Goal: Task Accomplishment & Management: Complete application form

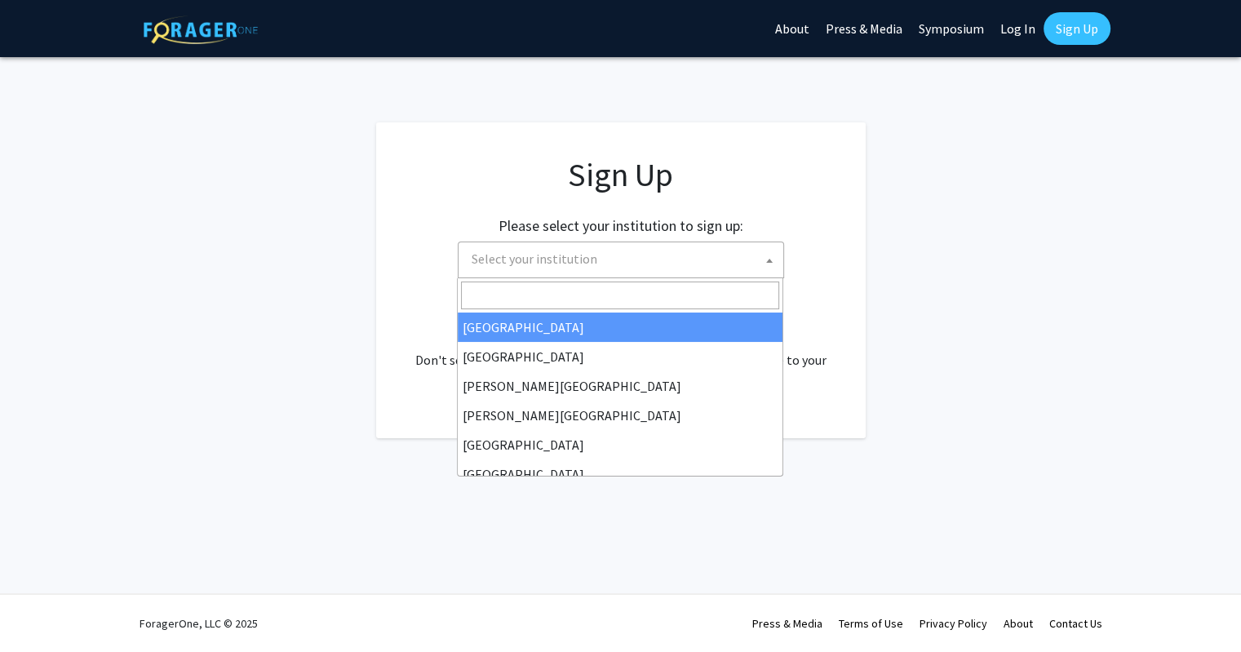
click at [630, 274] on span "Select your institution" at bounding box center [624, 258] width 318 height 33
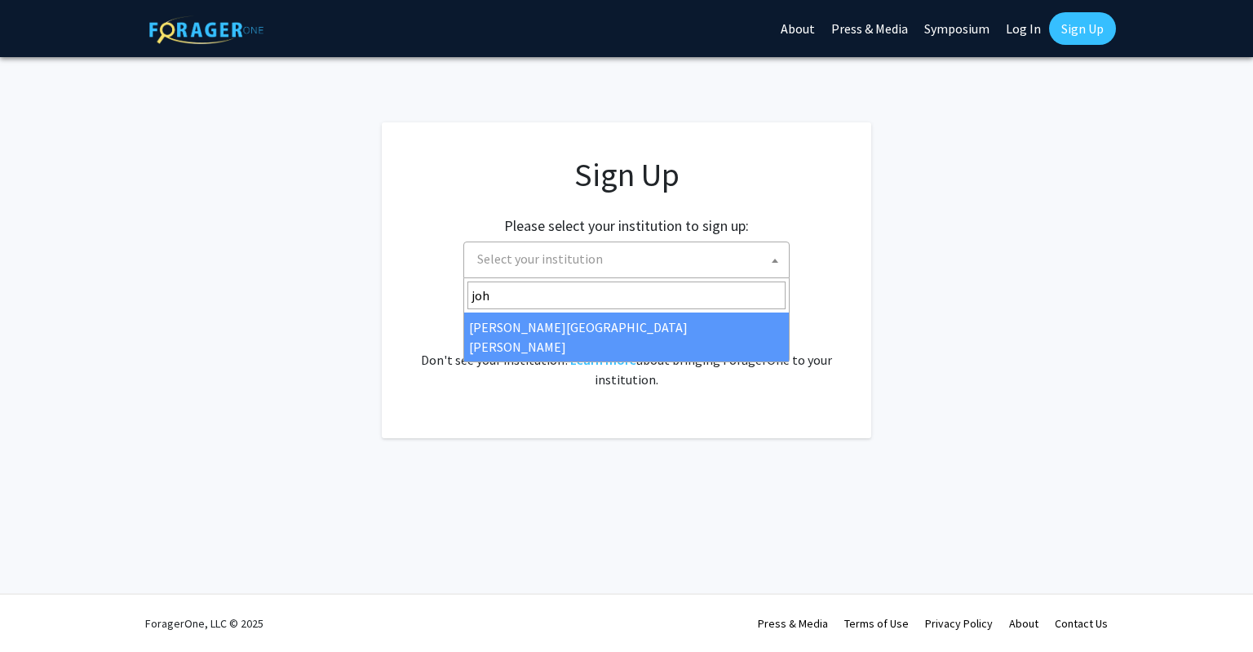
type input "john"
select select "1"
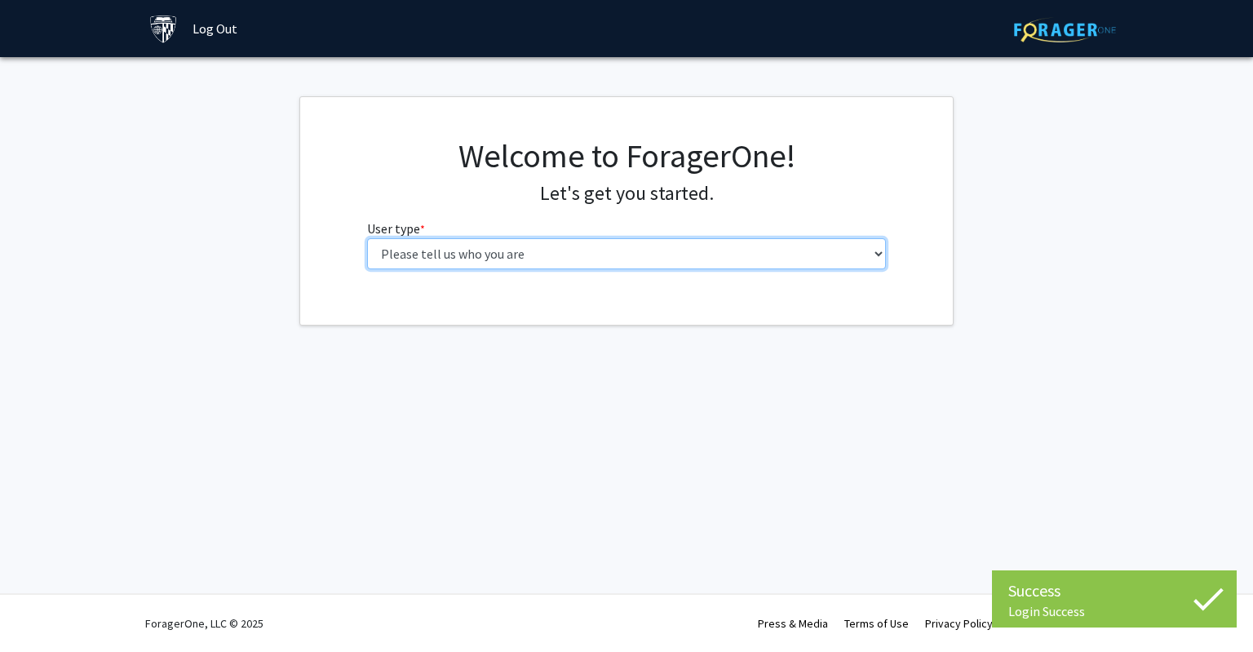
click at [463, 247] on select "Please tell us who you are Undergraduate Student Master's Student Doctoral Cand…" at bounding box center [627, 253] width 520 height 31
select select "2: masters"
click at [367, 238] on select "Please tell us who you are Undergraduate Student Master's Student Doctoral Cand…" at bounding box center [627, 253] width 520 height 31
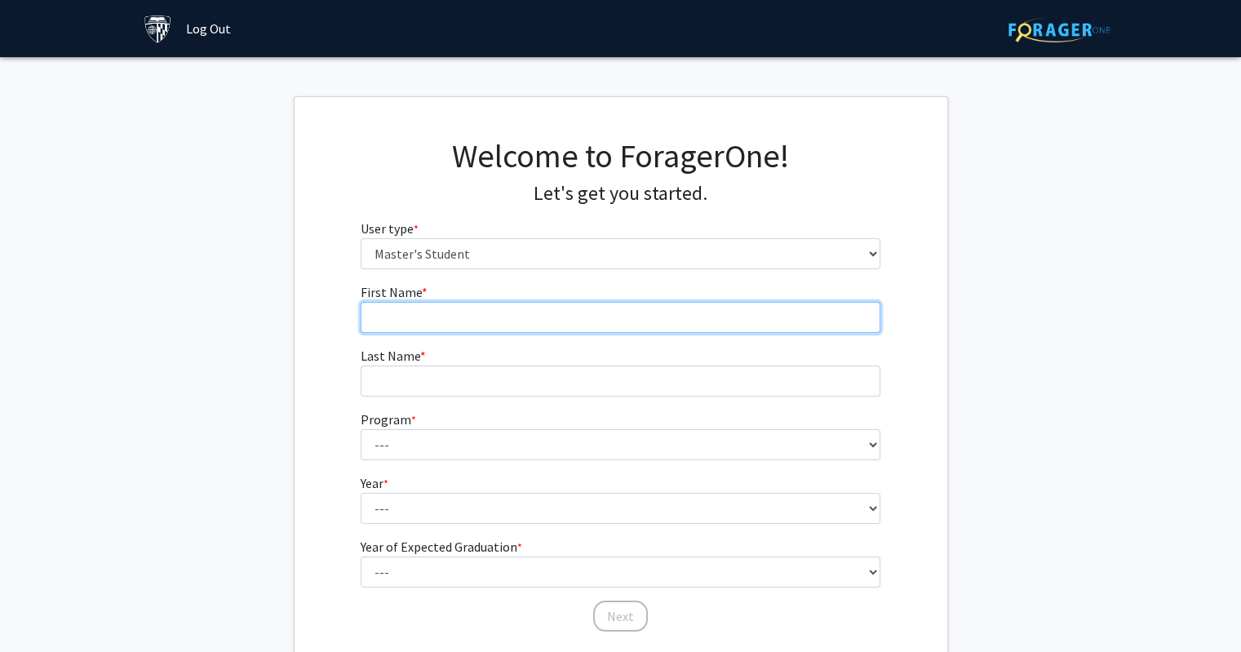
click at [471, 323] on input "First Name * required" at bounding box center [621, 317] width 520 height 31
type input "[PERSON_NAME]"
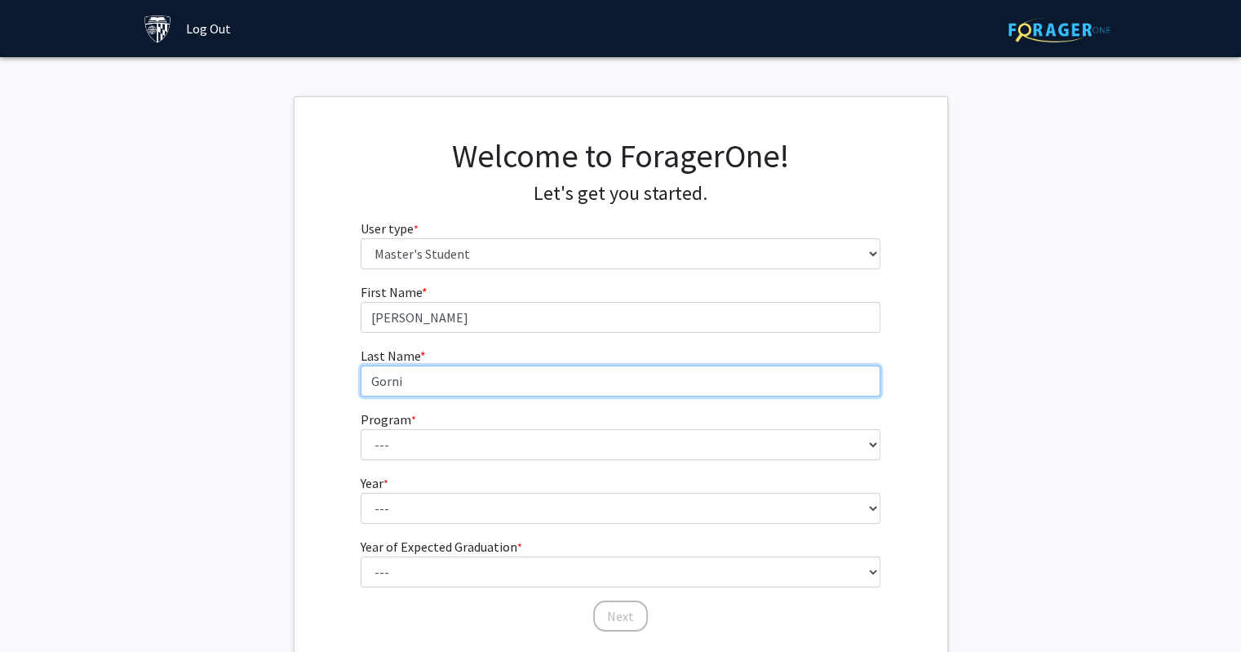
type input "Gorni"
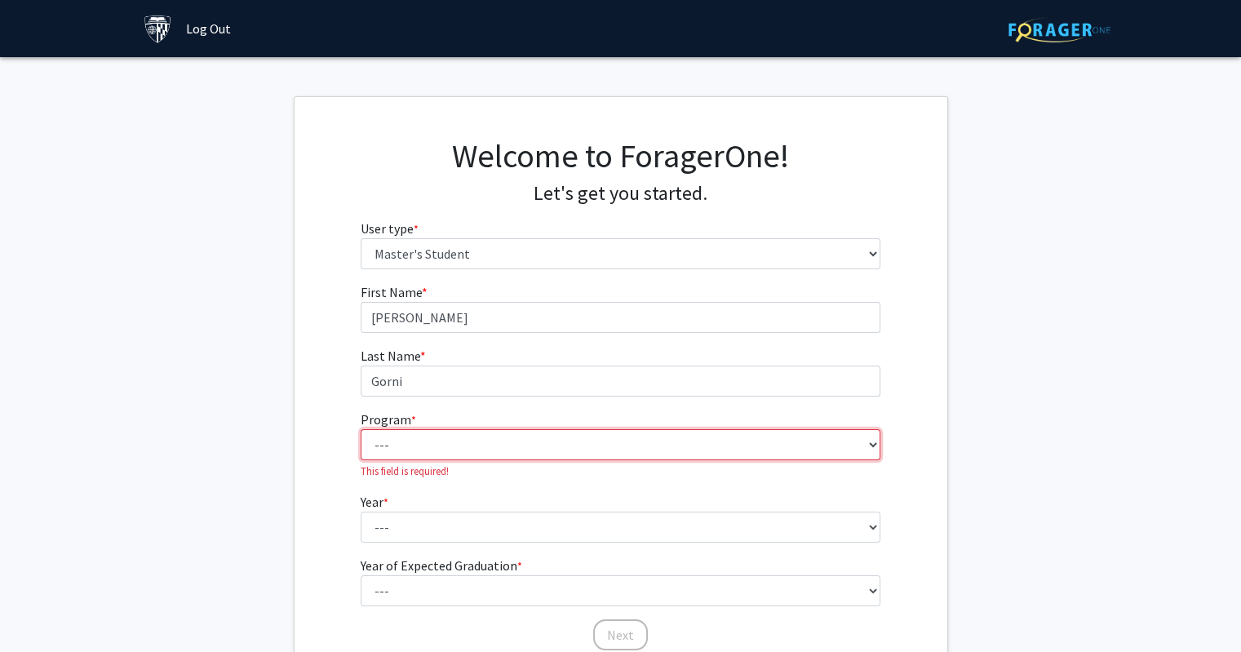
click at [405, 446] on select "--- Anatomy Education Applied and Computational Mathematics Applied Biomedical …" at bounding box center [621, 444] width 520 height 31
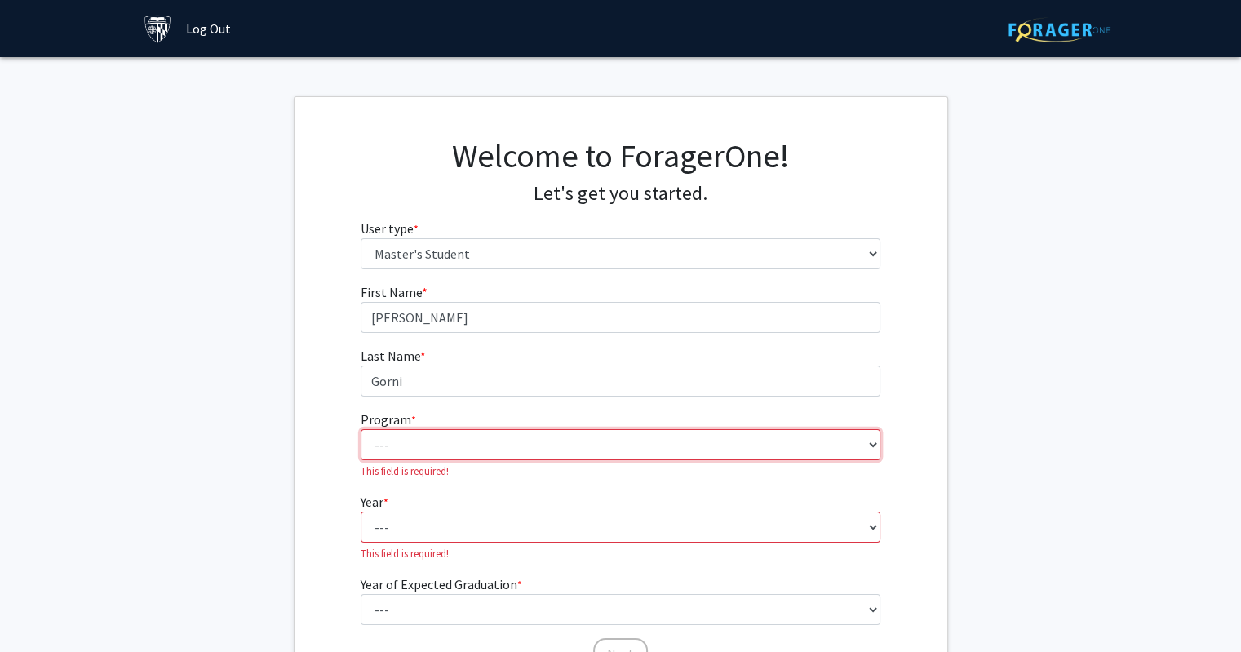
select select "53: 42"
click at [361, 429] on select "--- Anatomy Education Applied and Computational Mathematics Applied Biomedical …" at bounding box center [621, 444] width 520 height 31
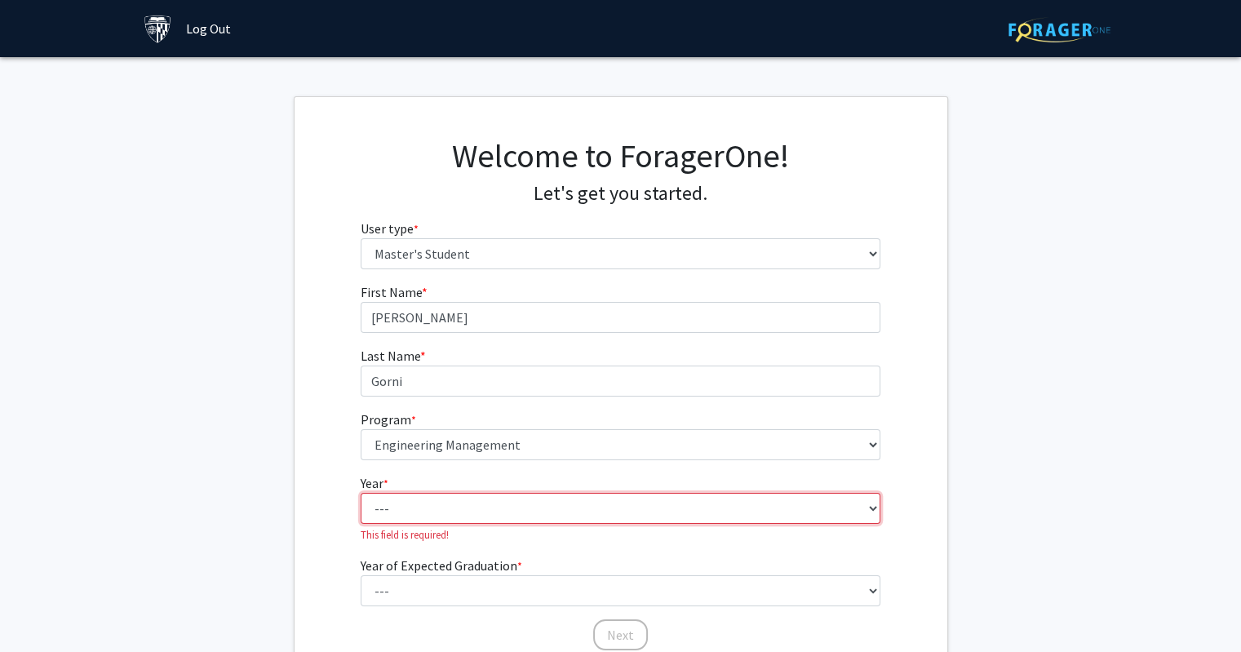
click at [434, 517] on select "--- First Year Second Year" at bounding box center [621, 508] width 520 height 31
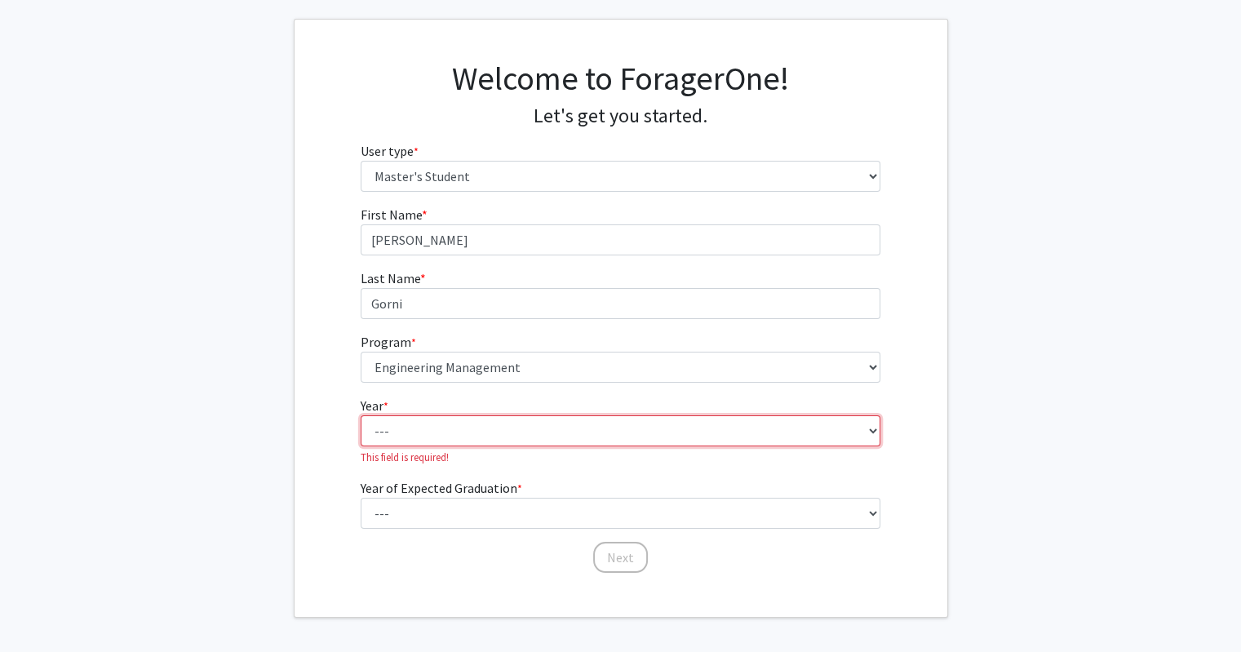
click at [443, 436] on select "--- First Year Second Year" at bounding box center [621, 430] width 520 height 31
select select "1: first_year"
click at [361, 415] on select "--- First Year Second Year" at bounding box center [621, 430] width 520 height 31
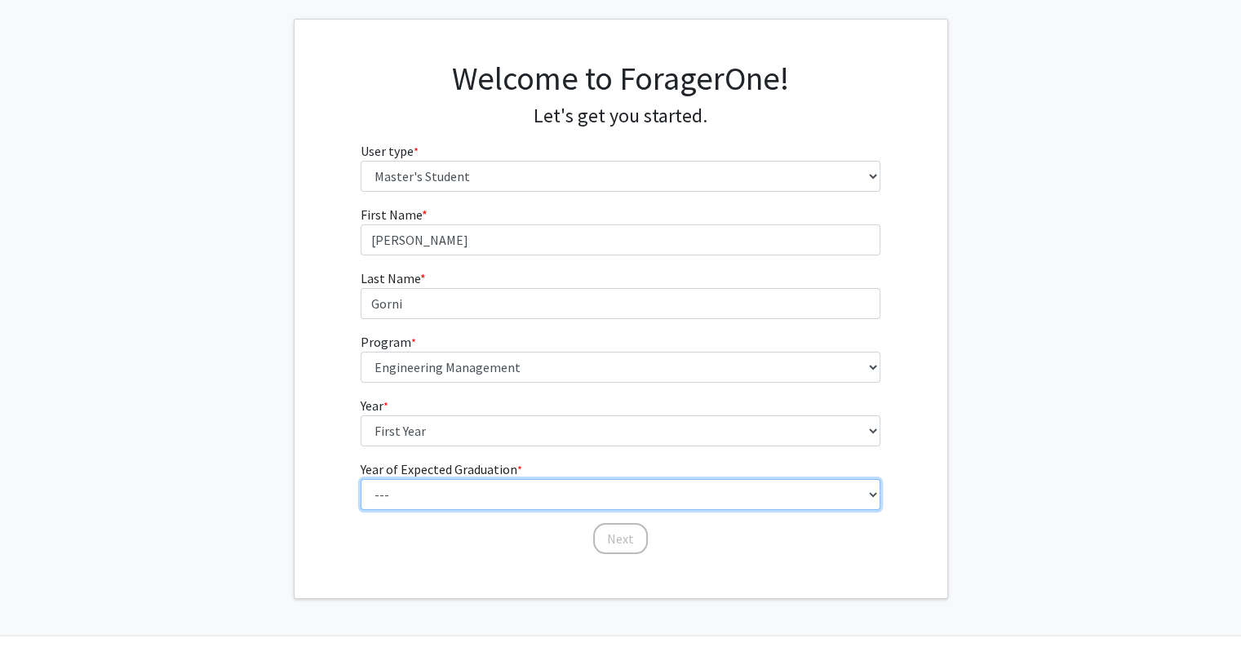
click at [431, 492] on select "--- 2025 2026 2027 2028 2029 2030 2031 2032 2033 2034" at bounding box center [621, 494] width 520 height 31
select select "3: 2027"
click at [361, 479] on select "--- 2025 2026 2027 2028 2029 2030 2031 2032 2033 2034" at bounding box center [621, 494] width 520 height 31
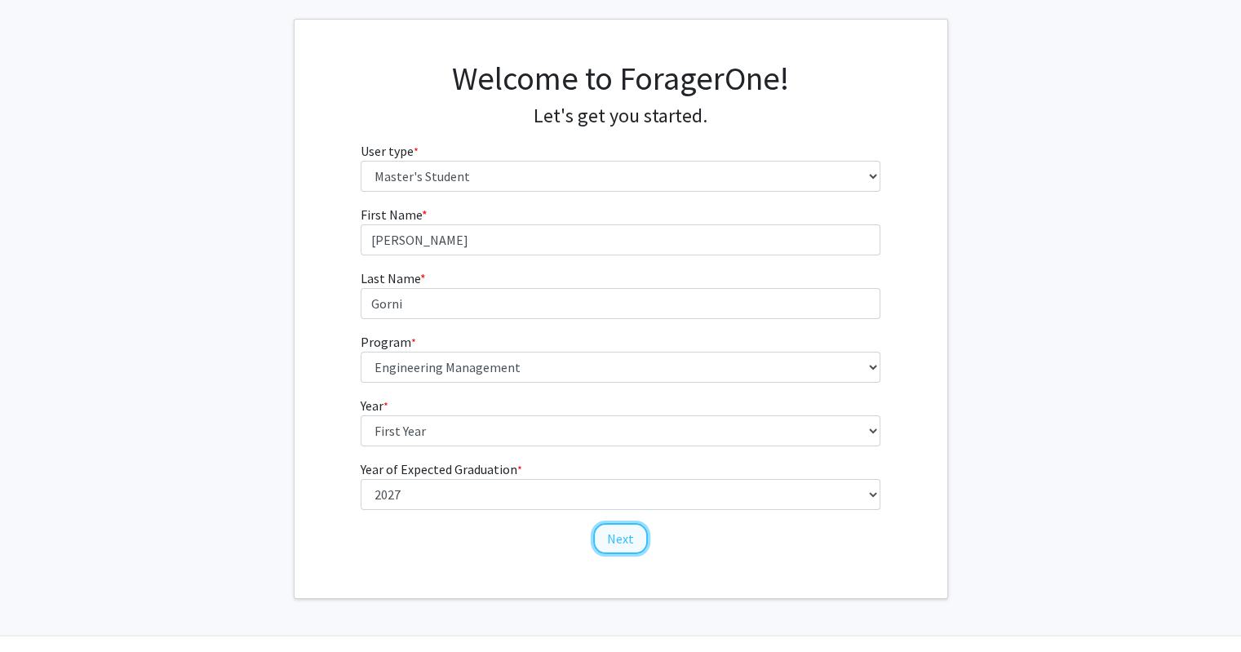
click at [609, 530] on button "Next" at bounding box center [620, 538] width 55 height 31
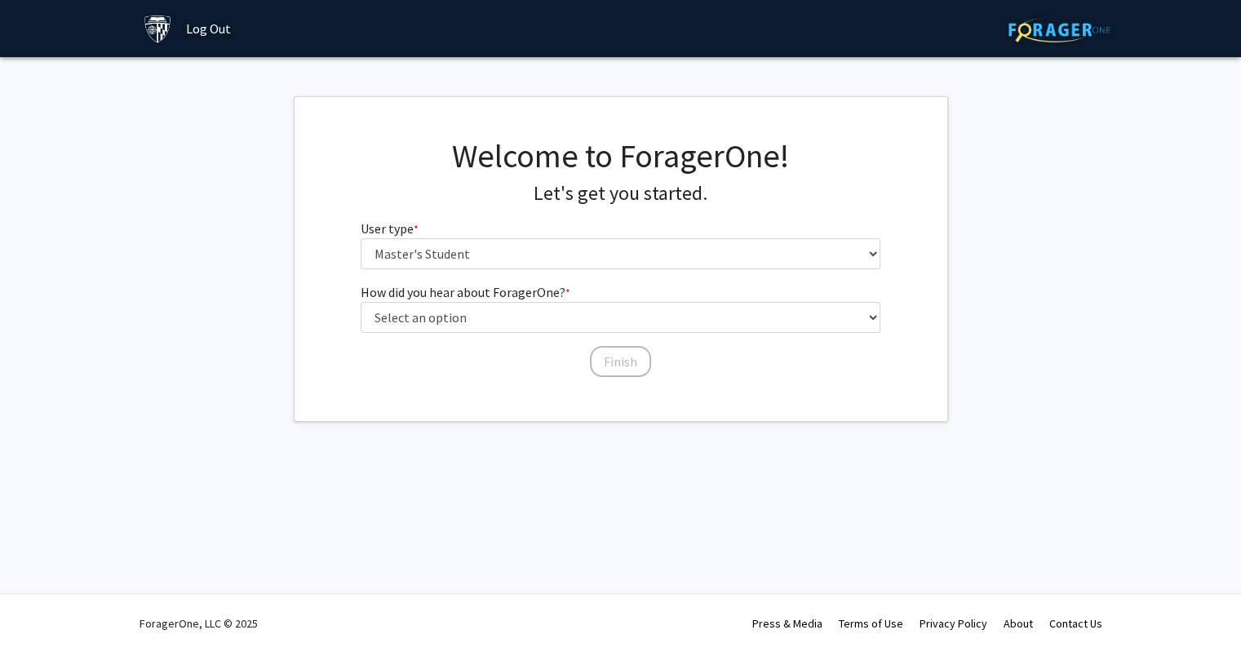
scroll to position [0, 0]
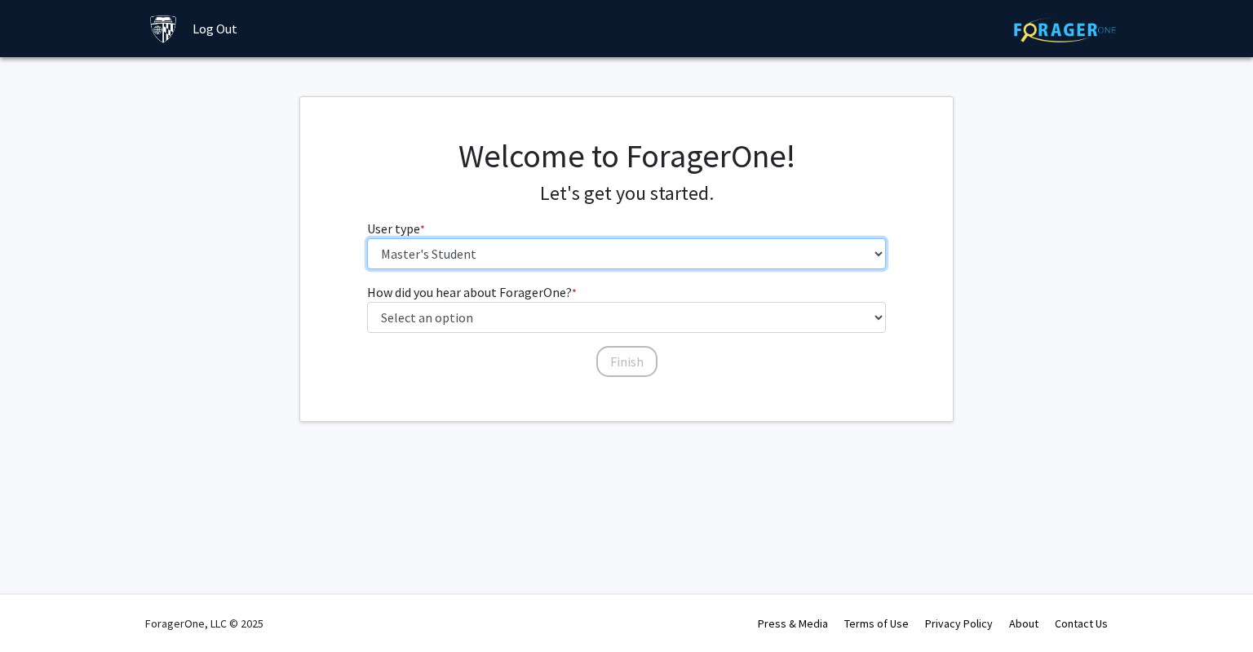
click at [561, 262] on select "Please tell us who you are Undergraduate Student Master's Student Doctoral Cand…" at bounding box center [627, 253] width 520 height 31
click at [561, 260] on select "Please tell us who you are Undergraduate Student Master's Student Doctoral Cand…" at bounding box center [627, 253] width 520 height 31
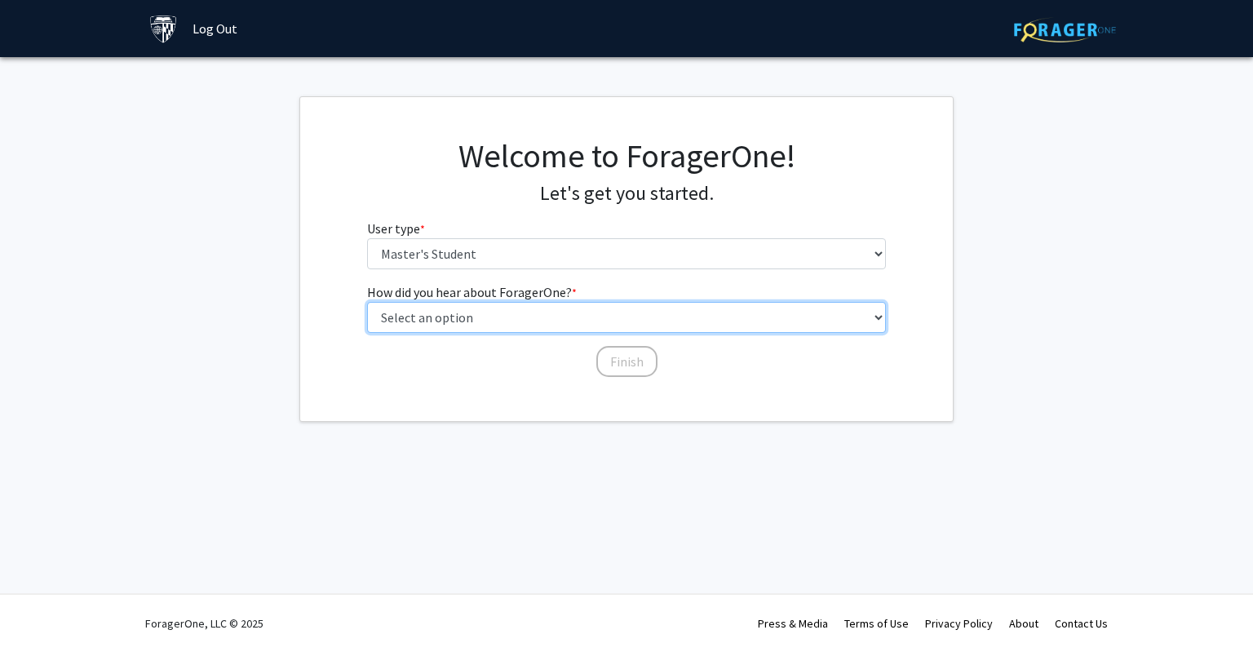
click at [527, 309] on select "Select an option Peer/student recommendation Faculty/staff recommendation Unive…" at bounding box center [627, 317] width 520 height 31
select select "4: university_email"
click at [367, 302] on select "Select an option Peer/student recommendation Faculty/staff recommendation Unive…" at bounding box center [627, 317] width 520 height 31
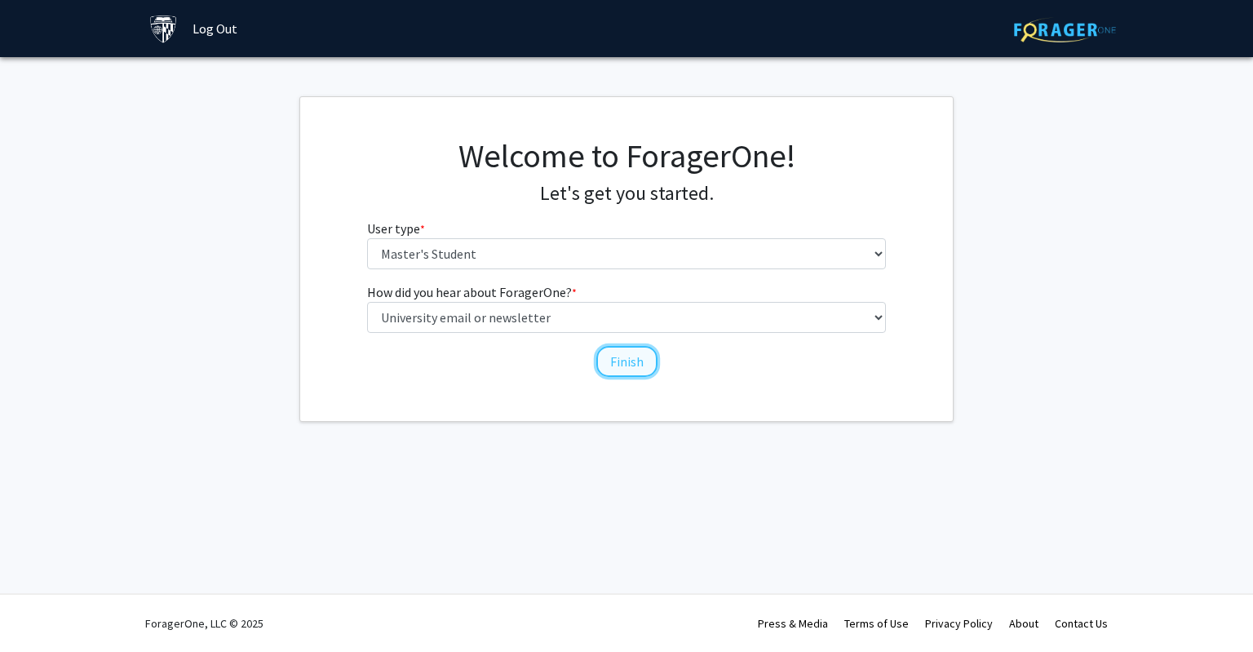
click at [629, 368] on button "Finish" at bounding box center [626, 361] width 61 height 31
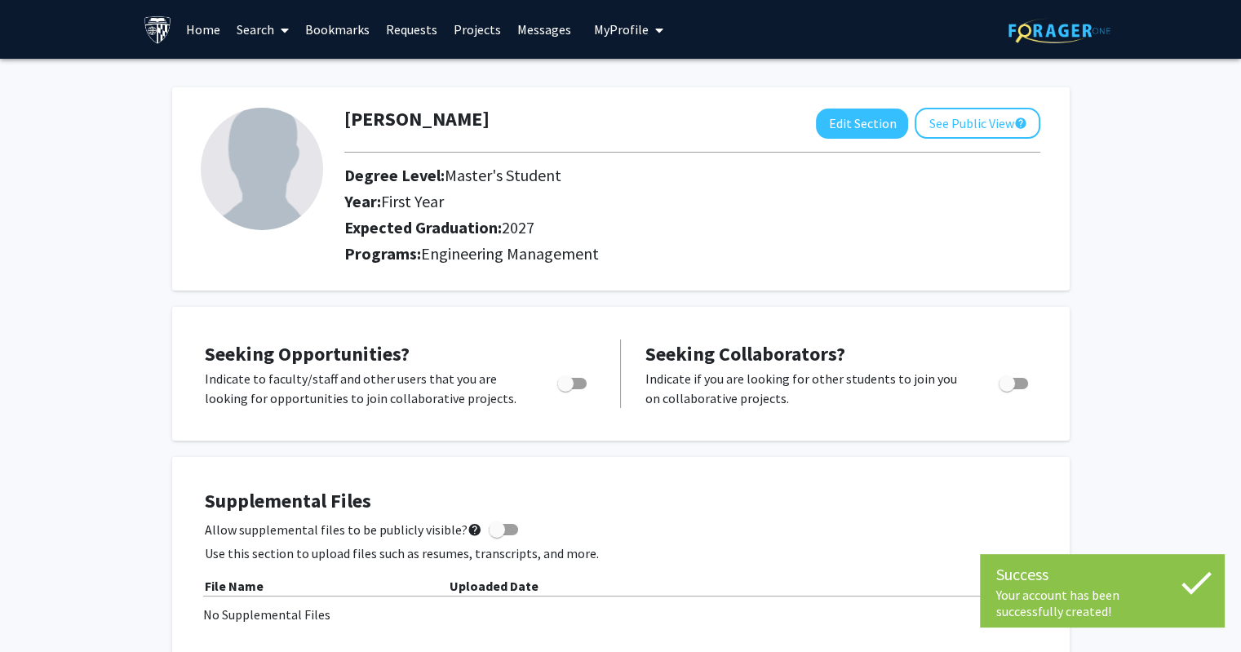
scroll to position [26, 0]
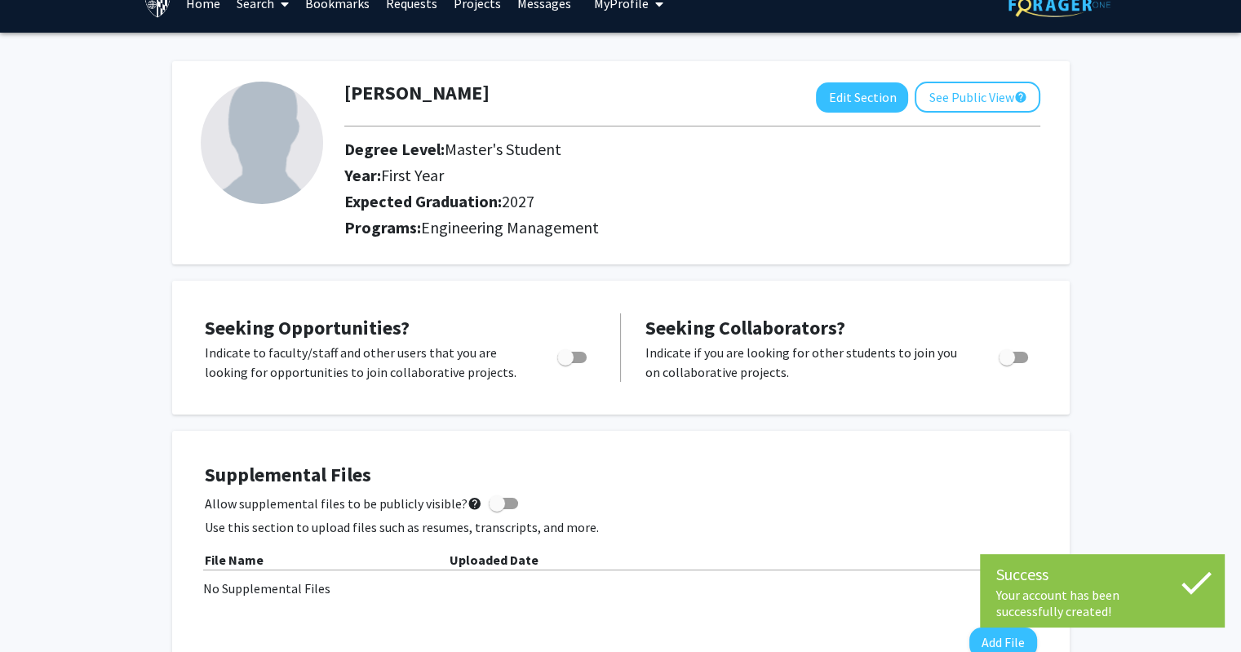
click at [570, 356] on span "Toggle" at bounding box center [565, 357] width 16 height 16
click at [565, 363] on input "Are you actively seeking opportunities?" at bounding box center [564, 363] width 1 height 1
checkbox input "true"
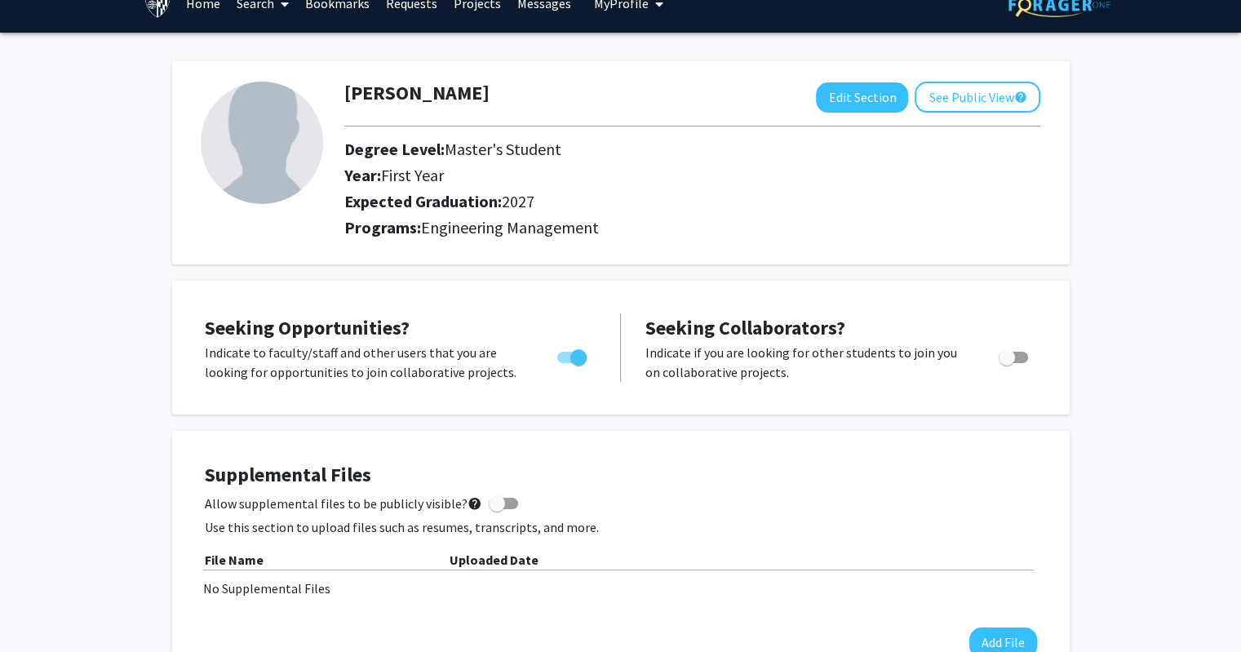
click at [1034, 357] on div "Toggle" at bounding box center [1014, 355] width 45 height 24
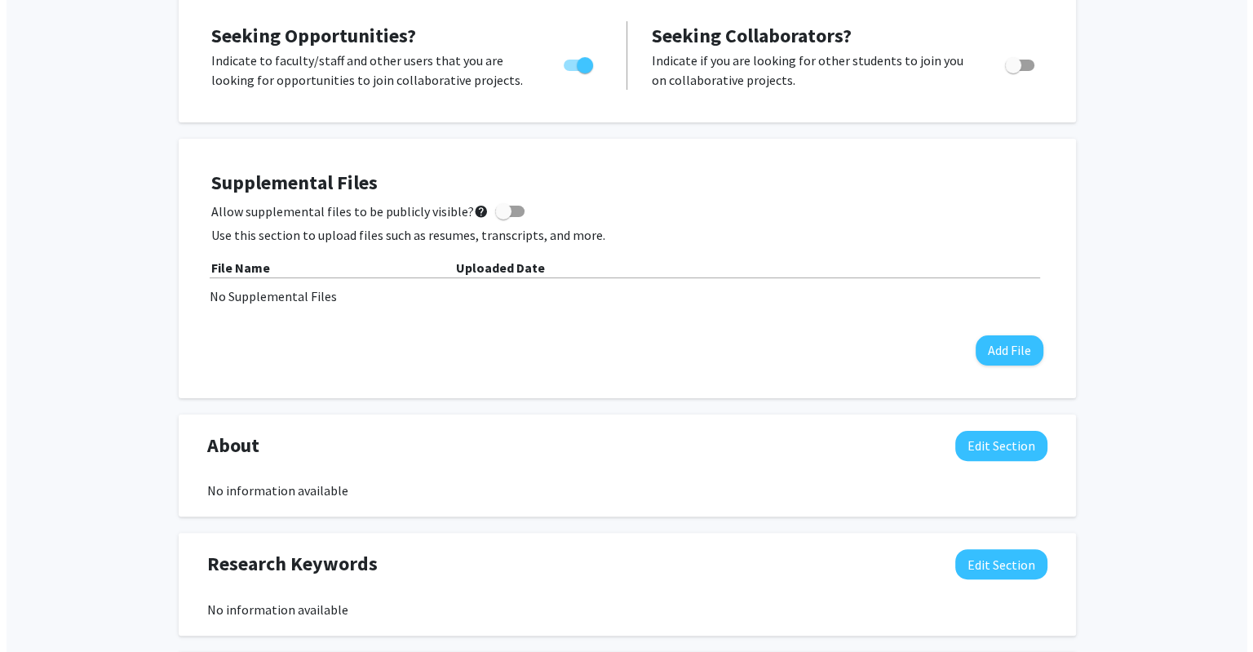
scroll to position [328, 0]
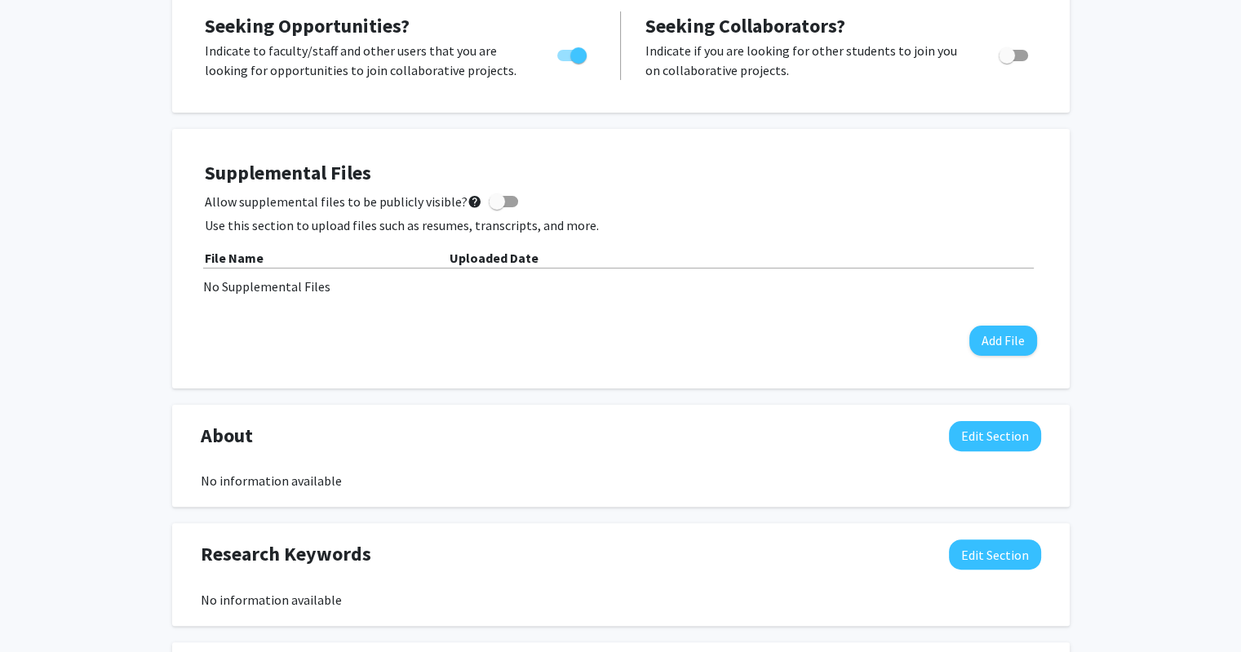
click at [948, 413] on div "About Edit Section No information available You may write a maximum of 1,000 wo…" at bounding box center [620, 456] width 897 height 103
click at [1020, 334] on button "Add File" at bounding box center [1003, 340] width 68 height 30
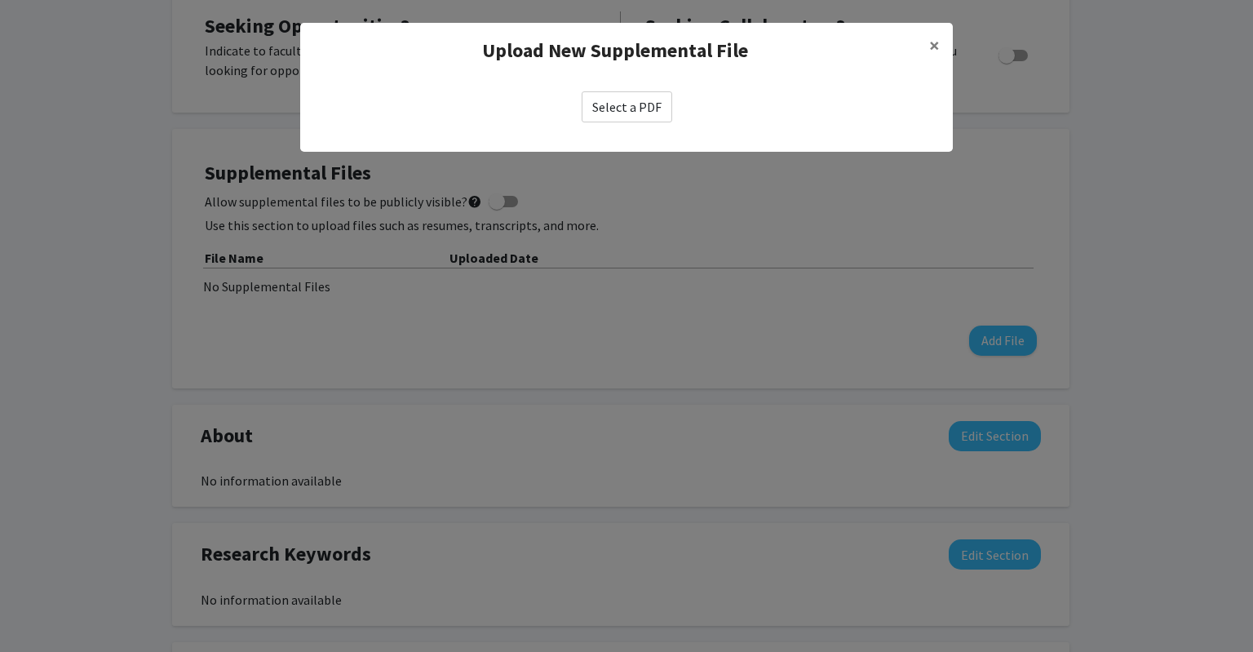
click at [646, 124] on div "Select a PDF" at bounding box center [626, 106] width 653 height 57
click at [625, 105] on label "Select a PDF" at bounding box center [627, 106] width 91 height 31
click at [0, 0] on input "Select a PDF" at bounding box center [0, 0] width 0 height 0
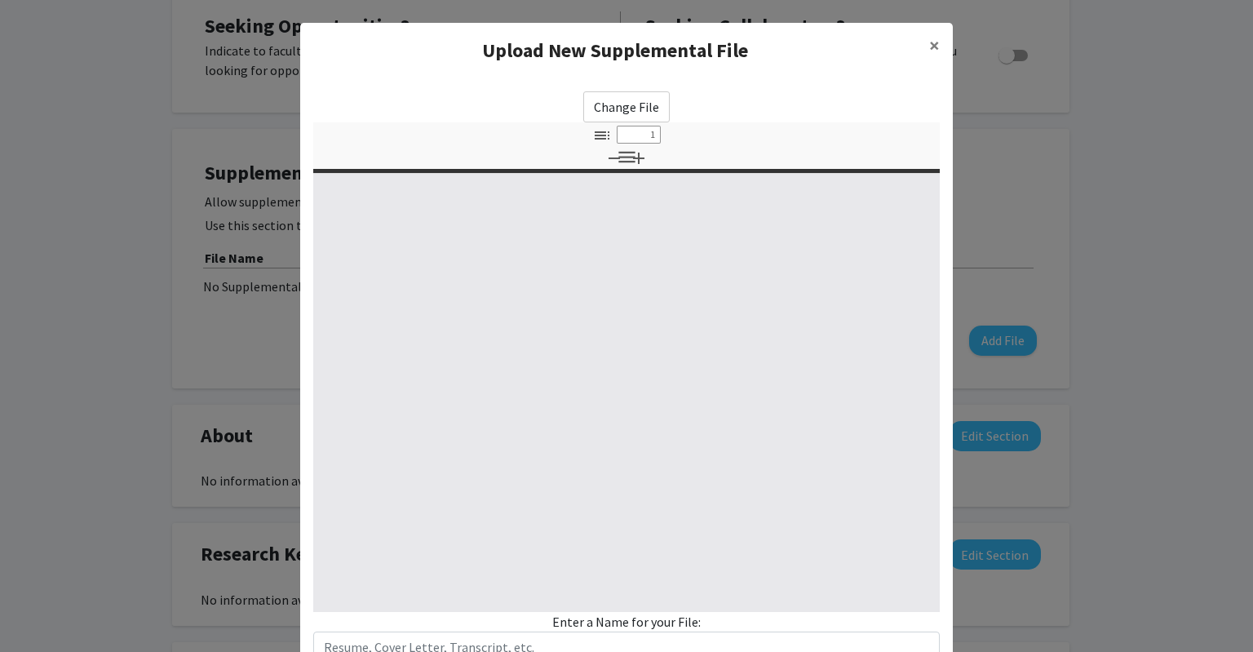
select select "custom"
type input "0"
select select "custom"
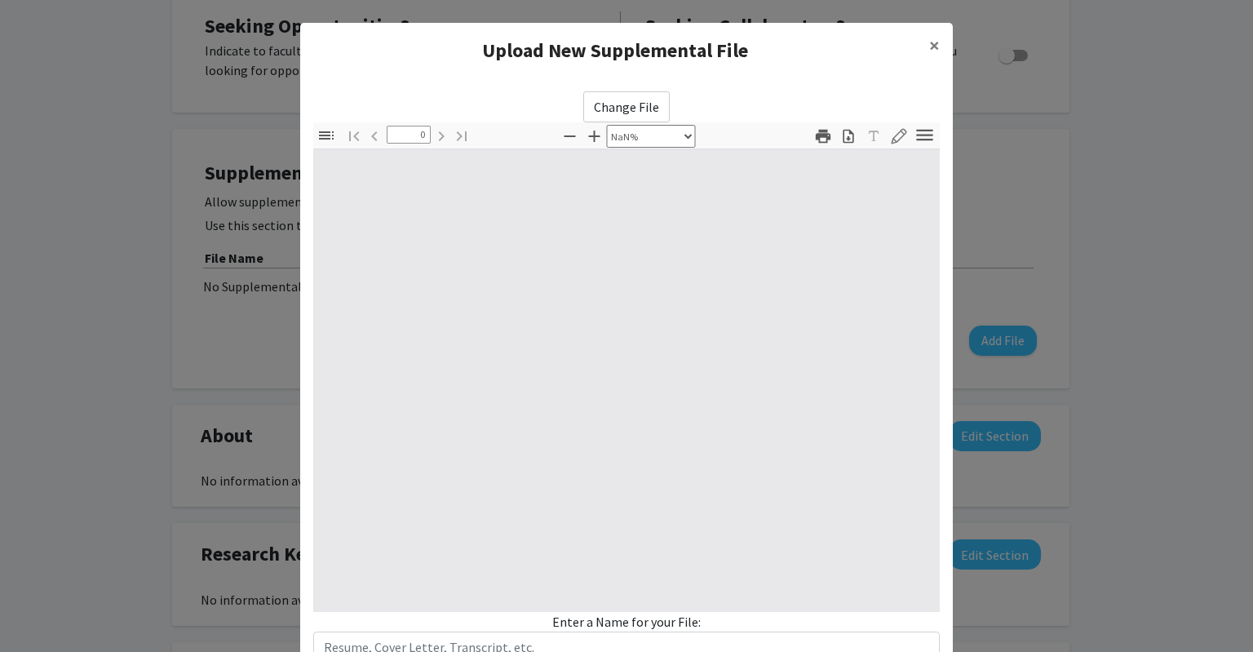
type input "1"
select select "auto"
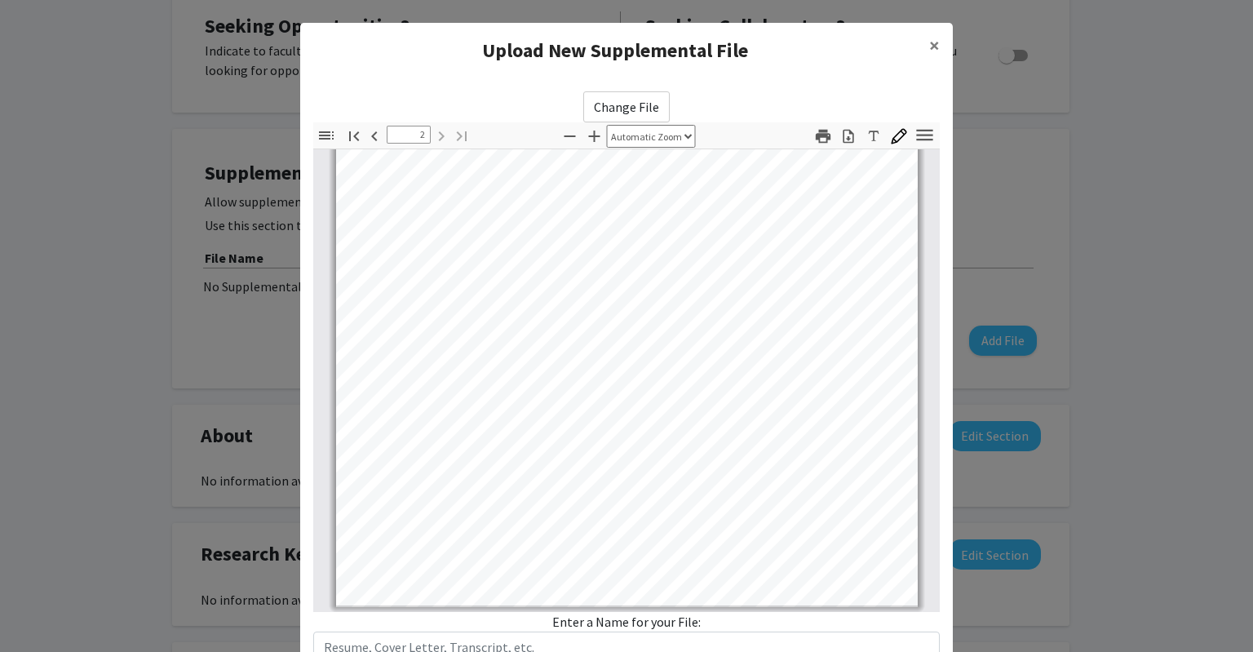
scroll to position [228, 0]
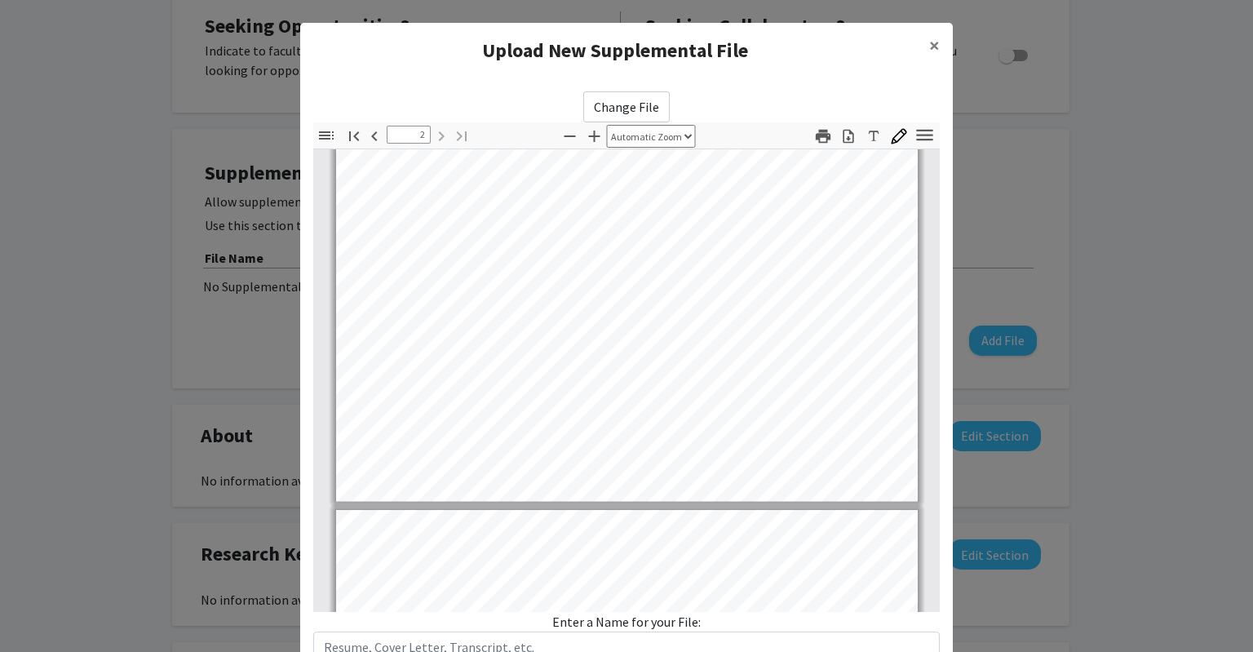
type input "1"
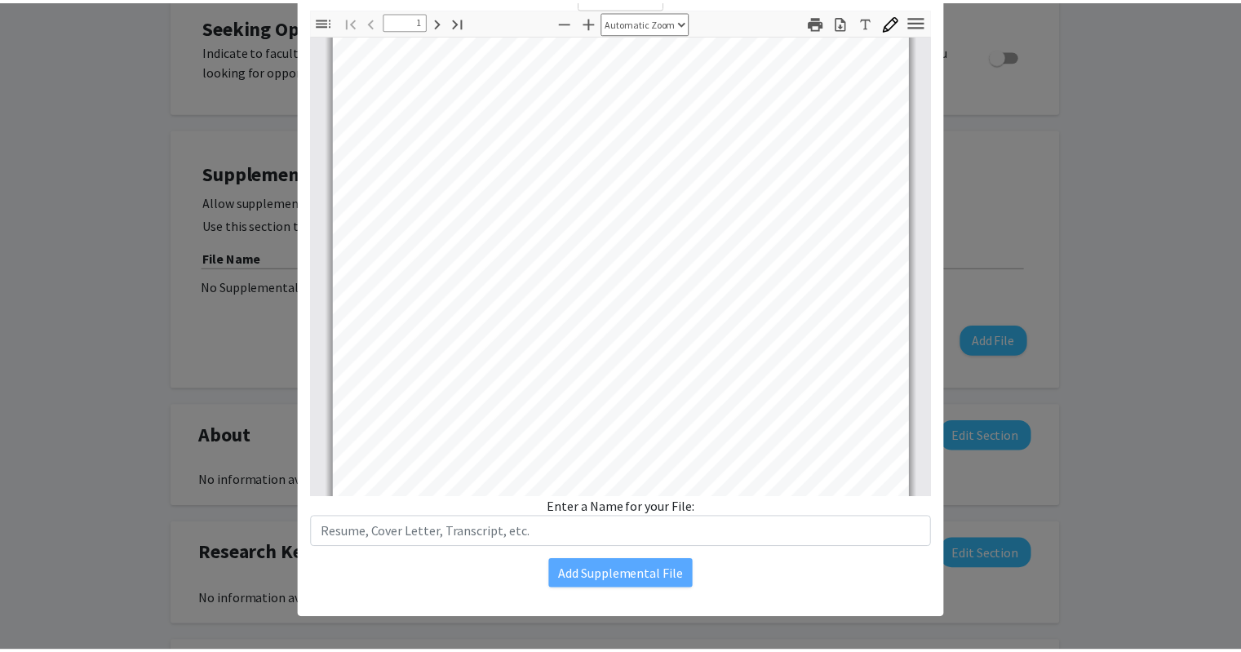
scroll to position [120, 0]
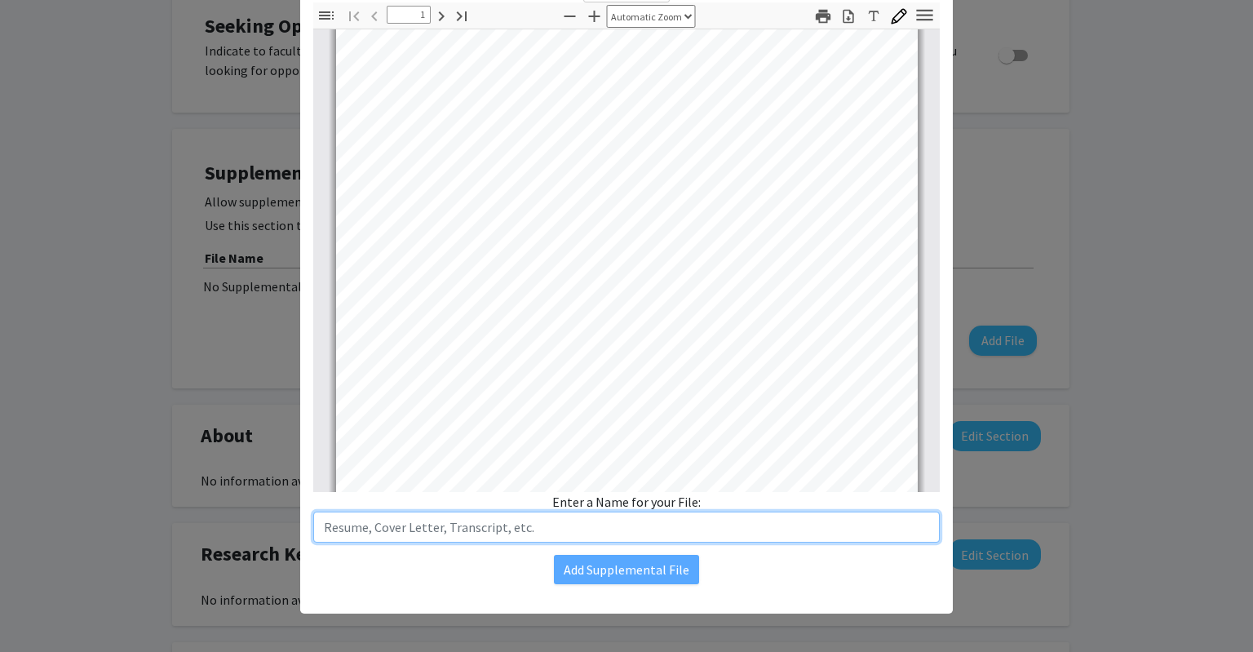
click at [520, 518] on input "text" at bounding box center [626, 526] width 626 height 31
type input "Resume"
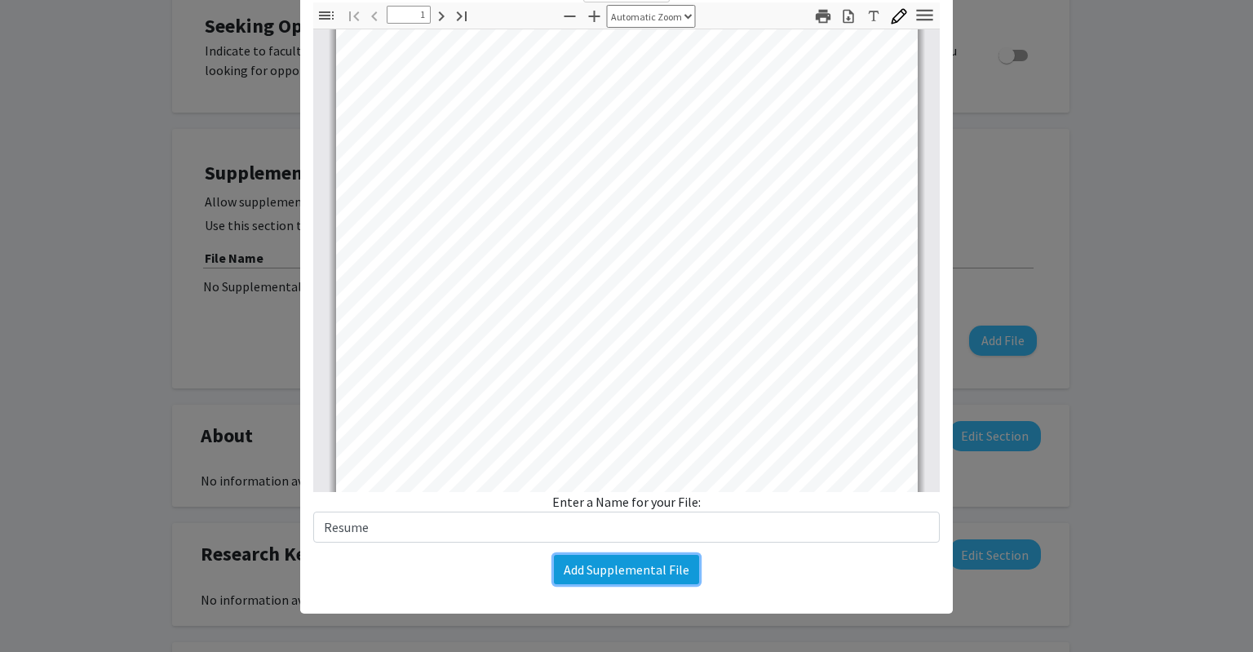
click at [600, 567] on button "Add Supplemental File" at bounding box center [626, 569] width 145 height 29
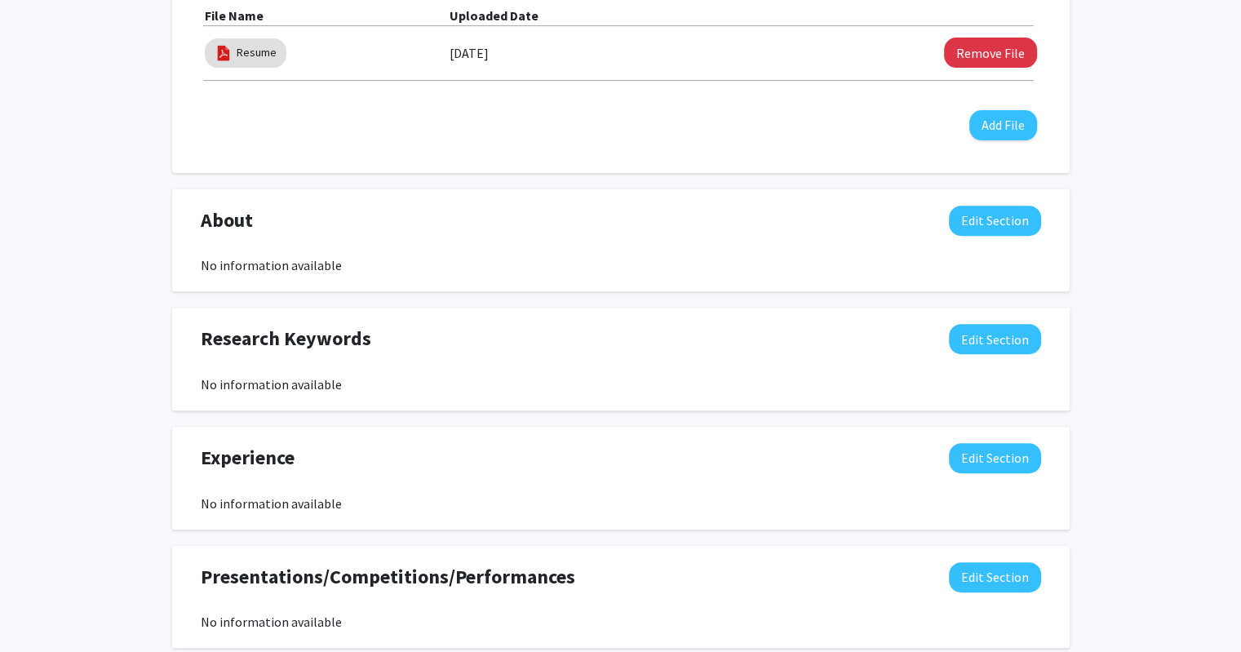
scroll to position [640, 0]
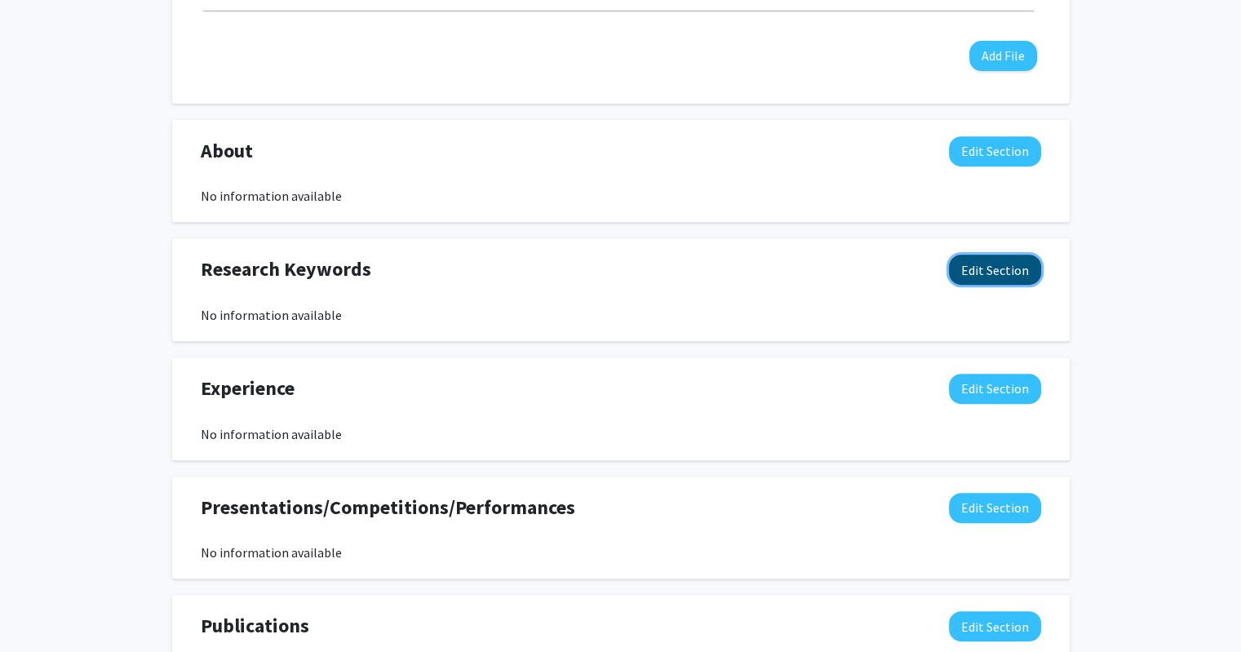
click at [1008, 268] on button "Edit Section" at bounding box center [995, 270] width 92 height 30
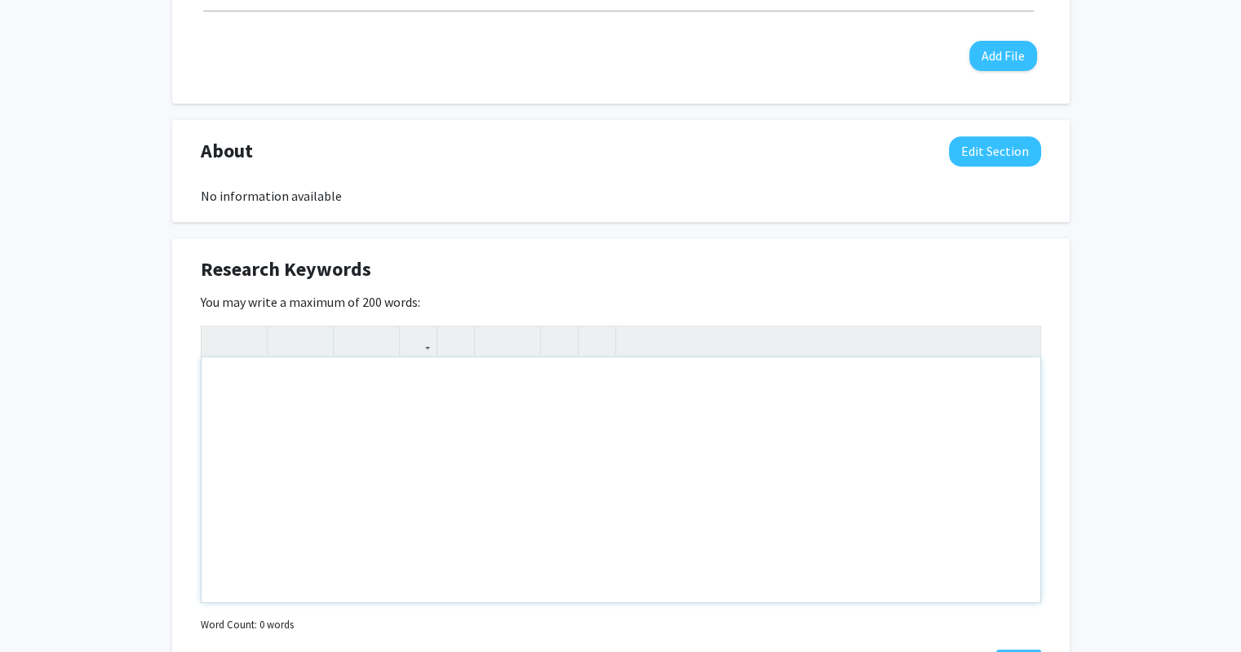
click at [571, 395] on div "Note to users with screen readers: Please deactivate our accessibility plugin f…" at bounding box center [620, 479] width 839 height 245
click at [558, 412] on div "computer vision, management, leadership, agile" at bounding box center [620, 479] width 839 height 245
type textarea "computer vision, management, leadership, agile, servant leadership"
click at [492, 409] on div "computer vision, management, leadership, agile, servant leadership" at bounding box center [620, 479] width 839 height 245
click at [613, 450] on div "computer vision, management, leadership, agile, servant leadership" at bounding box center [620, 479] width 839 height 245
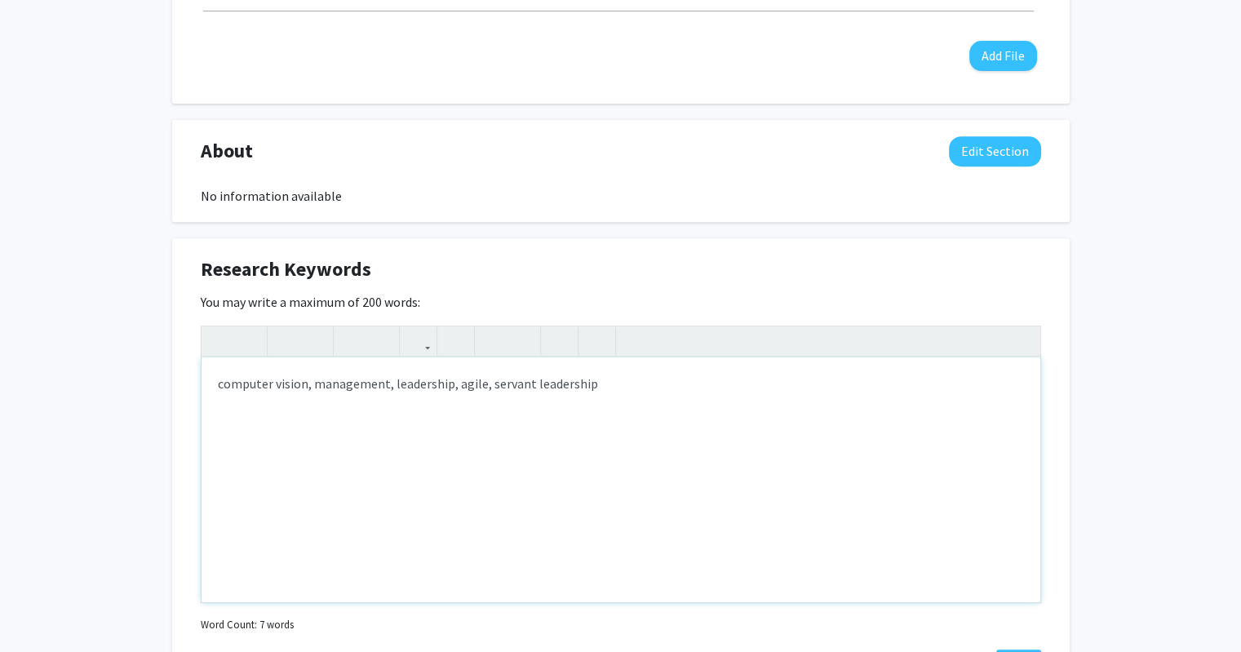
scroll to position [743, 0]
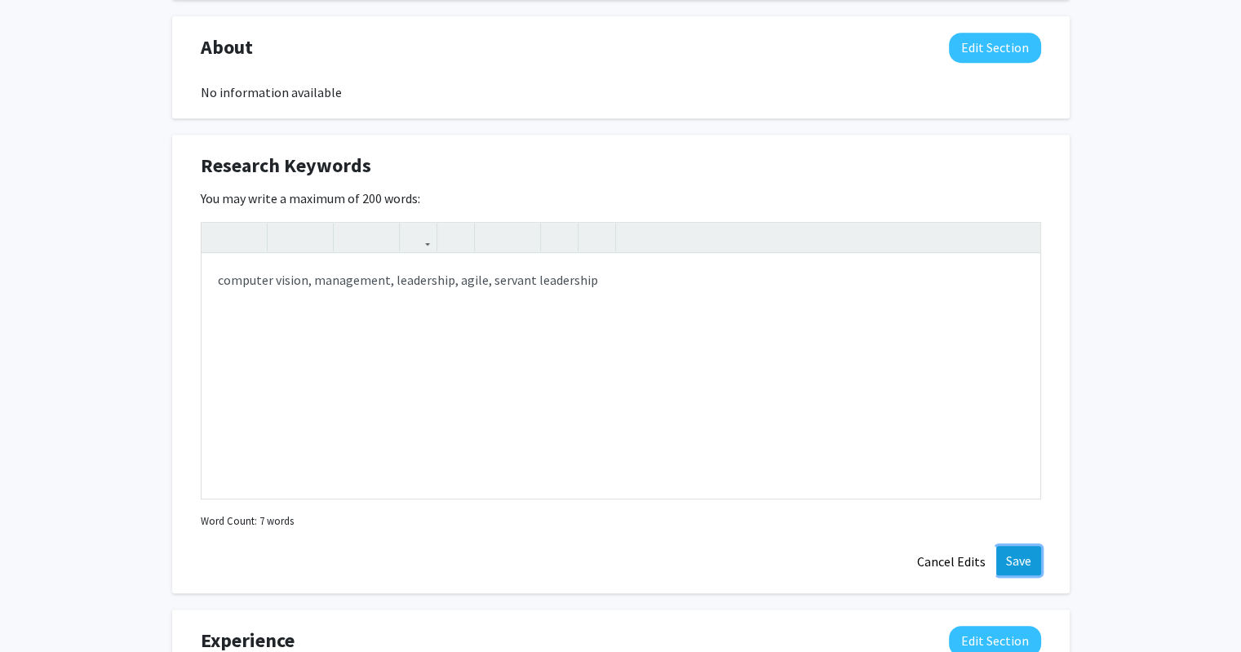
click at [1018, 556] on button "Save" at bounding box center [1018, 560] width 45 height 29
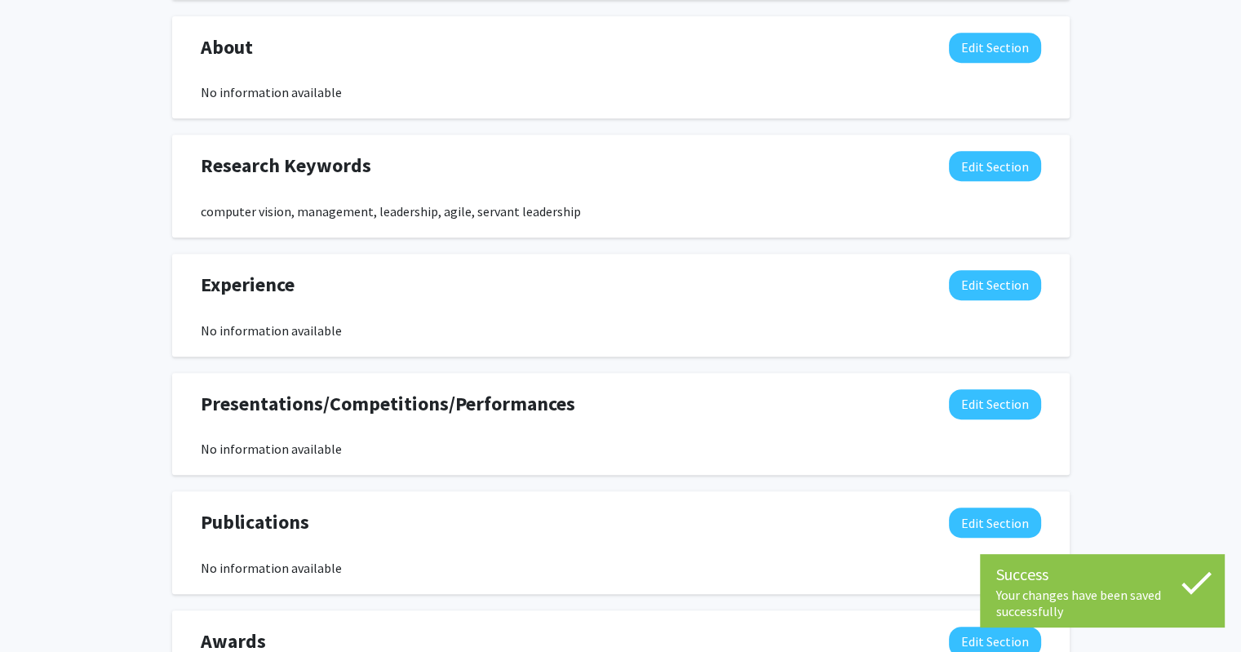
scroll to position [780, 0]
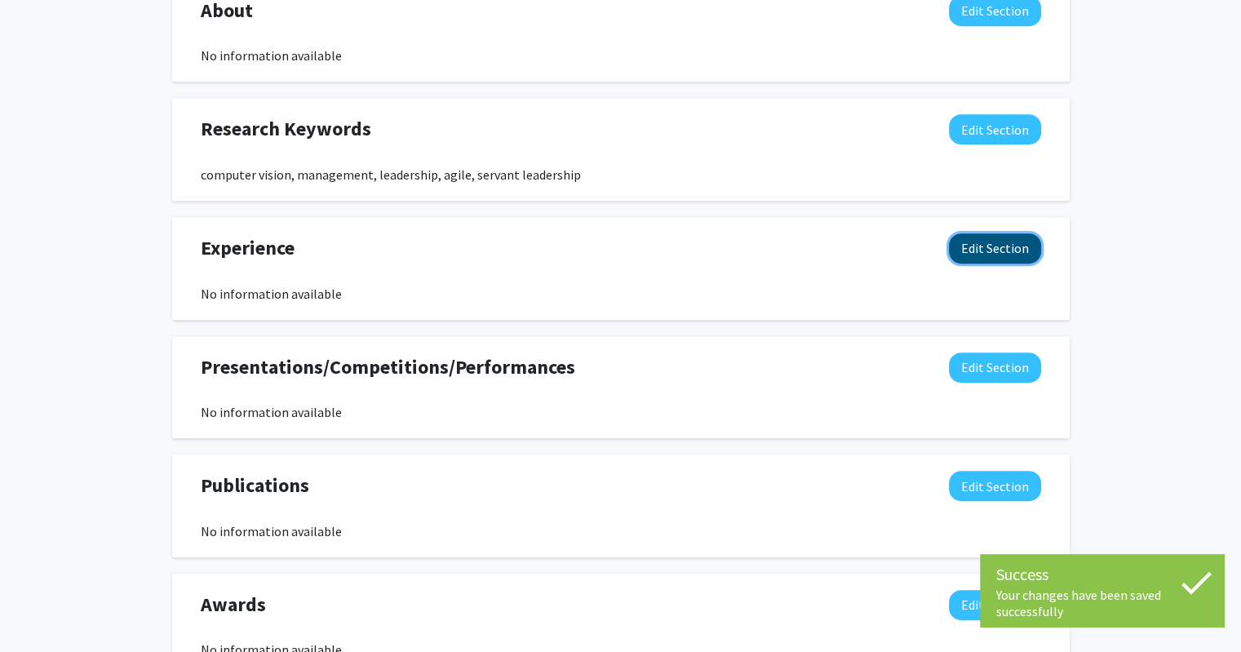
click at [1025, 241] on button "Edit Section" at bounding box center [995, 248] width 92 height 30
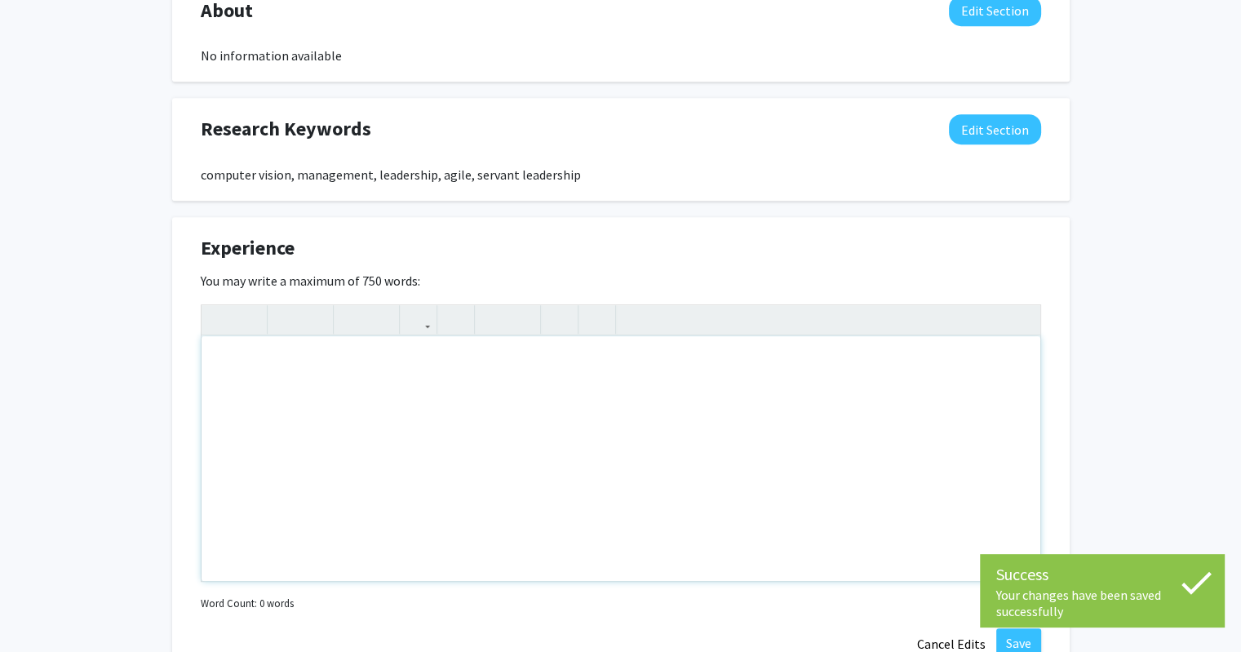
scroll to position [871, 0]
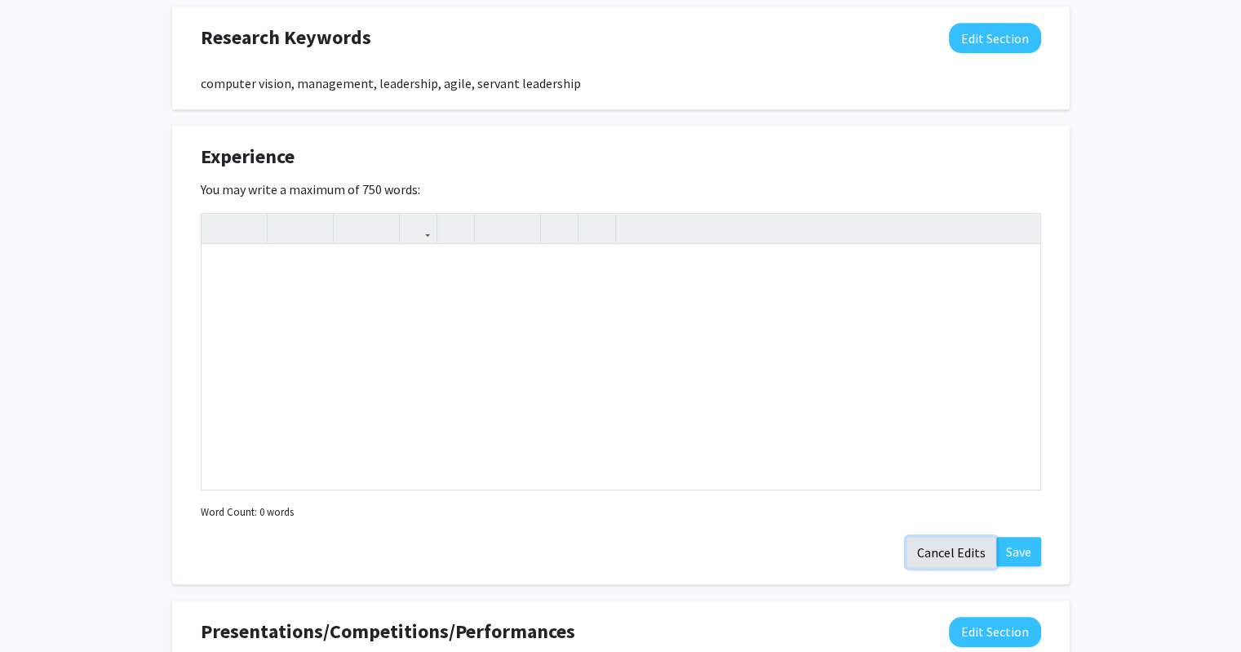
click at [957, 550] on button "Cancel Edits" at bounding box center [951, 552] width 90 height 31
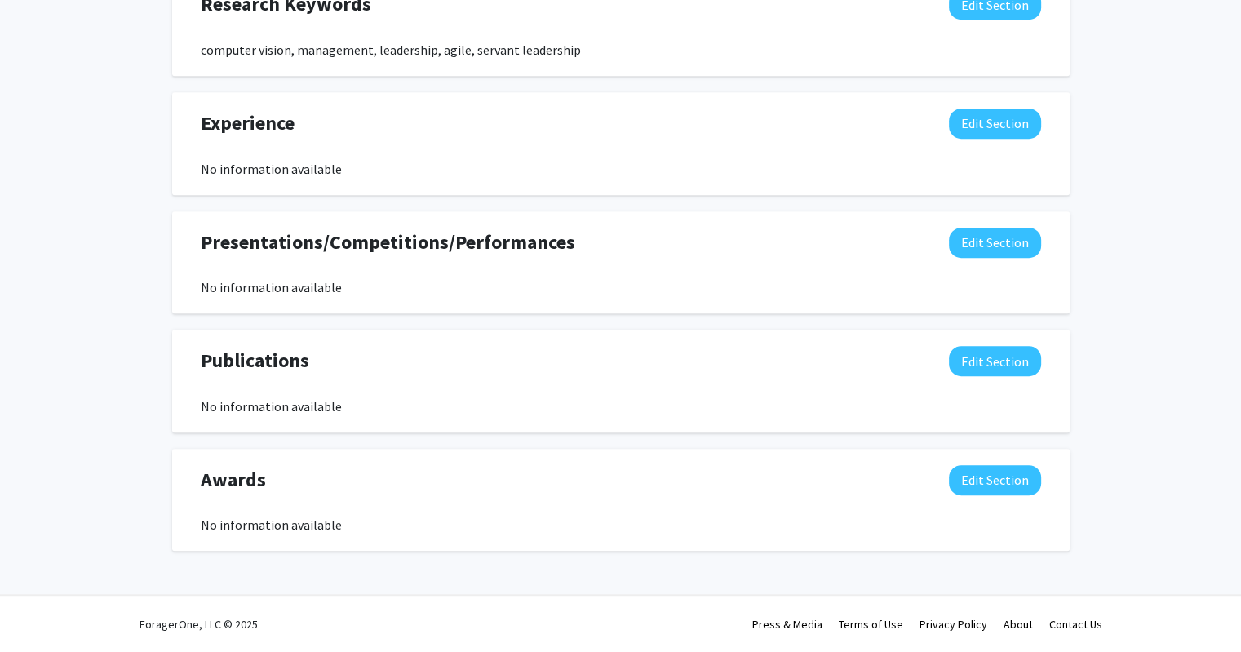
scroll to position [904, 0]
click at [956, 474] on button "Edit Section" at bounding box center [995, 481] width 92 height 30
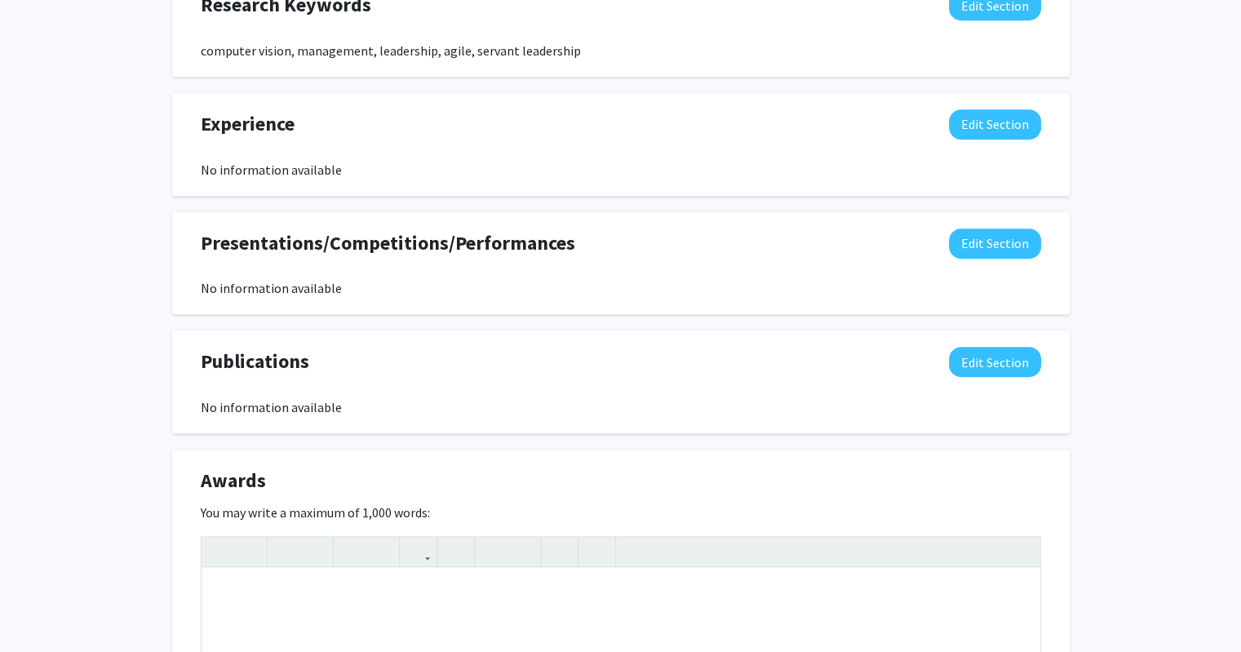
scroll to position [1077, 0]
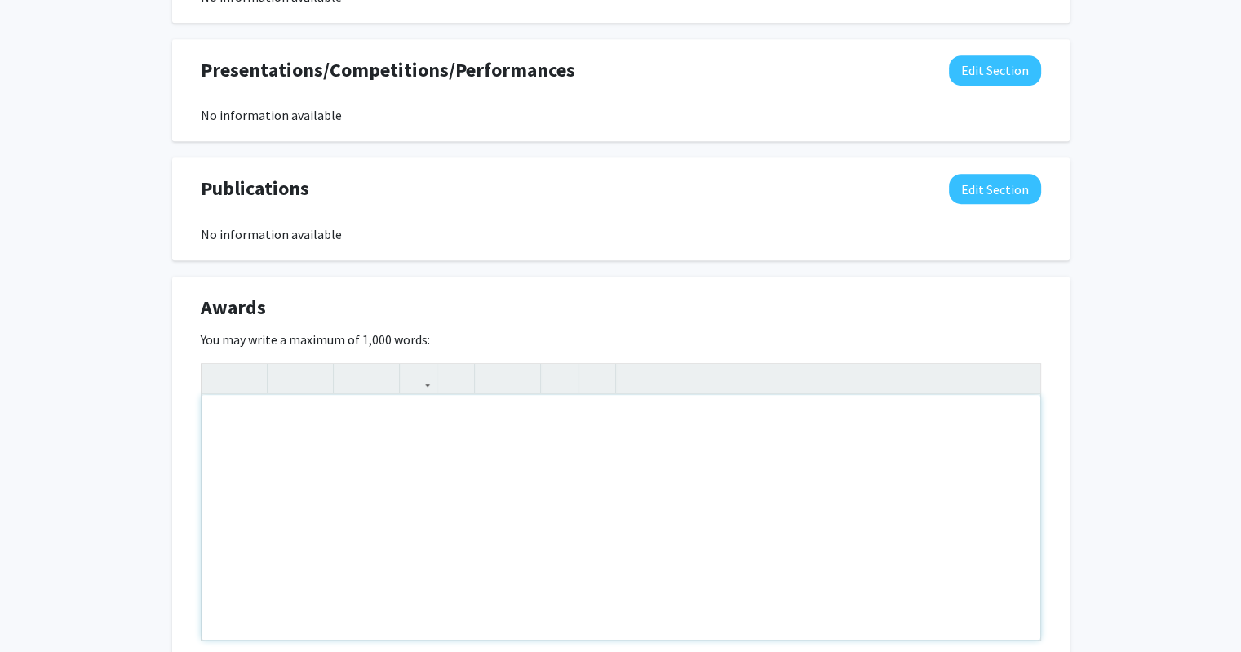
click at [401, 428] on div "Note to users with screen readers: Please deactivate our accessibility plugin f…" at bounding box center [620, 517] width 839 height 245
click at [545, 422] on div "Gold Innovation Fellow - [US_STATE][GEOGRAPHIC_DATA]" at bounding box center [620, 517] width 839 height 245
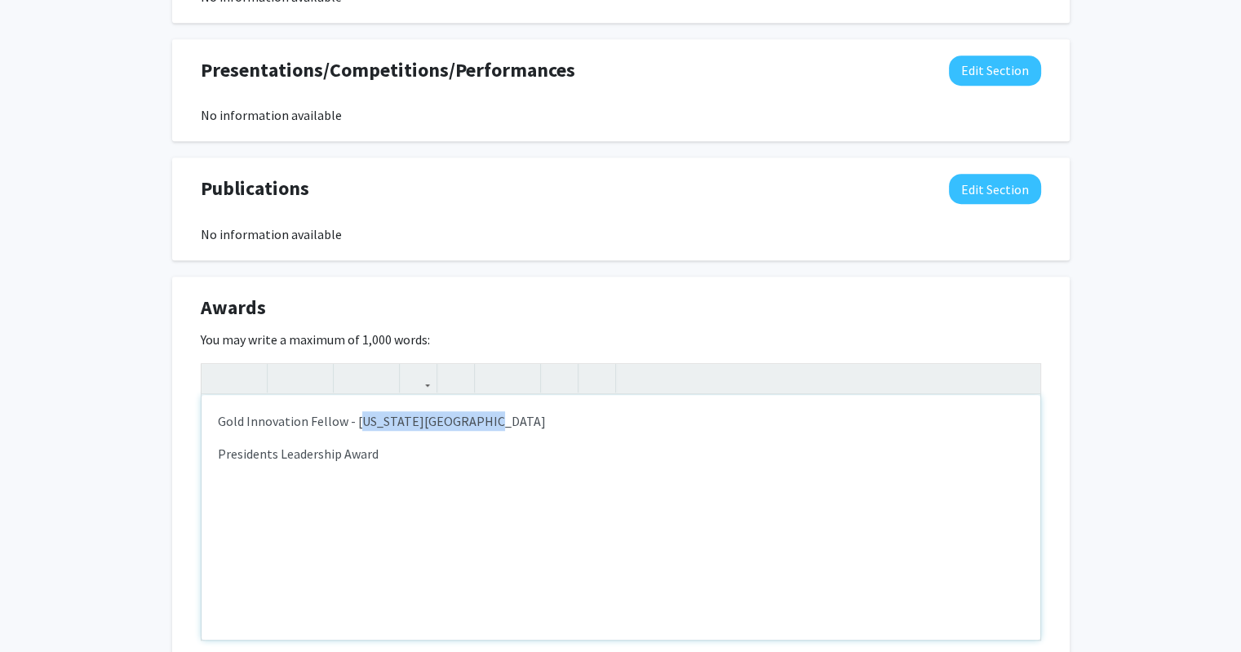
drag, startPoint x: 489, startPoint y: 417, endPoint x: 354, endPoint y: 412, distance: 134.7
click at [354, 412] on p "Gold Innovation Fellow - [US_STATE][GEOGRAPHIC_DATA]" at bounding box center [621, 421] width 806 height 20
click at [380, 423] on p "Gold Innovation Fellow - [US_STATE][GEOGRAPHIC_DATA]" at bounding box center [621, 421] width 806 height 20
click at [385, 423] on p "Gold Innovation Fellow - [US_STATE][GEOGRAPHIC_DATA]" at bounding box center [621, 421] width 806 height 20
click at [361, 419] on p "Gold Innovation Fellow - [US_STATE][GEOGRAPHIC_DATA]" at bounding box center [621, 421] width 806 height 20
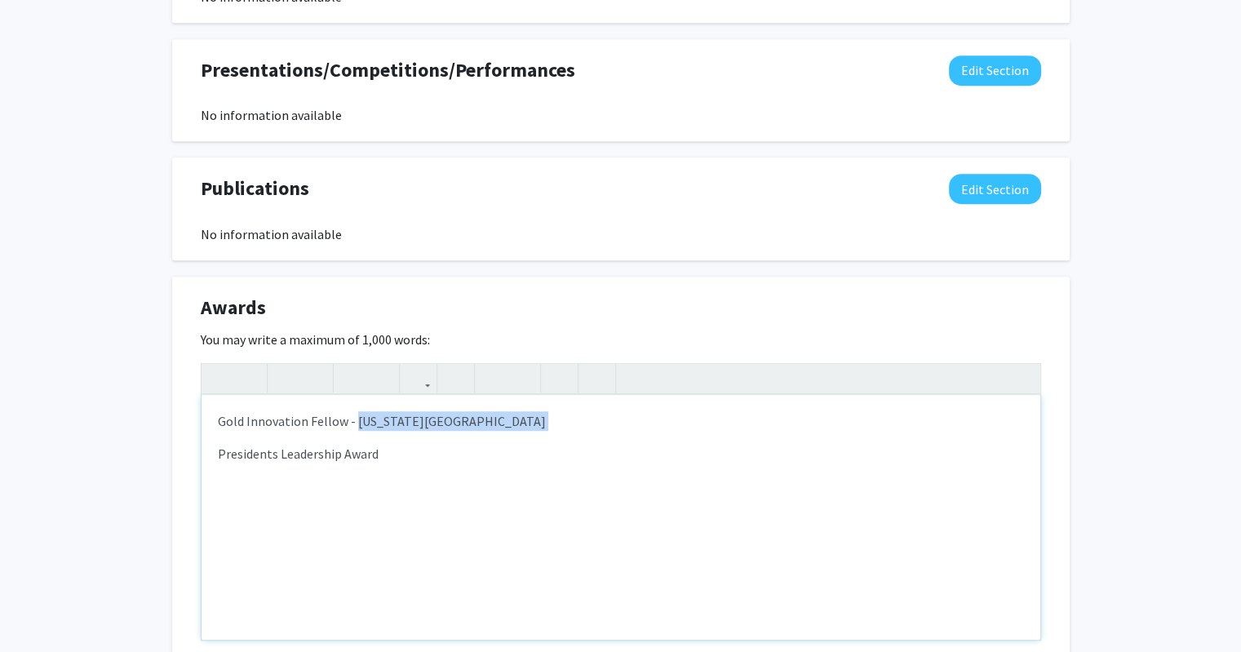
drag, startPoint x: 361, startPoint y: 419, endPoint x: 466, endPoint y: 418, distance: 105.2
click at [466, 418] on p "Gold Innovation Fellow - [US_STATE][GEOGRAPHIC_DATA]" at bounding box center [621, 421] width 806 height 20
copy p "[US_STATE][GEOGRAPHIC_DATA]"
click at [463, 471] on div "Gold Innovation Fellow - [US_STATE] State University Presidents Leadership Award" at bounding box center [620, 517] width 839 height 245
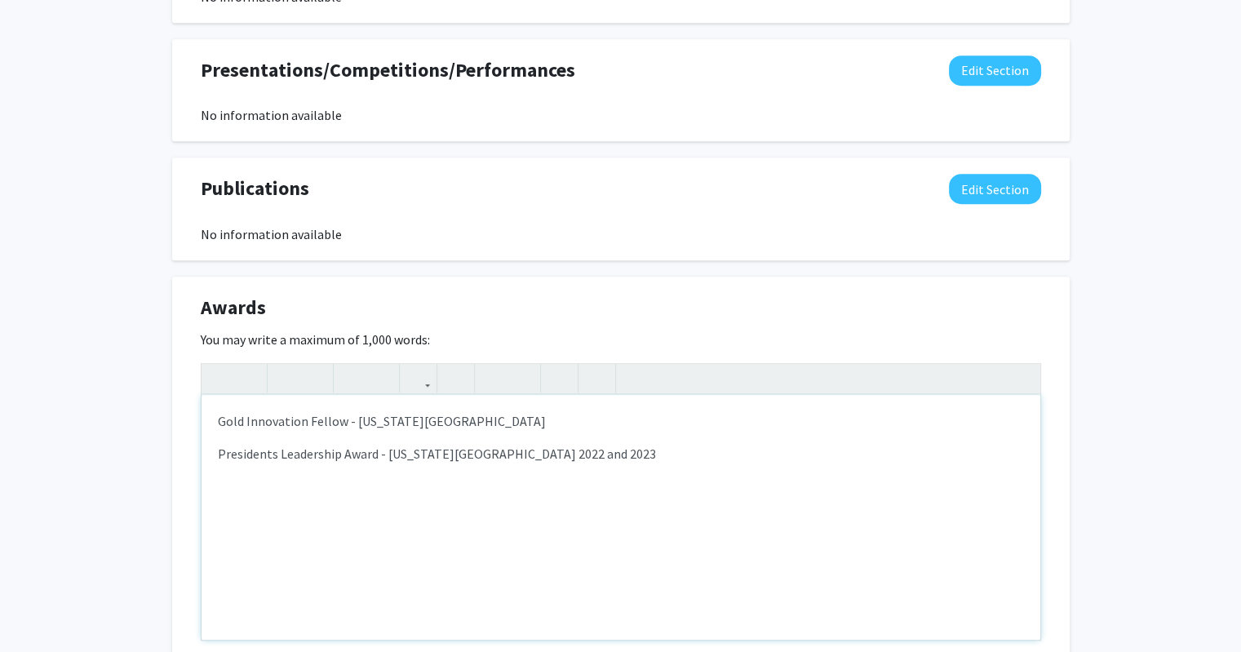
click at [483, 419] on p "Gold Innovation Fellow - [US_STATE][GEOGRAPHIC_DATA]" at bounding box center [621, 421] width 806 height 20
click at [591, 507] on div "Gold Innovation Fellow - [US_STATE][GEOGRAPHIC_DATA] 2021 Presidents Leadership…" at bounding box center [620, 517] width 839 height 245
type textarea "<p>Gold Innovation Fellow - [US_STATE][GEOGRAPHIC_DATA] 2021</p><p>President's …"
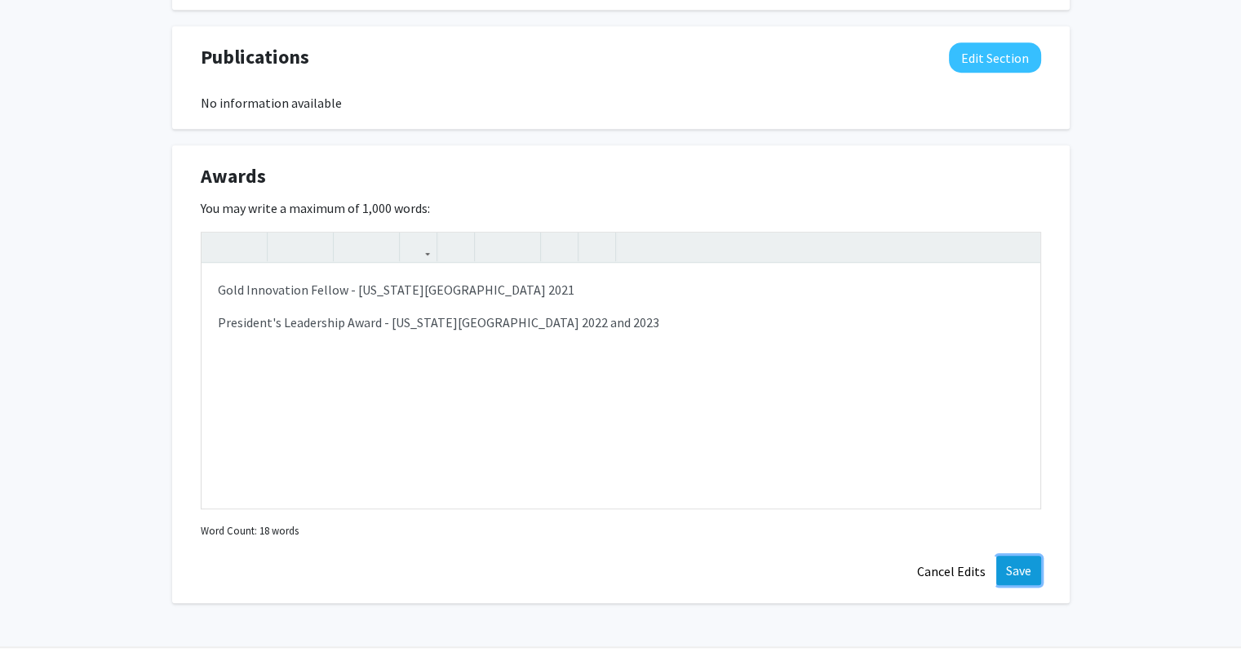
click at [1018, 559] on button "Save" at bounding box center [1018, 570] width 45 height 29
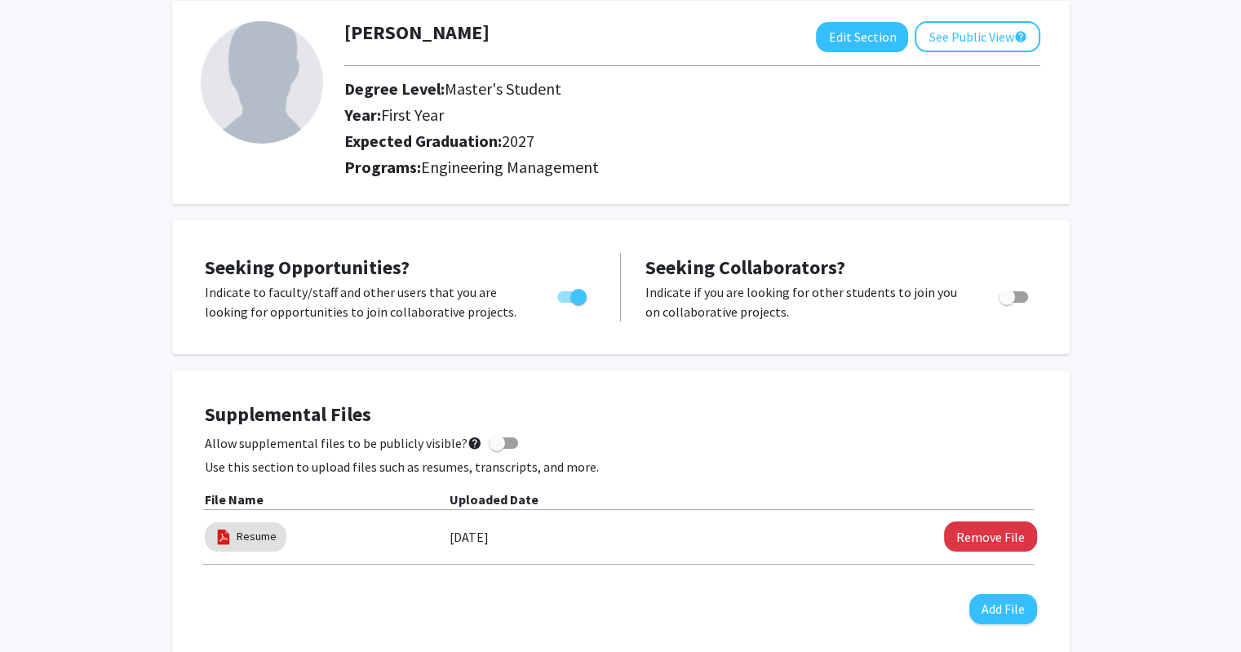
scroll to position [0, 0]
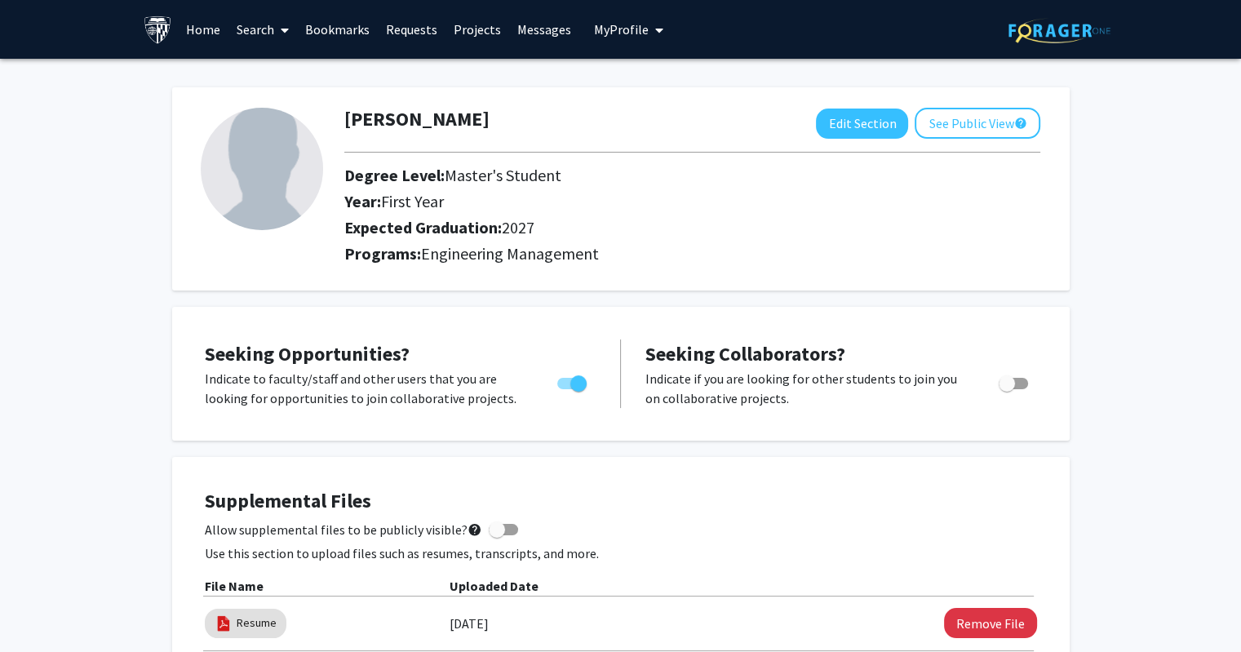
click at [475, 25] on link "Projects" at bounding box center [477, 29] width 64 height 57
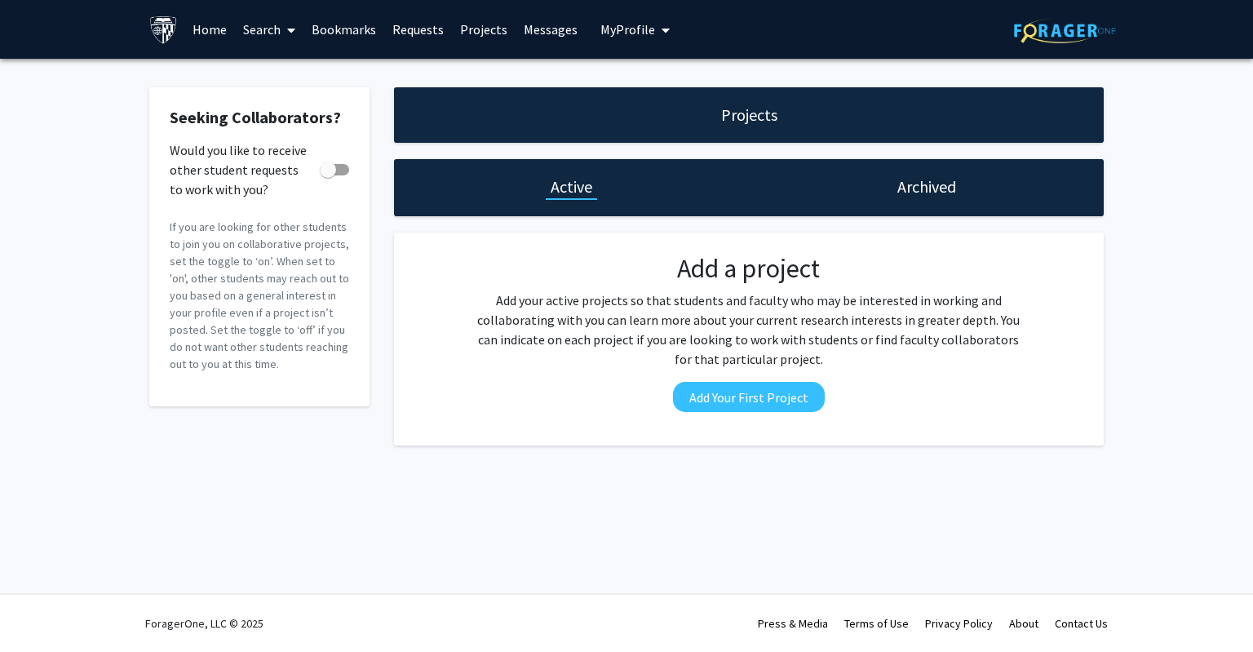
click at [347, 30] on link "Bookmarks" at bounding box center [343, 29] width 81 height 57
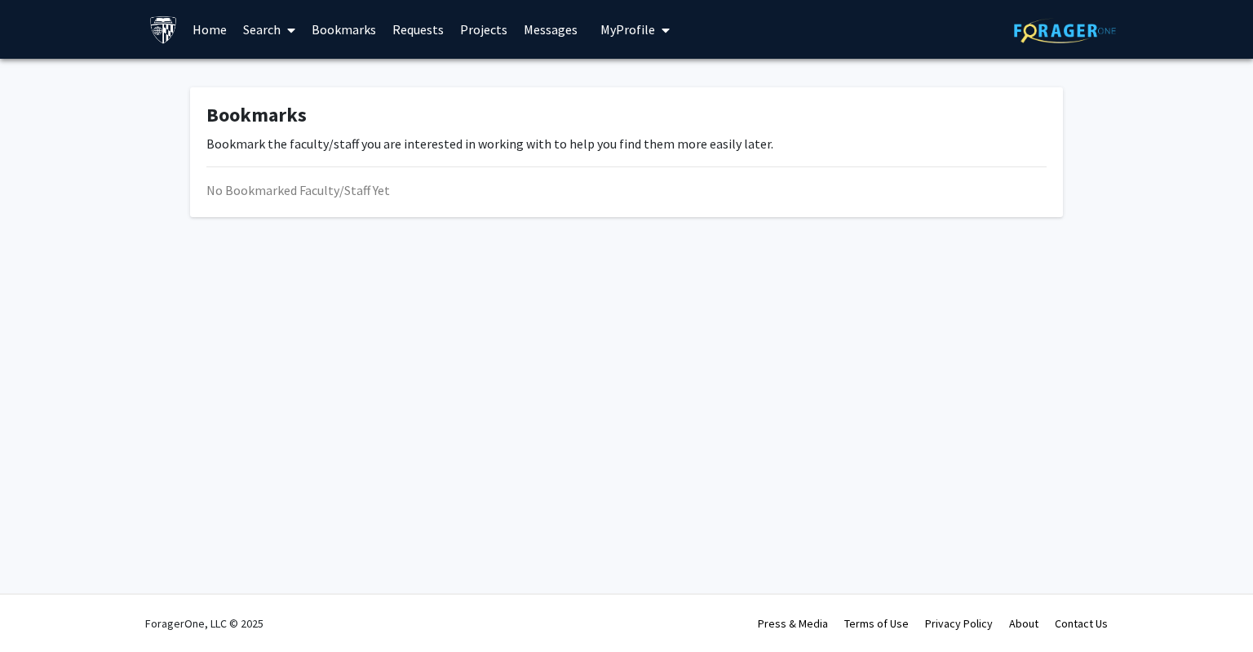
click at [387, 24] on link "Requests" at bounding box center [418, 29] width 68 height 57
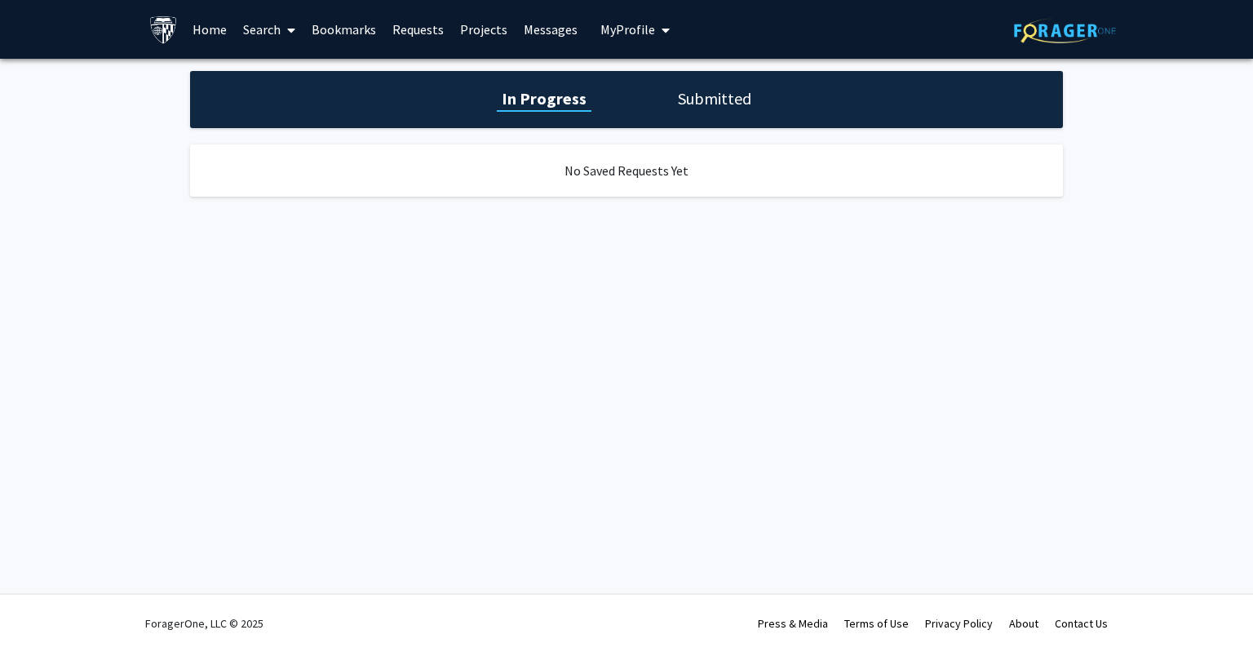
click at [209, 25] on link "Home" at bounding box center [209, 29] width 51 height 57
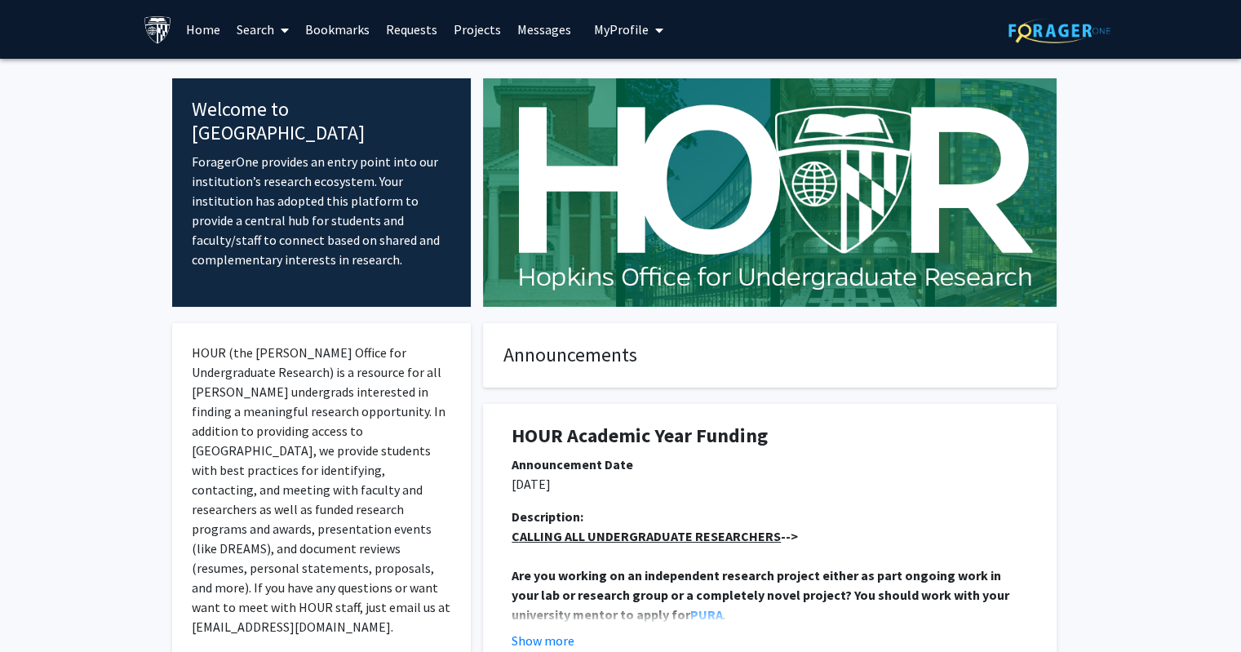
click at [271, 1] on link "Search" at bounding box center [262, 29] width 69 height 57
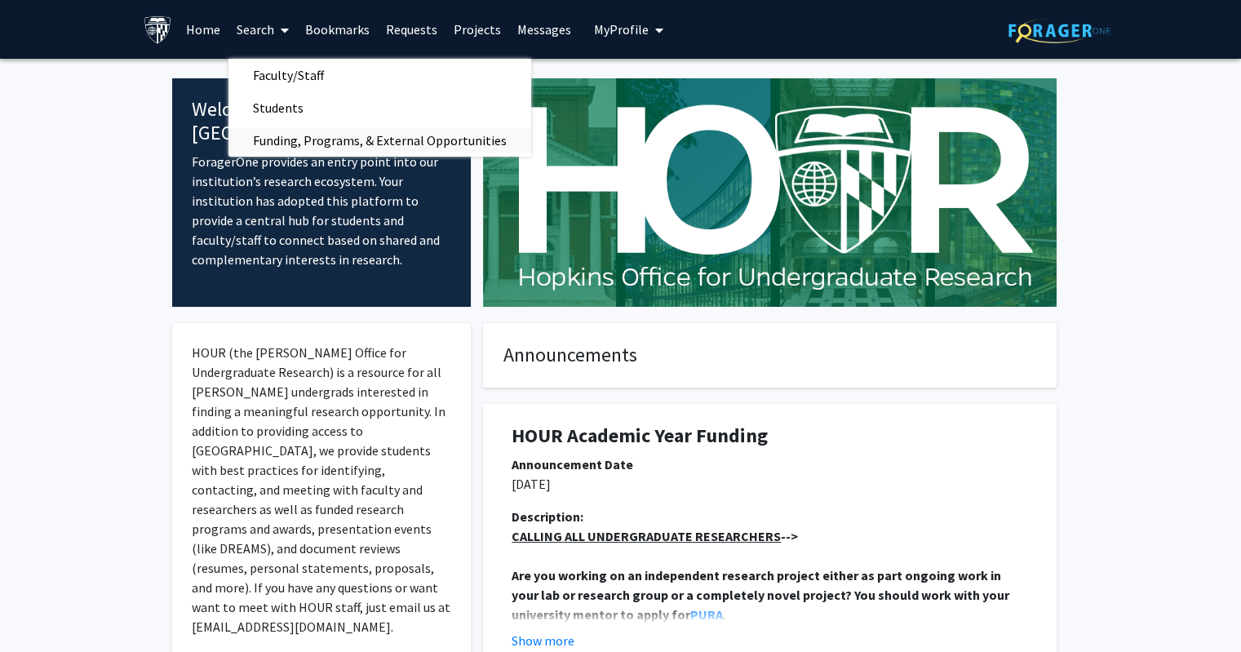
click at [288, 131] on span "Funding, Programs, & External Opportunities" at bounding box center [379, 140] width 303 height 33
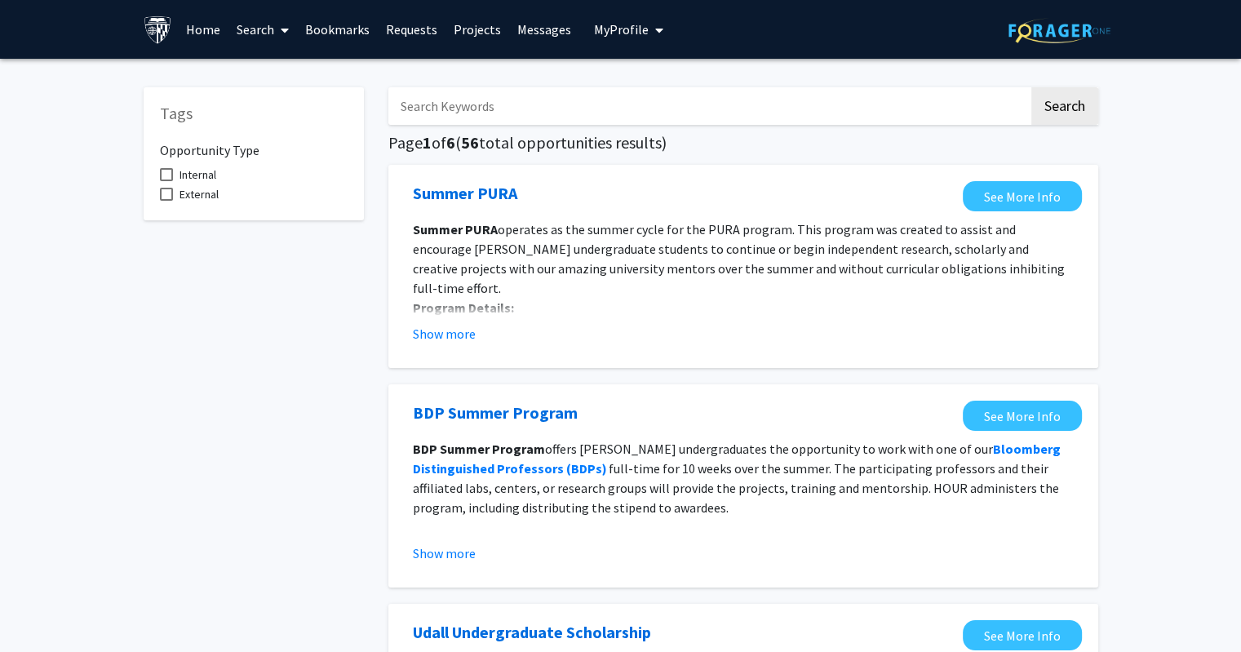
click at [480, 35] on link "Projects" at bounding box center [477, 29] width 64 height 57
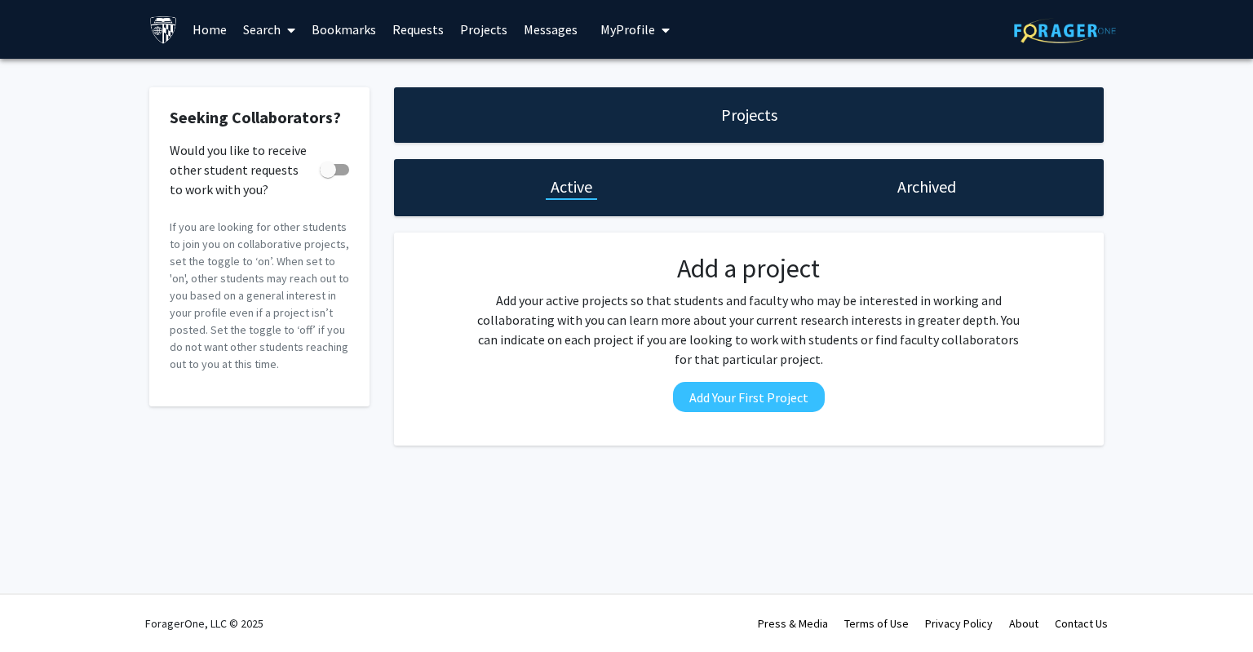
click at [626, 29] on span "My Profile" at bounding box center [627, 29] width 55 height 16
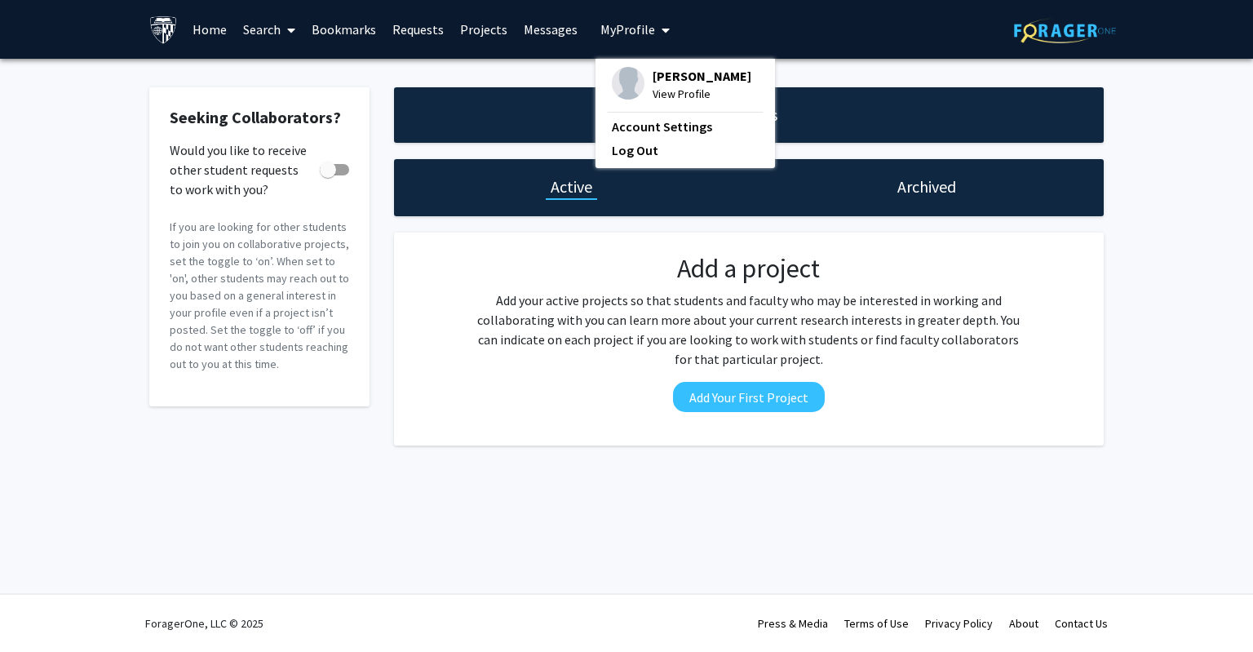
click at [476, 29] on link "Projects" at bounding box center [484, 29] width 64 height 57
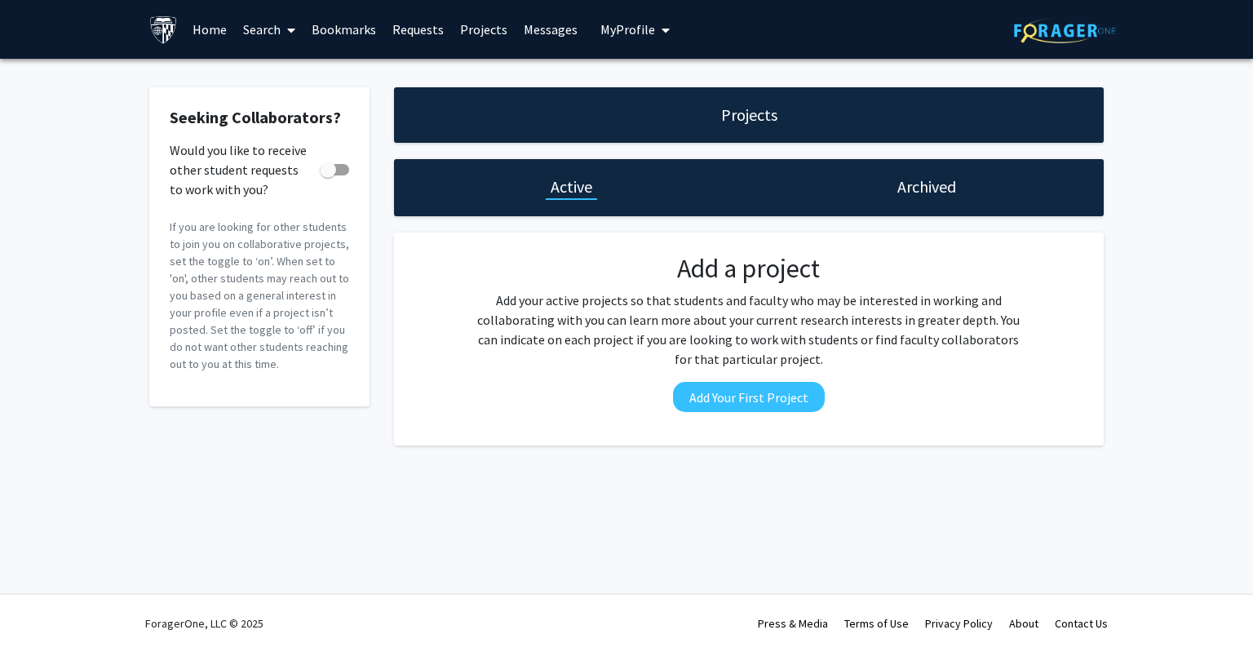
click at [423, 33] on link "Requests" at bounding box center [418, 29] width 68 height 57
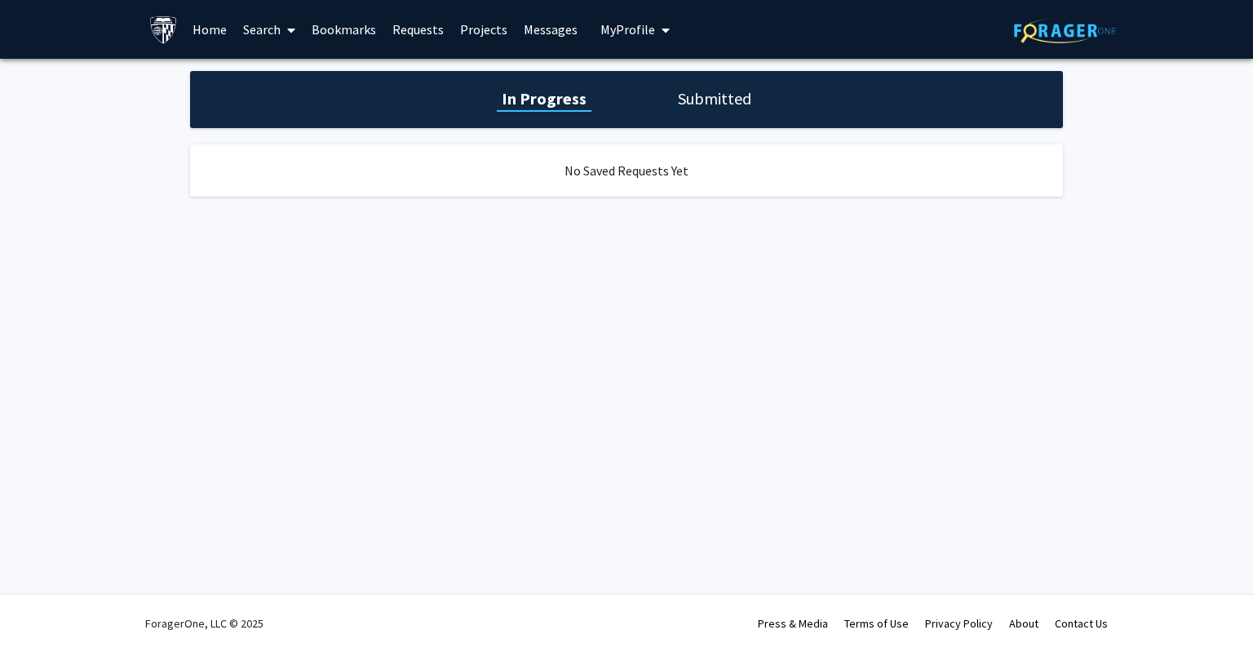
click at [362, 22] on link "Bookmarks" at bounding box center [343, 29] width 81 height 57
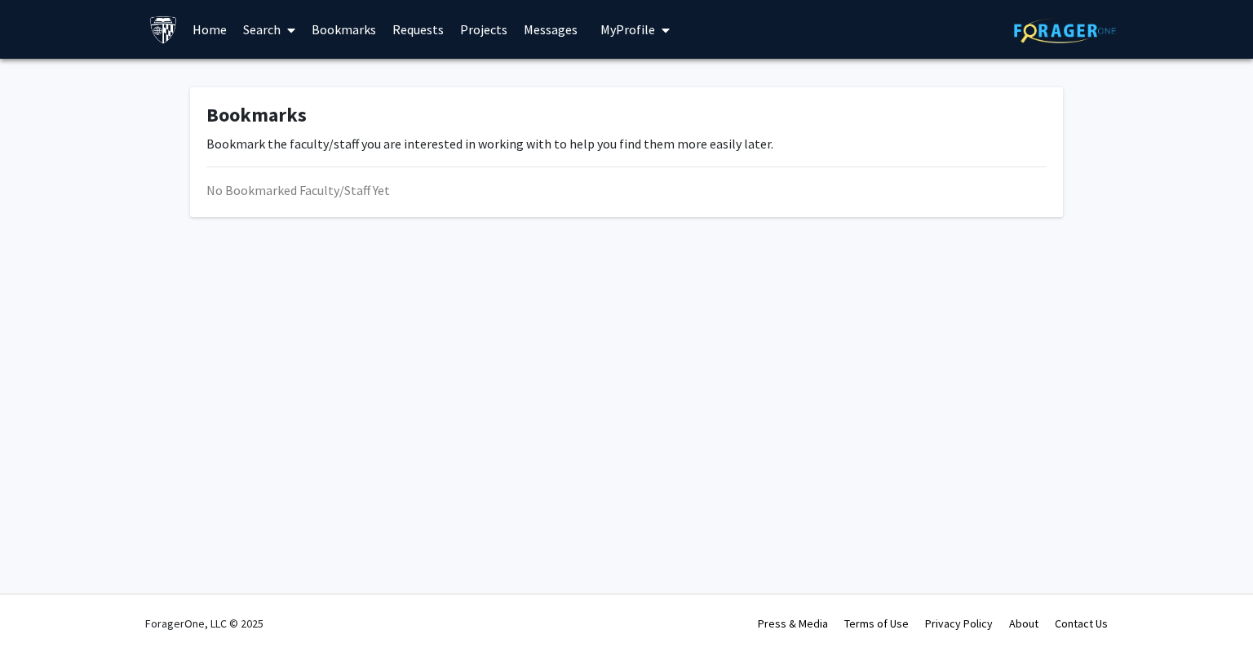
click at [294, 30] on icon at bounding box center [291, 30] width 8 height 13
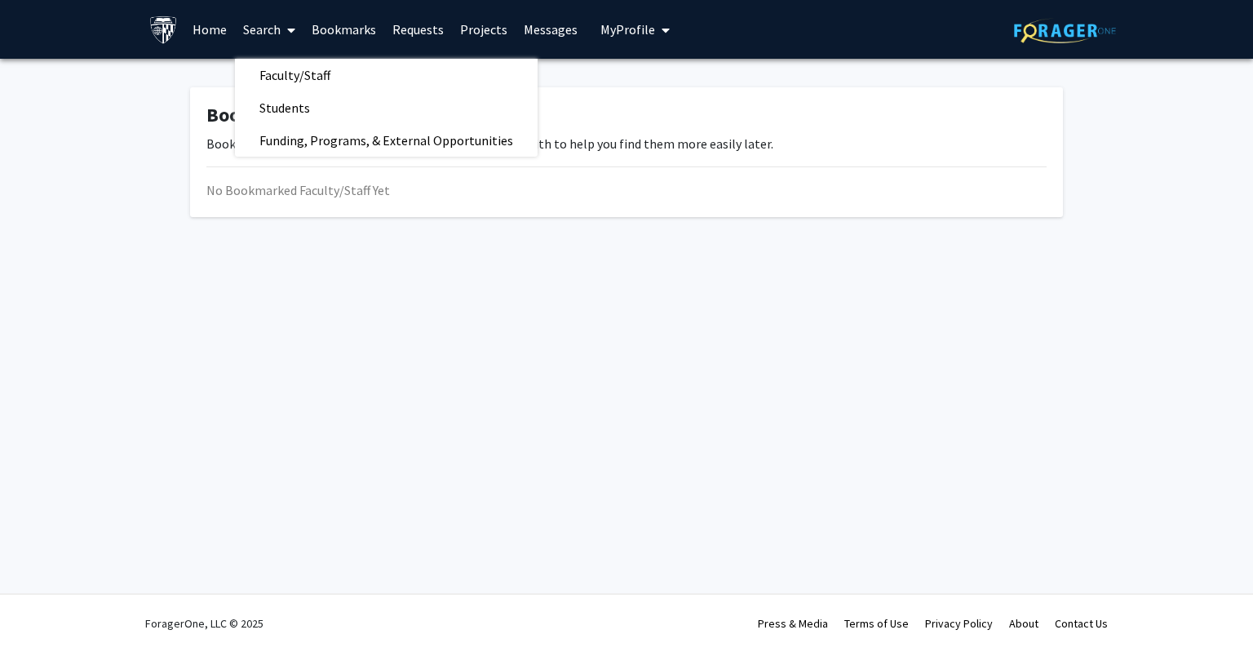
click at [217, 38] on link "Home" at bounding box center [209, 29] width 51 height 57
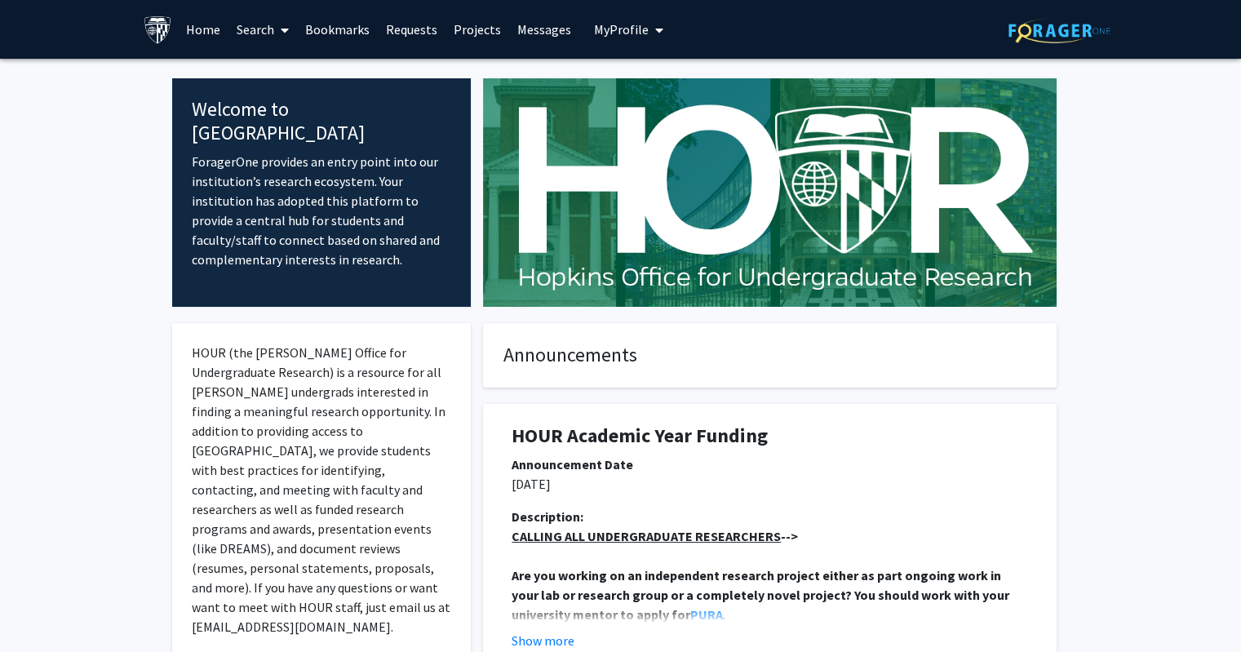
click at [289, 26] on icon at bounding box center [285, 30] width 8 height 13
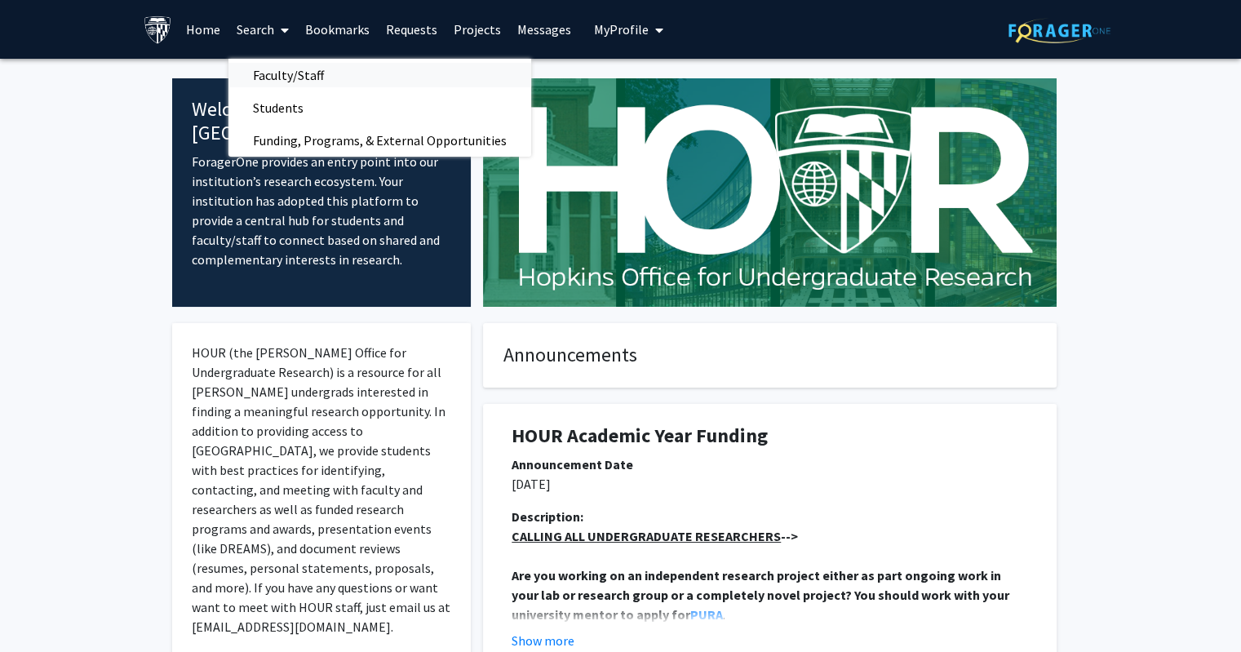
click at [309, 71] on span "Faculty/Staff" at bounding box center [288, 75] width 120 height 33
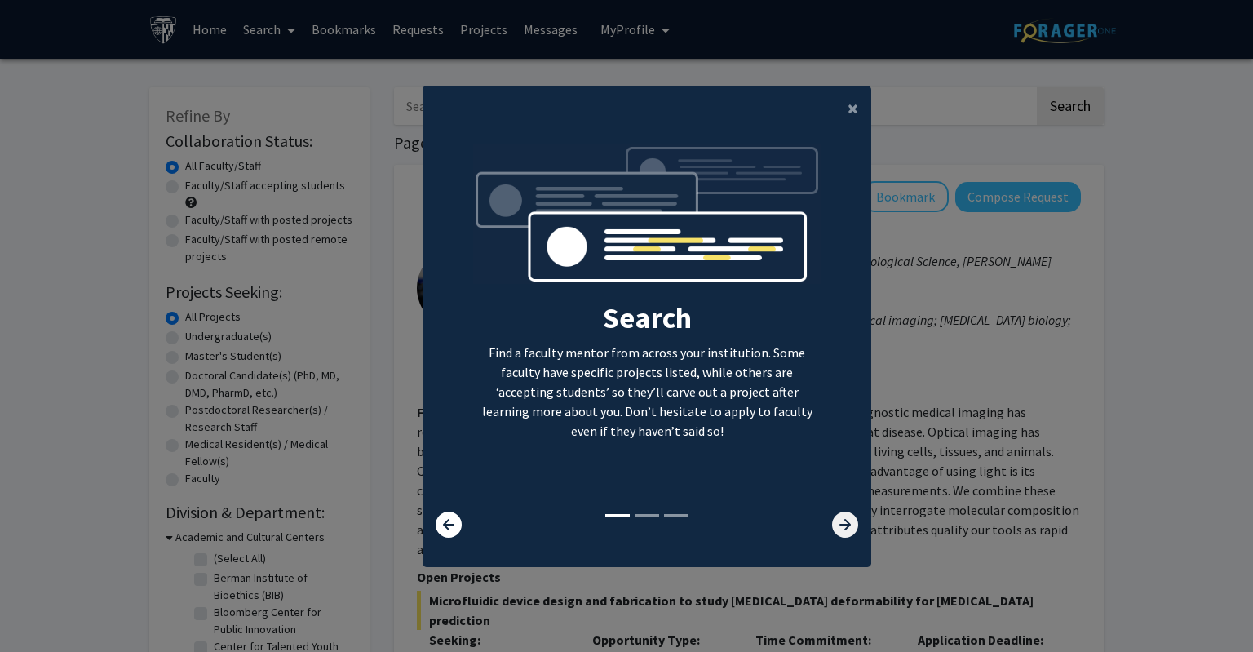
click at [833, 532] on icon at bounding box center [845, 524] width 26 height 26
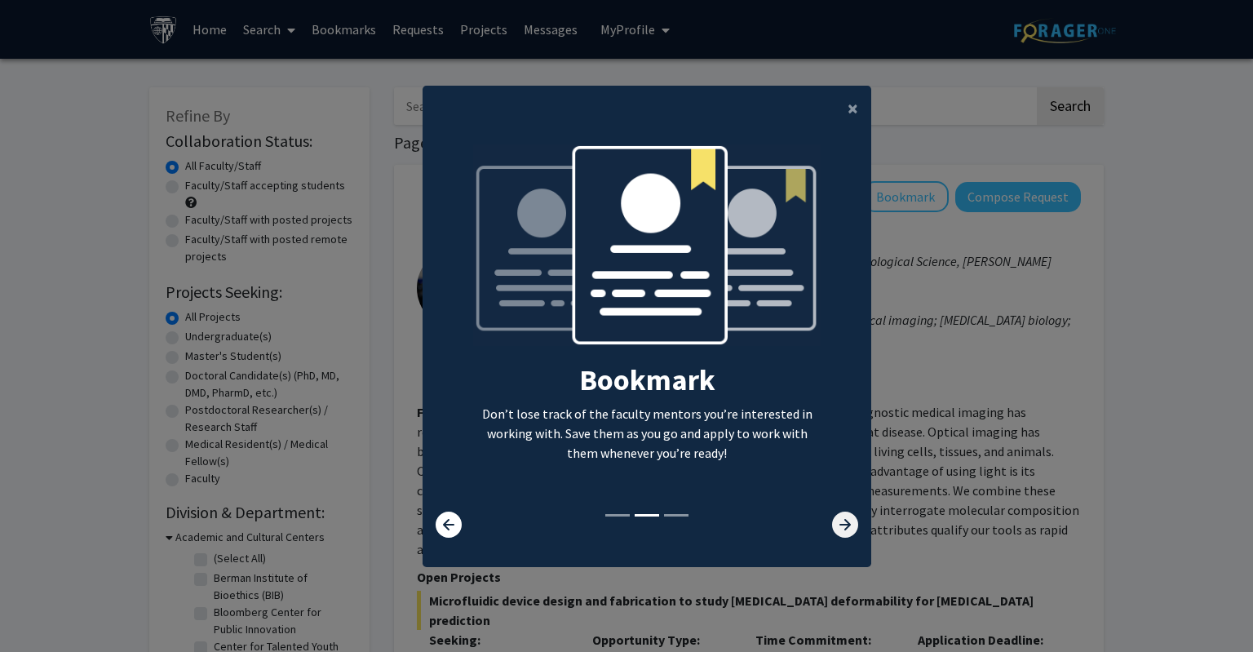
click at [833, 532] on icon at bounding box center [845, 524] width 26 height 26
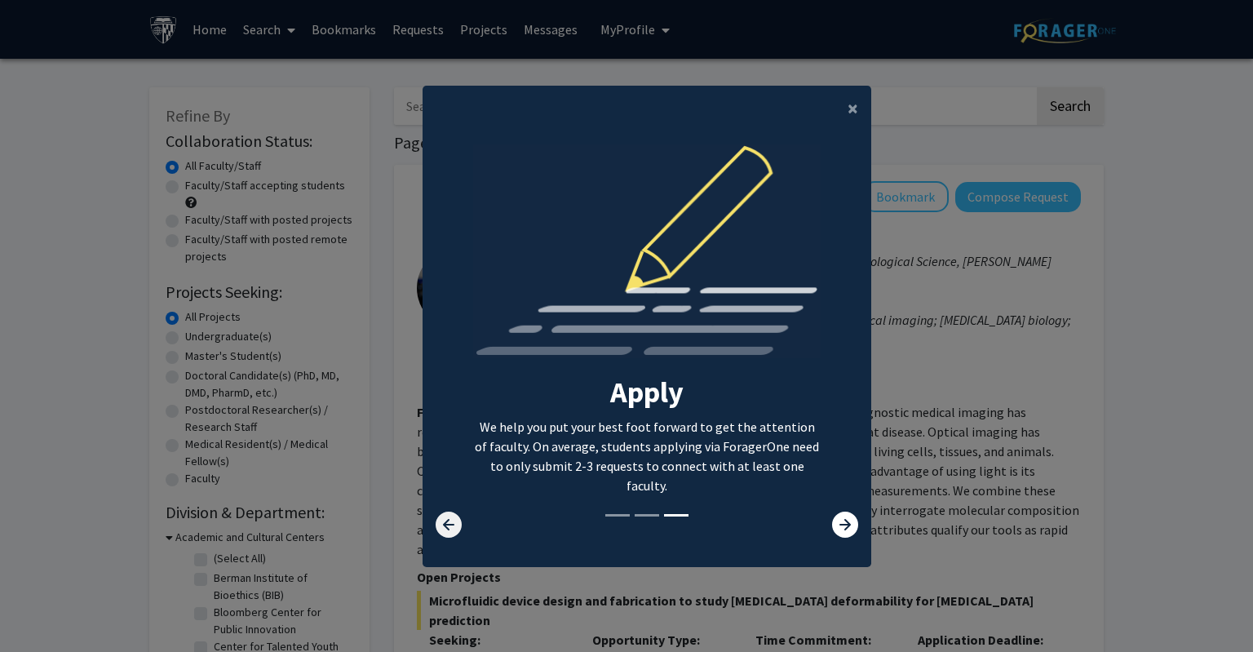
click at [442, 524] on icon at bounding box center [449, 524] width 26 height 26
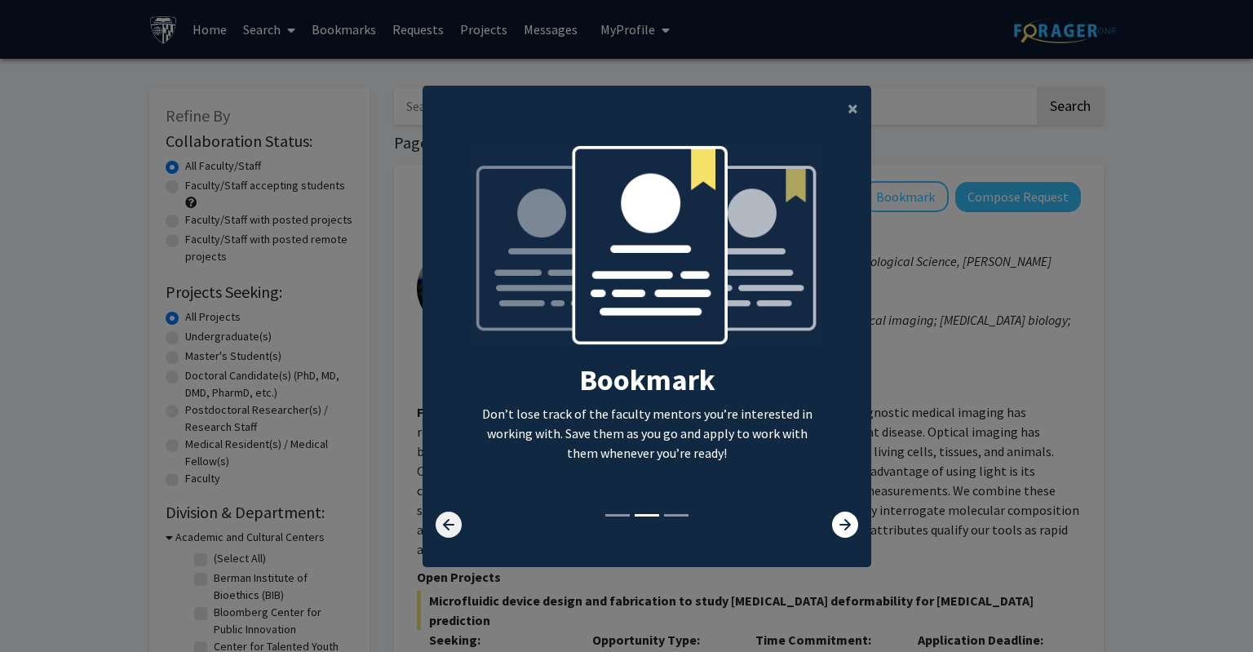
click at [442, 524] on icon at bounding box center [449, 524] width 26 height 26
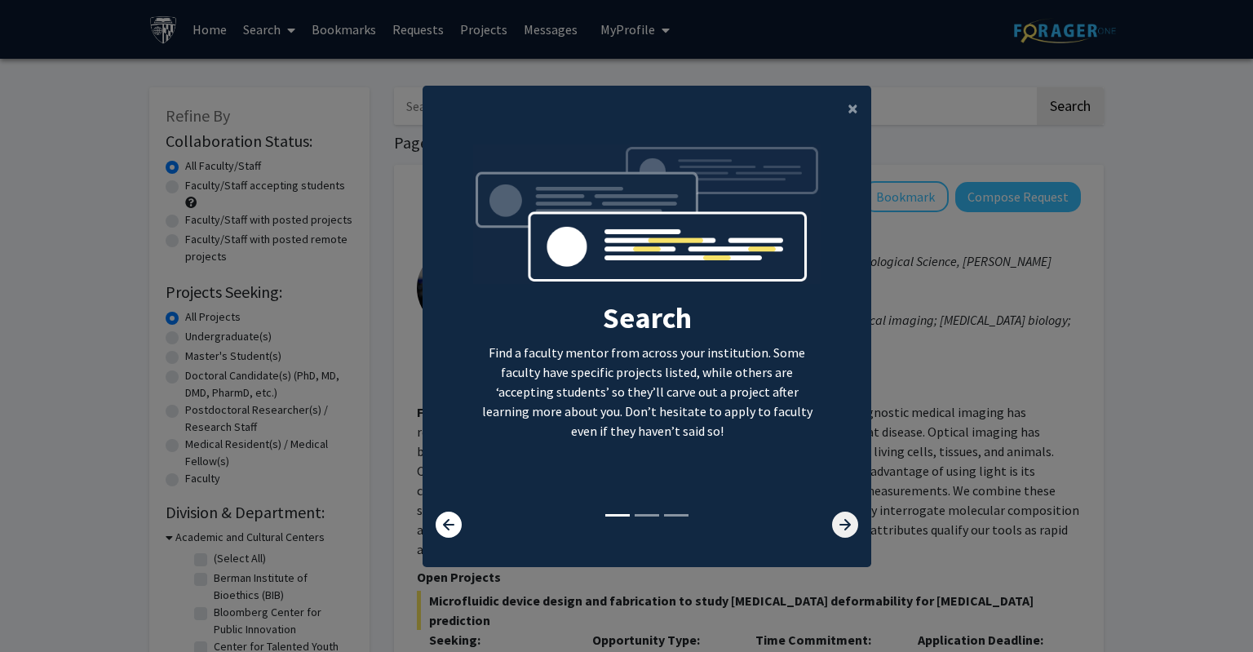
click at [832, 528] on icon at bounding box center [845, 524] width 26 height 26
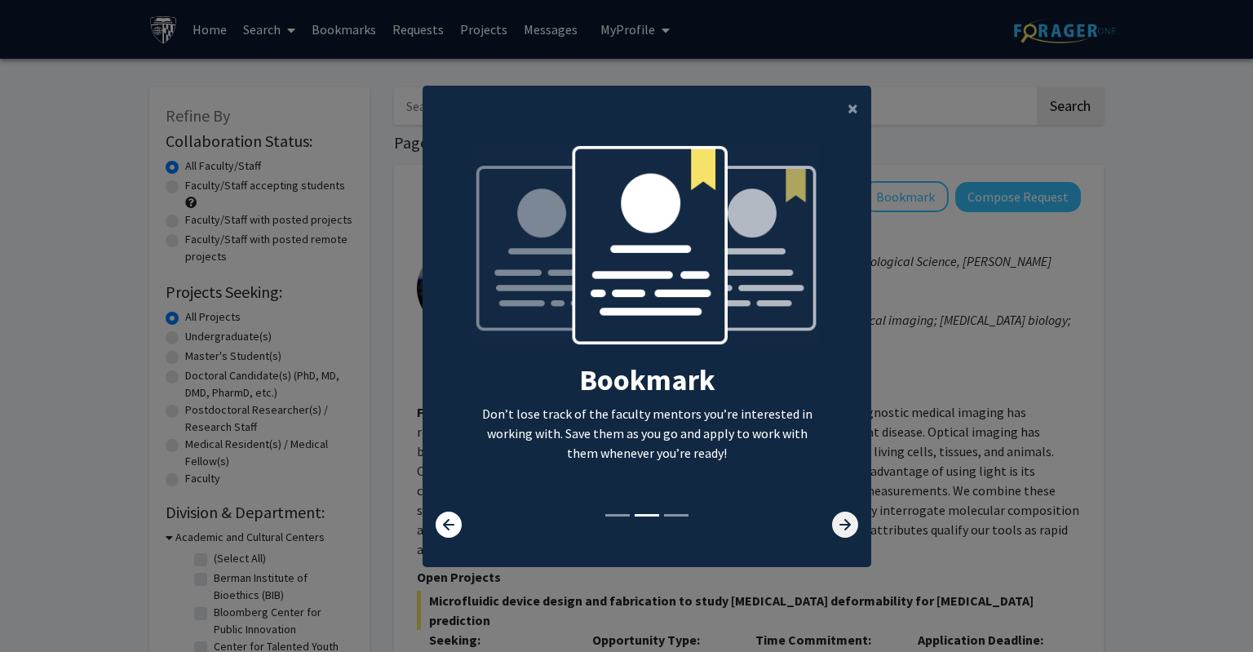
click at [832, 528] on icon at bounding box center [845, 524] width 26 height 26
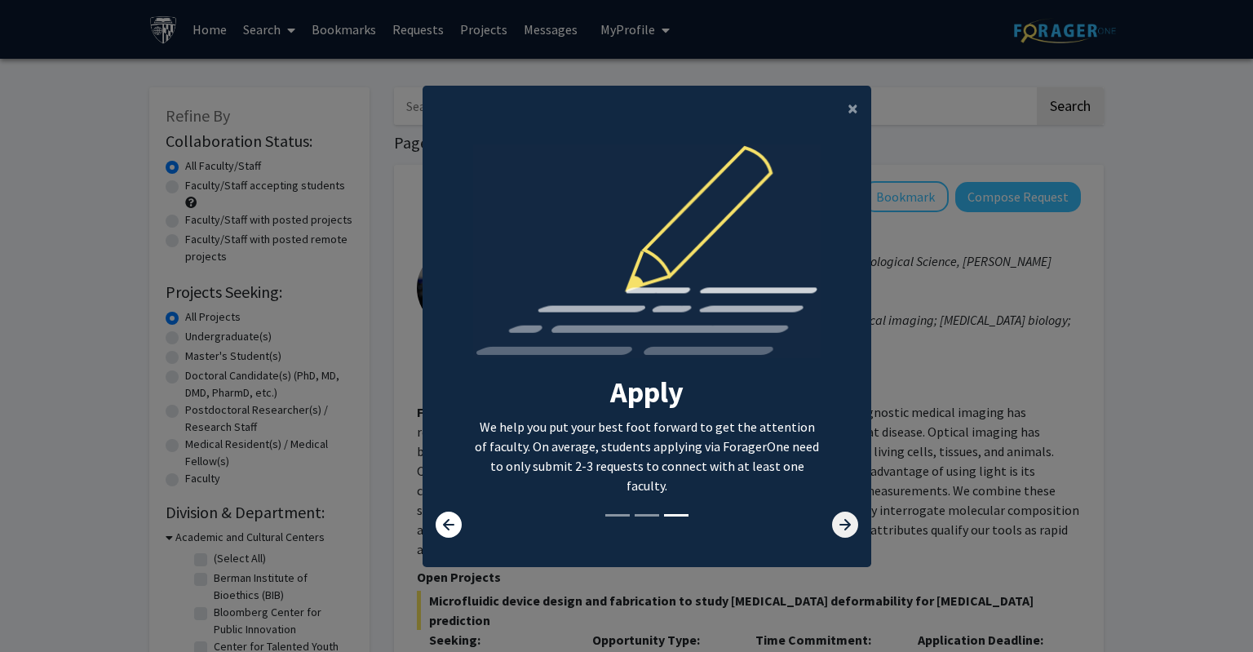
click at [839, 528] on icon at bounding box center [845, 524] width 26 height 26
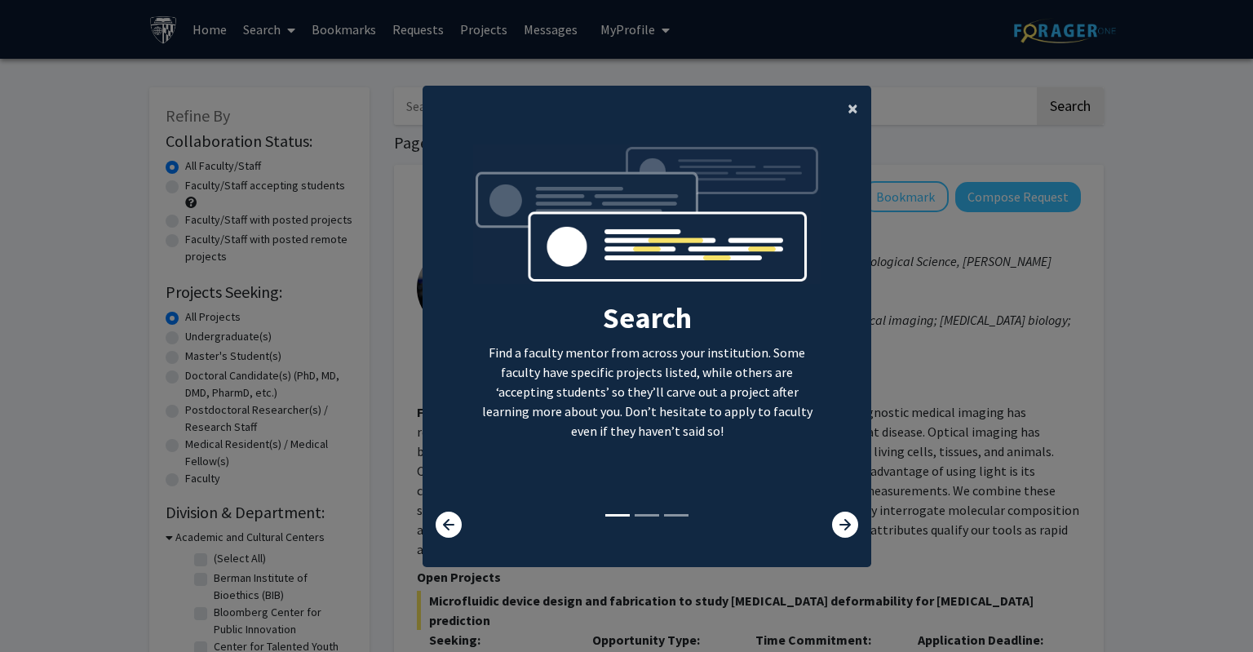
click at [848, 113] on span "×" at bounding box center [853, 107] width 11 height 25
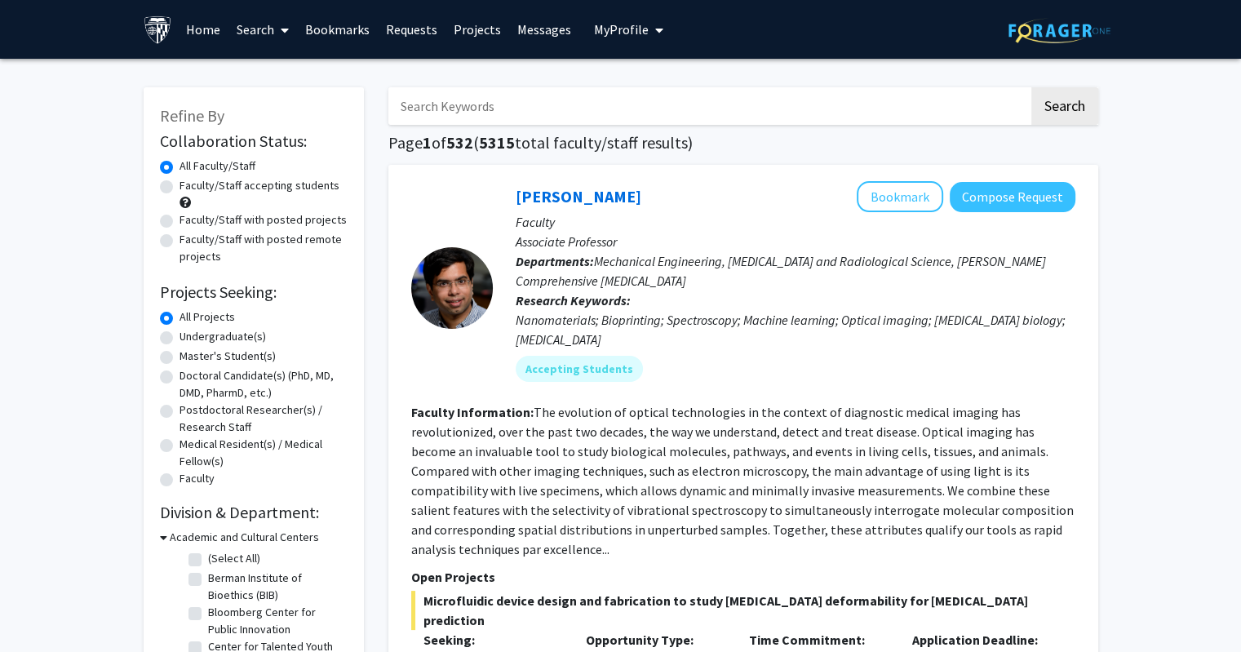
click at [179, 358] on label "Master's Student(s)" at bounding box center [227, 355] width 96 height 17
click at [179, 358] on input "Master's Student(s)" at bounding box center [184, 352] width 11 height 11
radio input "true"
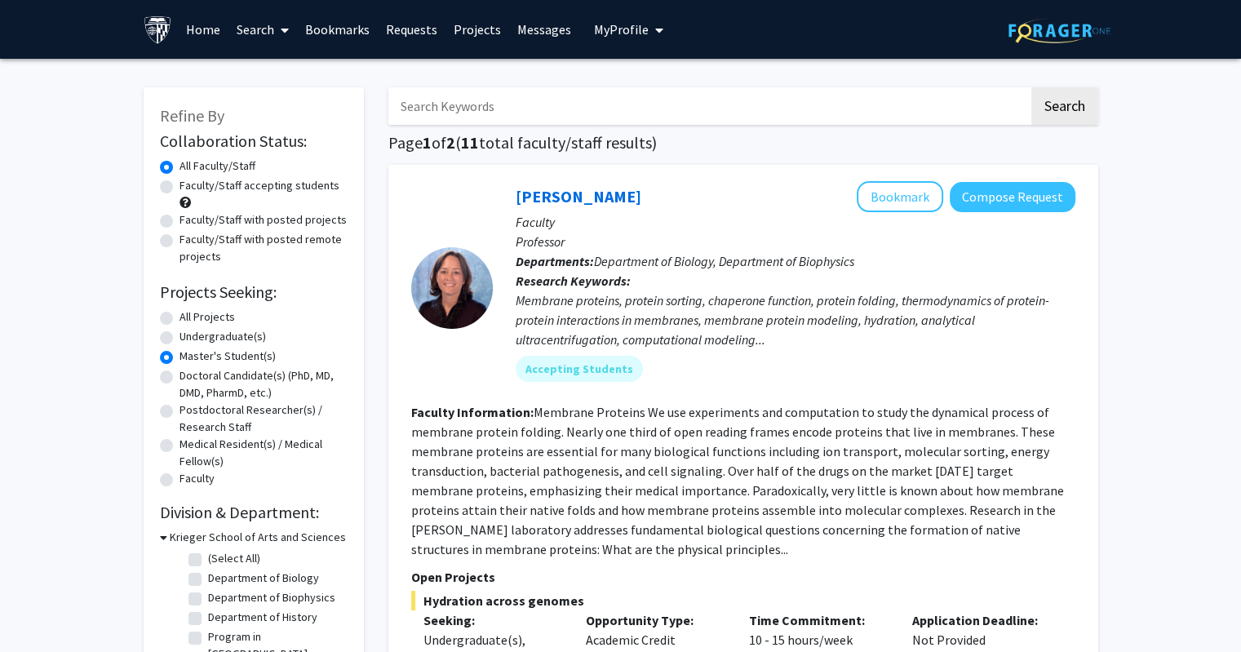
click at [179, 186] on label "Faculty/Staff accepting students" at bounding box center [259, 185] width 160 height 17
click at [179, 186] on input "Faculty/Staff accepting students" at bounding box center [184, 182] width 11 height 11
radio input "true"
click at [179, 240] on label "Faculty/Staff with posted remote projects" at bounding box center [263, 248] width 168 height 34
click at [179, 240] on input "Faculty/Staff with posted remote projects" at bounding box center [184, 236] width 11 height 11
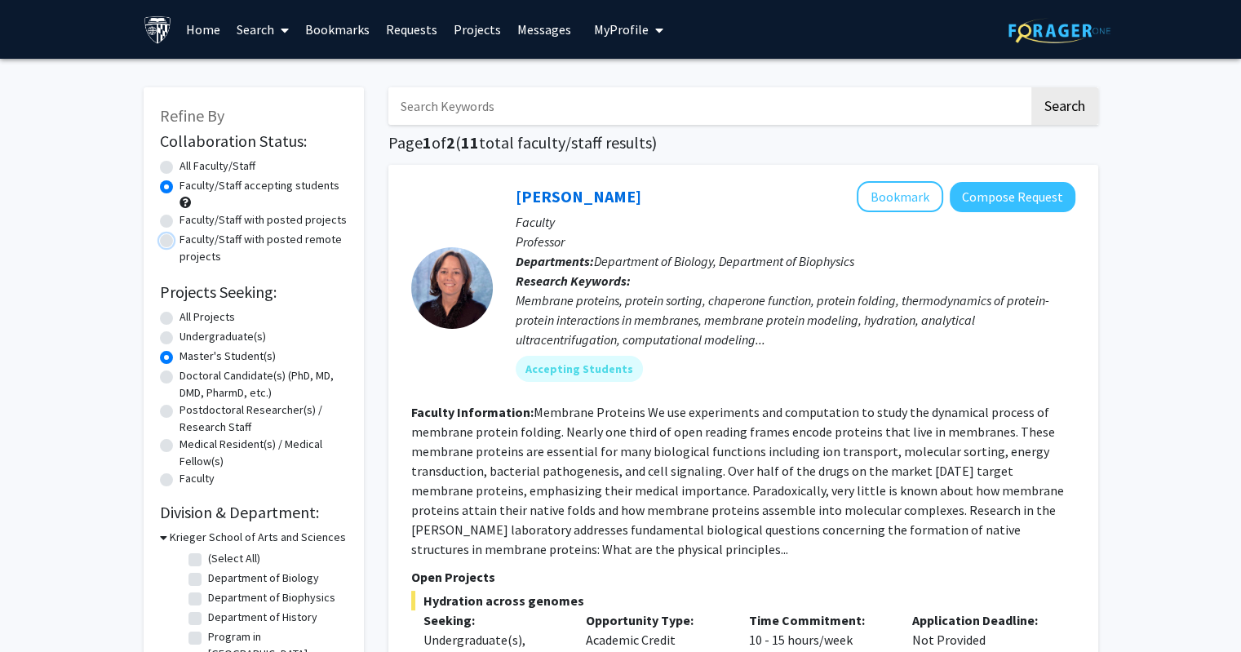
radio input "true"
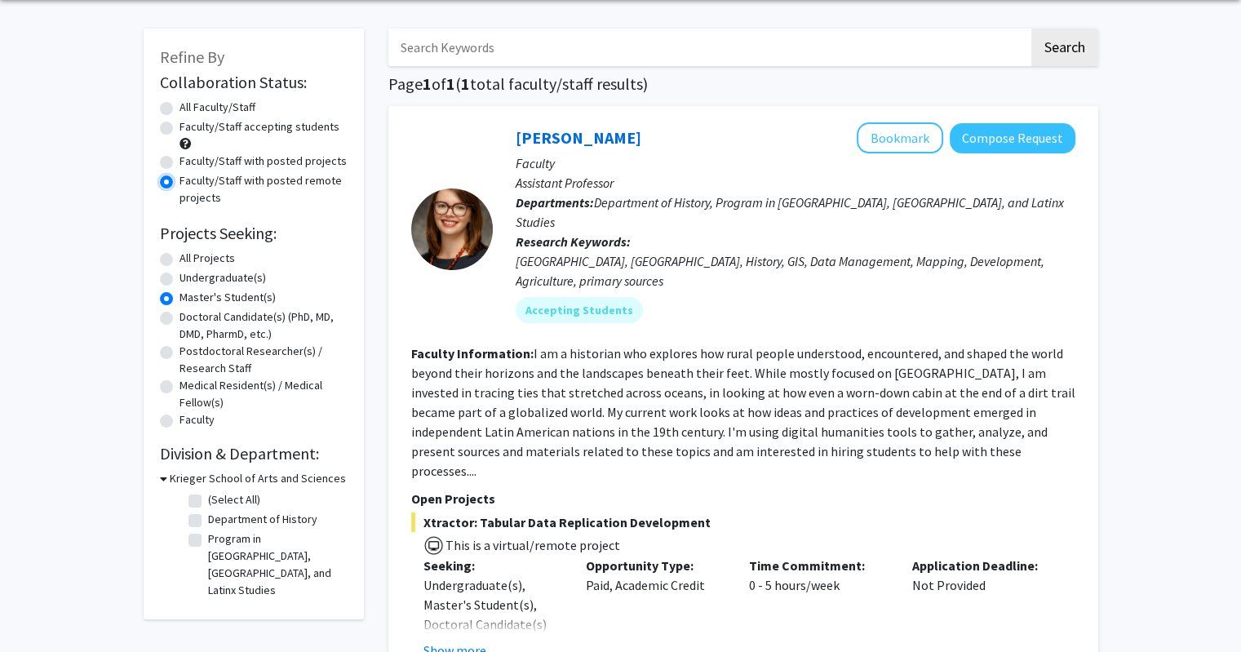
scroll to position [38, 0]
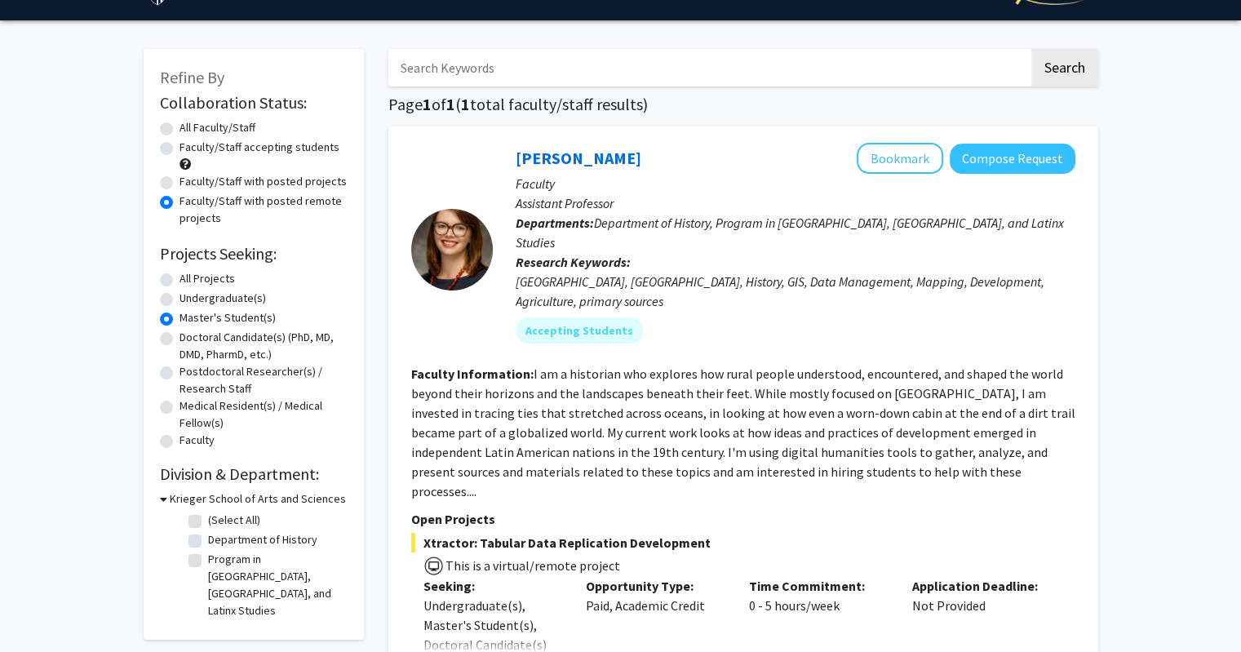
click at [179, 129] on label "All Faculty/Staff" at bounding box center [217, 127] width 76 height 17
click at [179, 129] on input "All Faculty/Staff" at bounding box center [184, 124] width 11 height 11
radio input "true"
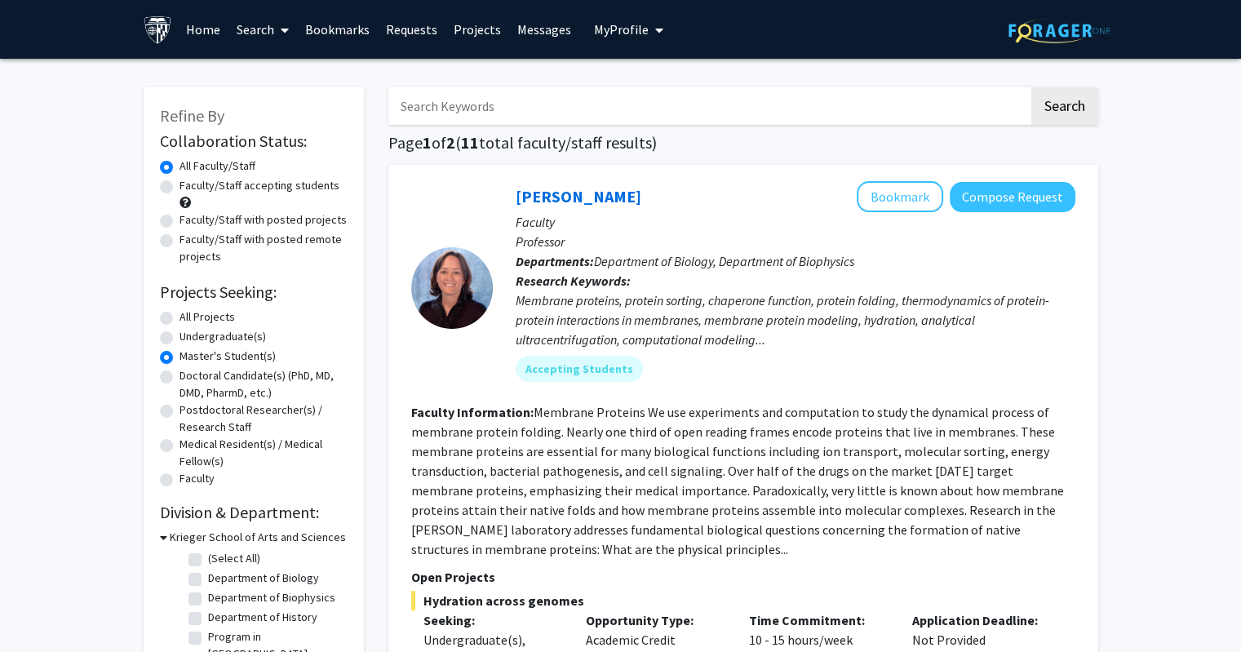
click at [179, 335] on label "Undergraduate(s)" at bounding box center [222, 336] width 86 height 17
click at [179, 335] on input "Undergraduate(s)" at bounding box center [184, 333] width 11 height 11
radio input "true"
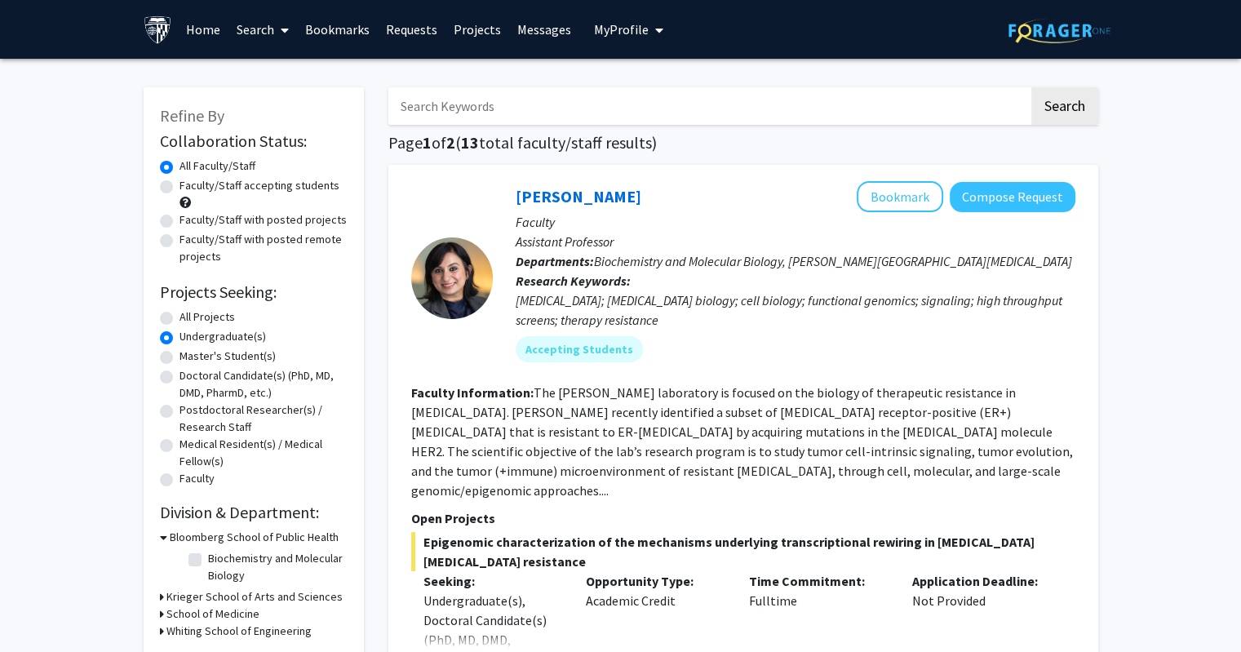
click at [179, 322] on label "All Projects" at bounding box center [206, 316] width 55 height 17
click at [179, 319] on input "All Projects" at bounding box center [184, 313] width 11 height 11
radio input "true"
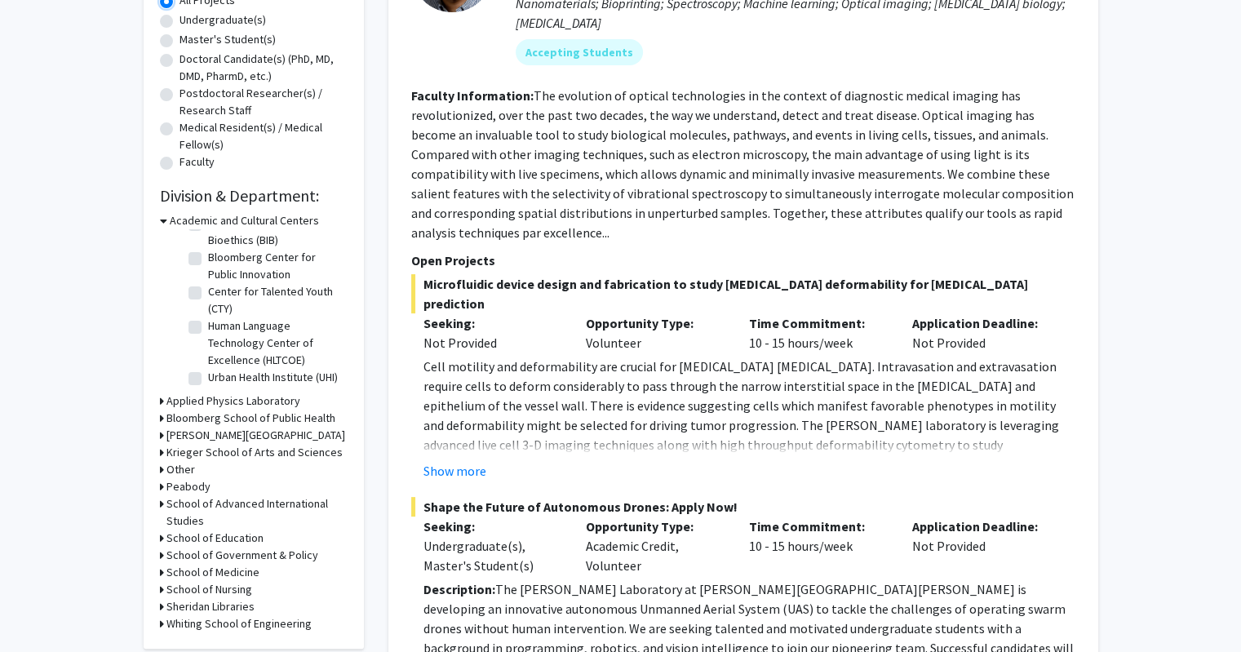
scroll to position [319, 0]
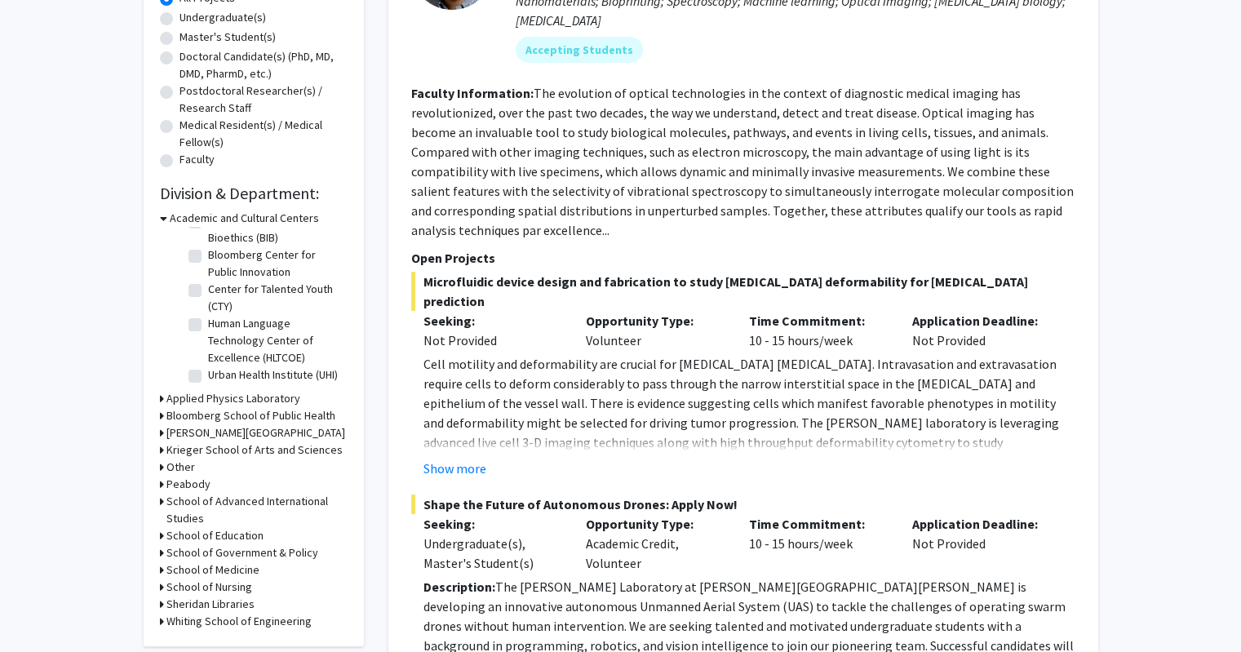
click at [162, 216] on icon at bounding box center [163, 218] width 7 height 17
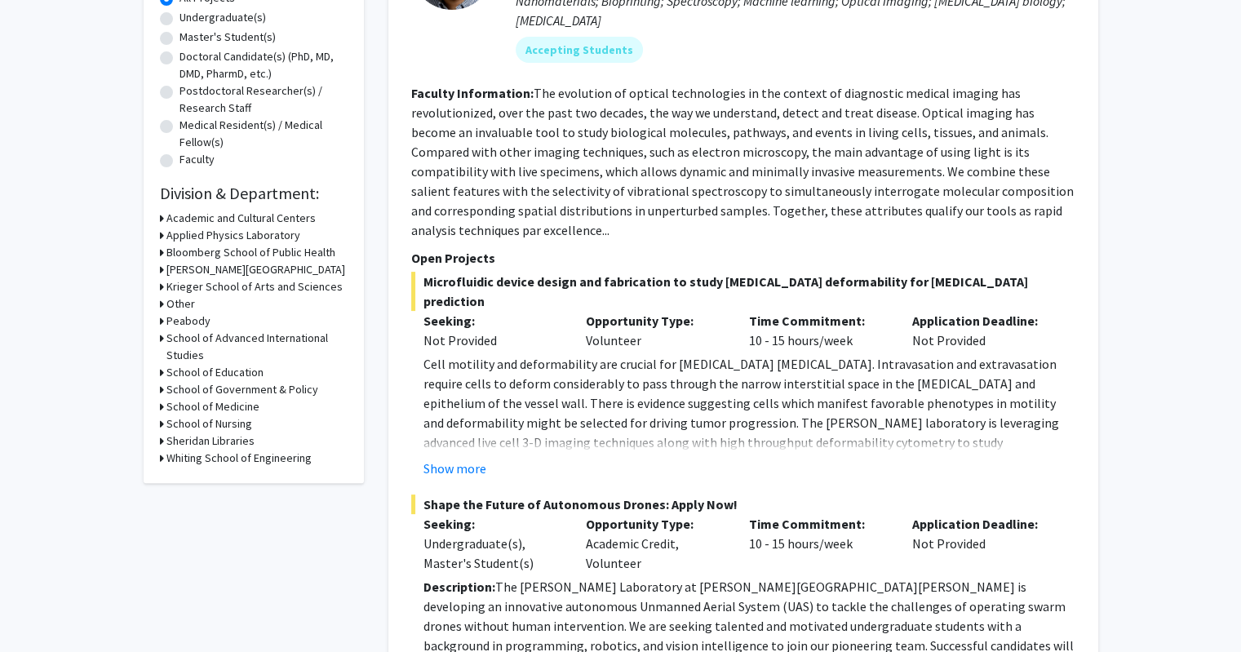
click at [224, 454] on h3 "Whiting School of Engineering" at bounding box center [238, 457] width 145 height 17
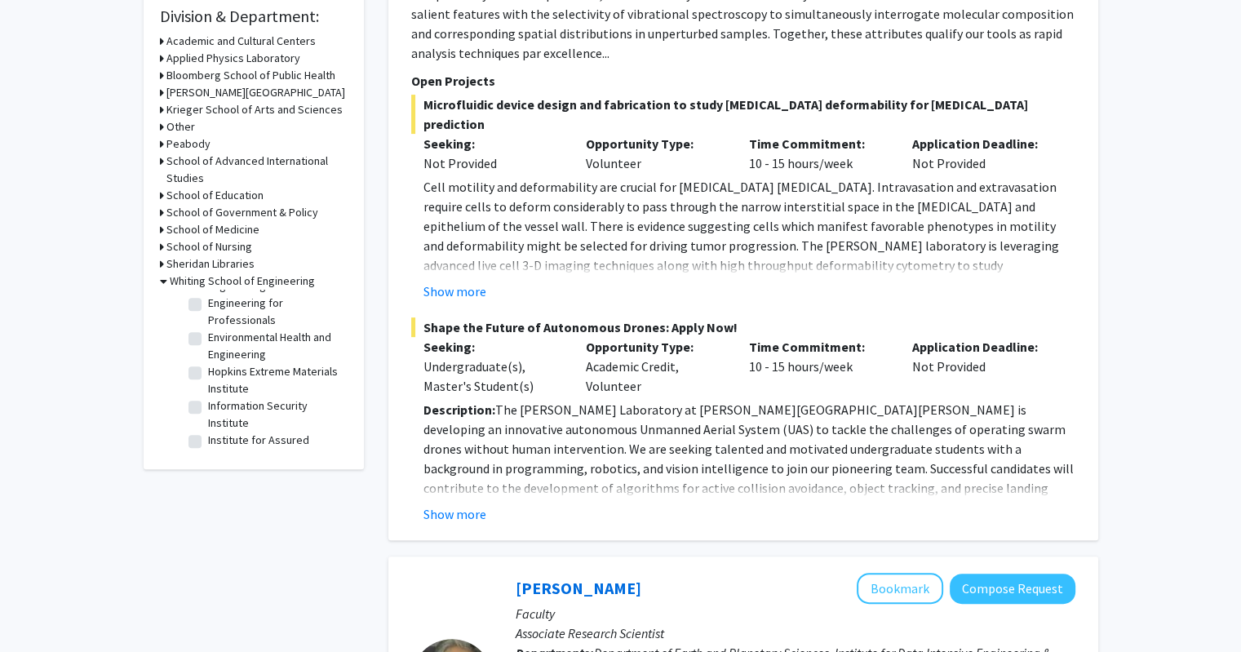
scroll to position [421, 0]
click at [208, 330] on label "Engineering for Professionals" at bounding box center [275, 313] width 135 height 34
click at [208, 307] on input "Engineering for Professionals" at bounding box center [213, 301] width 11 height 11
checkbox input "true"
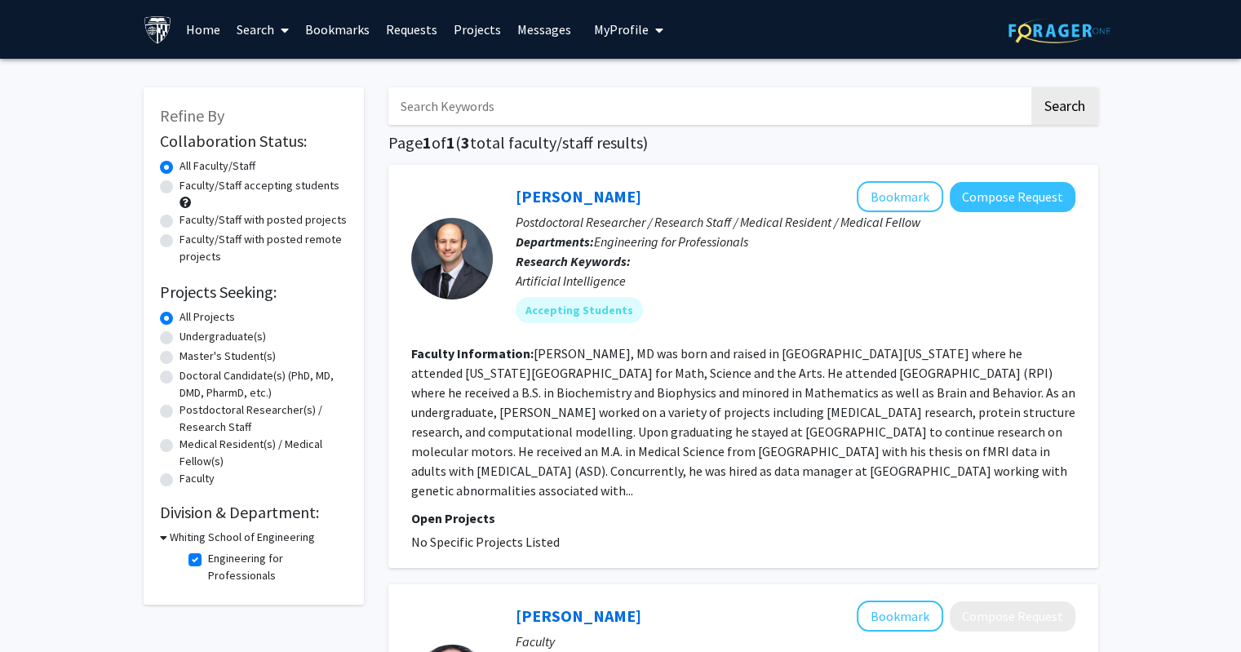
click at [208, 557] on label "Engineering for Professionals" at bounding box center [275, 567] width 135 height 34
click at [208, 557] on input "Engineering for Professionals" at bounding box center [213, 555] width 11 height 11
checkbox input "false"
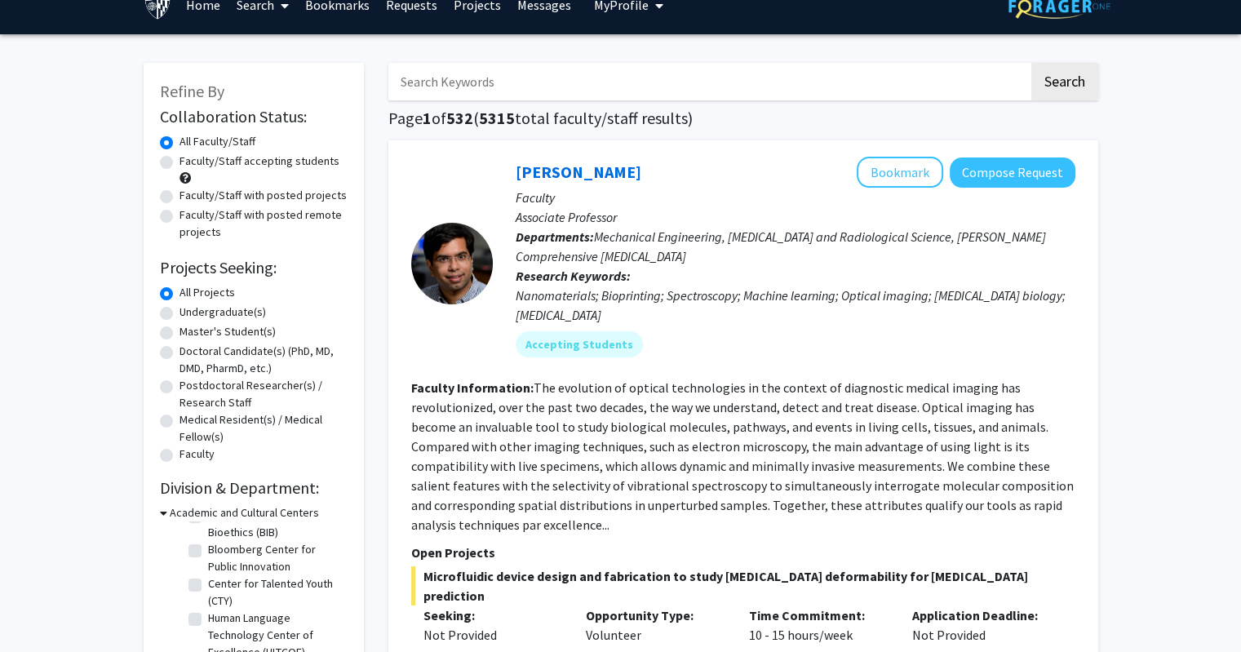
scroll to position [16, 0]
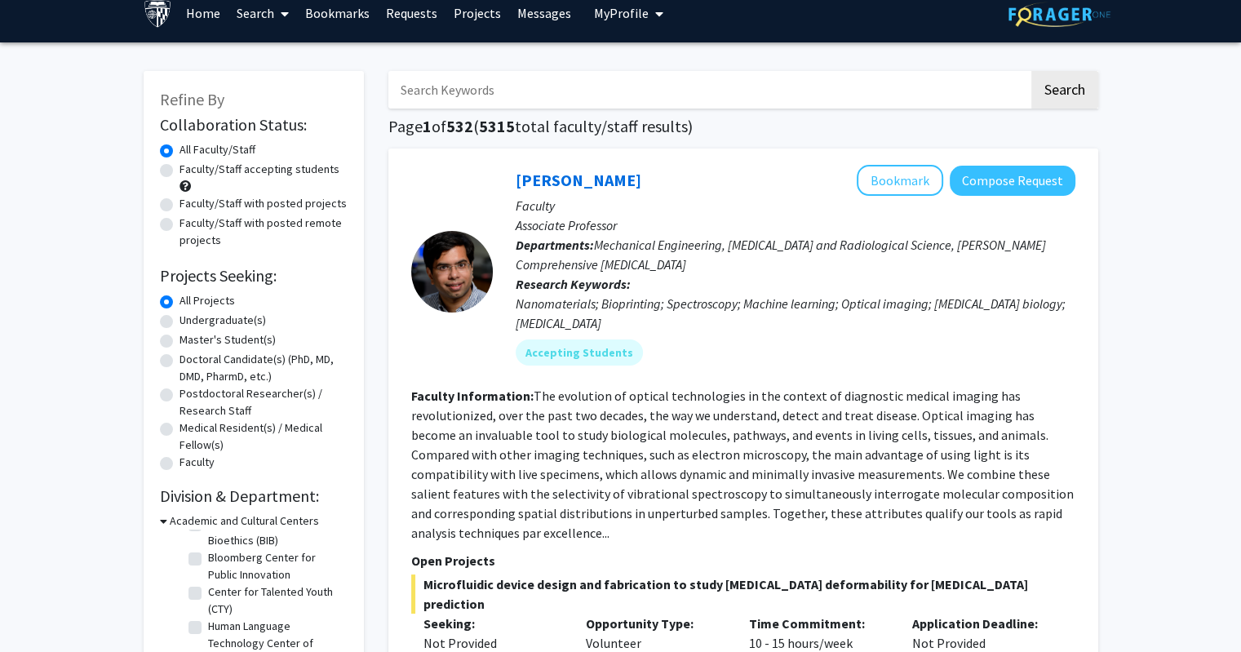
click at [179, 427] on label "Medical Resident(s) / Medical Fellow(s)" at bounding box center [263, 436] width 168 height 34
click at [179, 427] on input "Medical Resident(s) / Medical Fellow(s)" at bounding box center [184, 424] width 11 height 11
radio input "true"
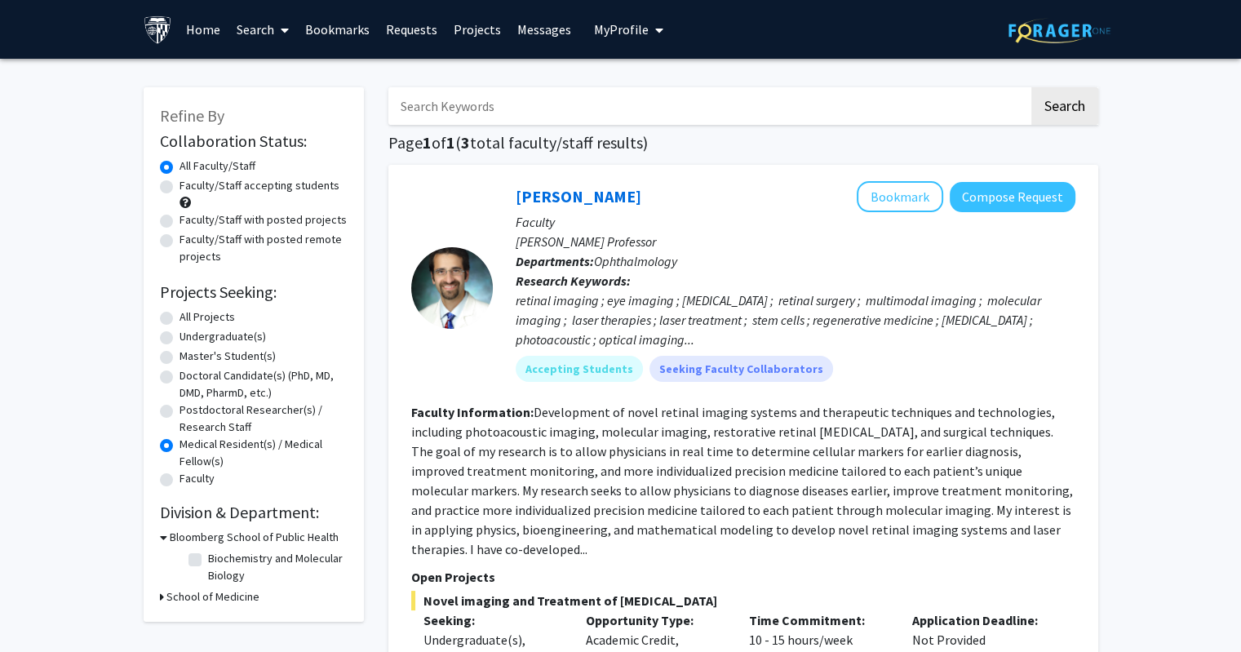
click at [179, 413] on label "Postdoctoral Researcher(s) / Research Staff" at bounding box center [263, 418] width 168 height 34
click at [179, 412] on input "Postdoctoral Researcher(s) / Research Staff" at bounding box center [184, 406] width 11 height 11
radio input "true"
click at [179, 378] on label "Doctoral Candidate(s) (PhD, MD, DMD, PharmD, etc.)" at bounding box center [263, 384] width 168 height 34
click at [179, 378] on input "Doctoral Candidate(s) (PhD, MD, DMD, PharmD, etc.)" at bounding box center [184, 372] width 11 height 11
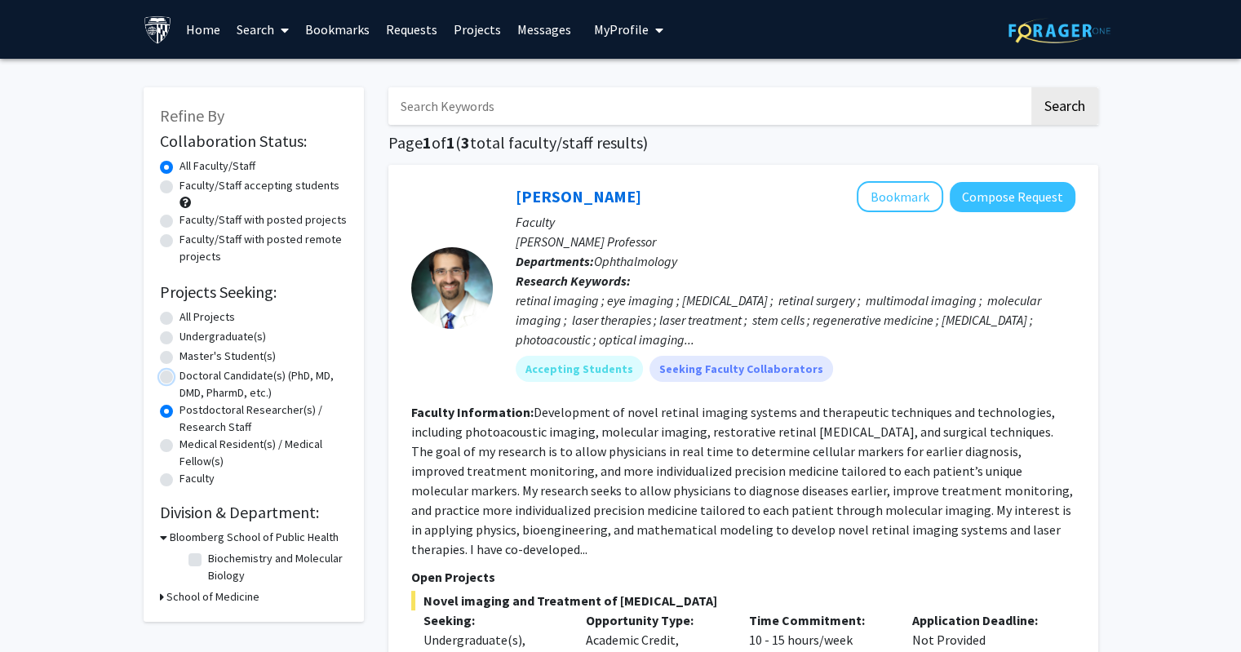
radio input "true"
click at [179, 355] on label "Master's Student(s)" at bounding box center [227, 355] width 96 height 17
click at [179, 355] on input "Master's Student(s)" at bounding box center [184, 352] width 11 height 11
radio input "true"
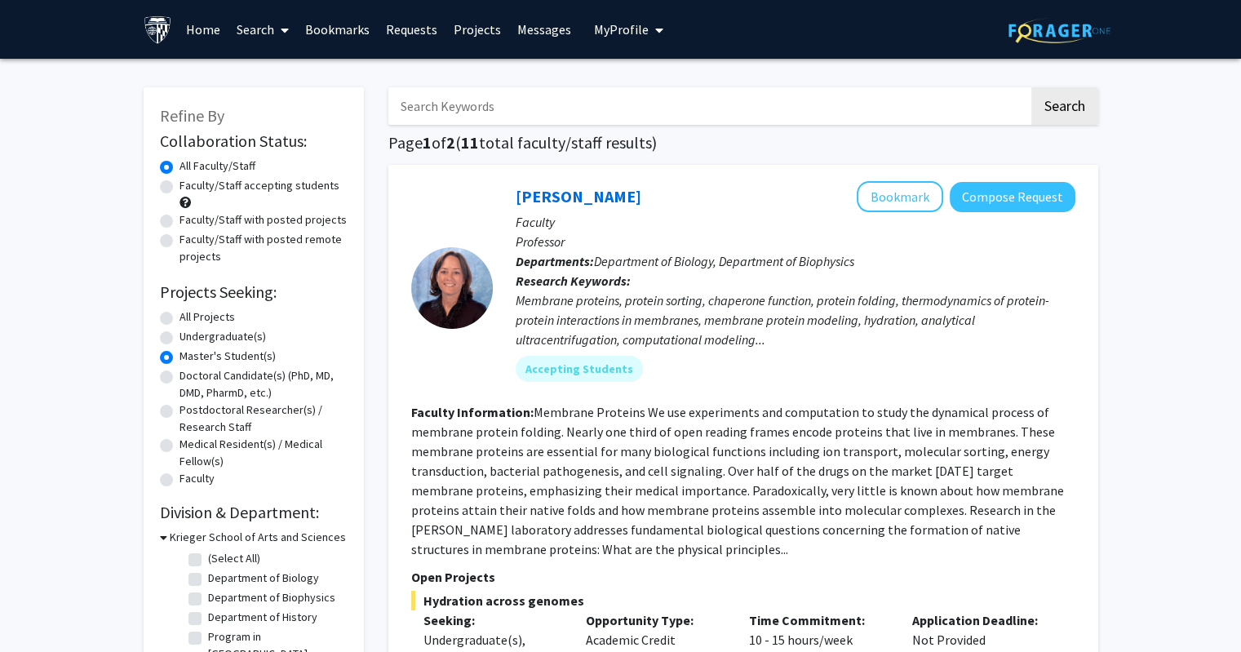
click at [179, 335] on label "Undergraduate(s)" at bounding box center [222, 336] width 86 height 17
click at [179, 335] on input "Undergraduate(s)" at bounding box center [184, 333] width 11 height 11
radio input "true"
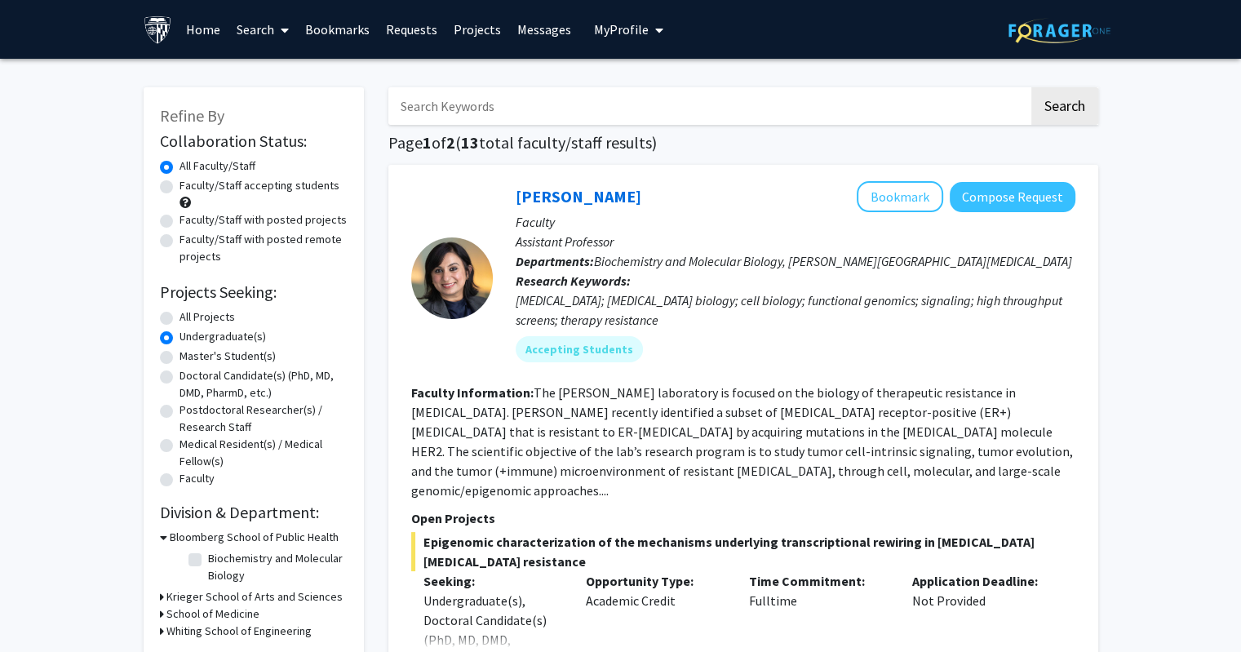
click at [179, 479] on label "Faculty" at bounding box center [196, 478] width 35 height 17
click at [179, 479] on input "Faculty" at bounding box center [184, 475] width 11 height 11
radio input "true"
click at [179, 445] on label "Medical Resident(s) / Medical Fellow(s)" at bounding box center [263, 453] width 168 height 34
click at [179, 445] on input "Medical Resident(s) / Medical Fellow(s)" at bounding box center [184, 441] width 11 height 11
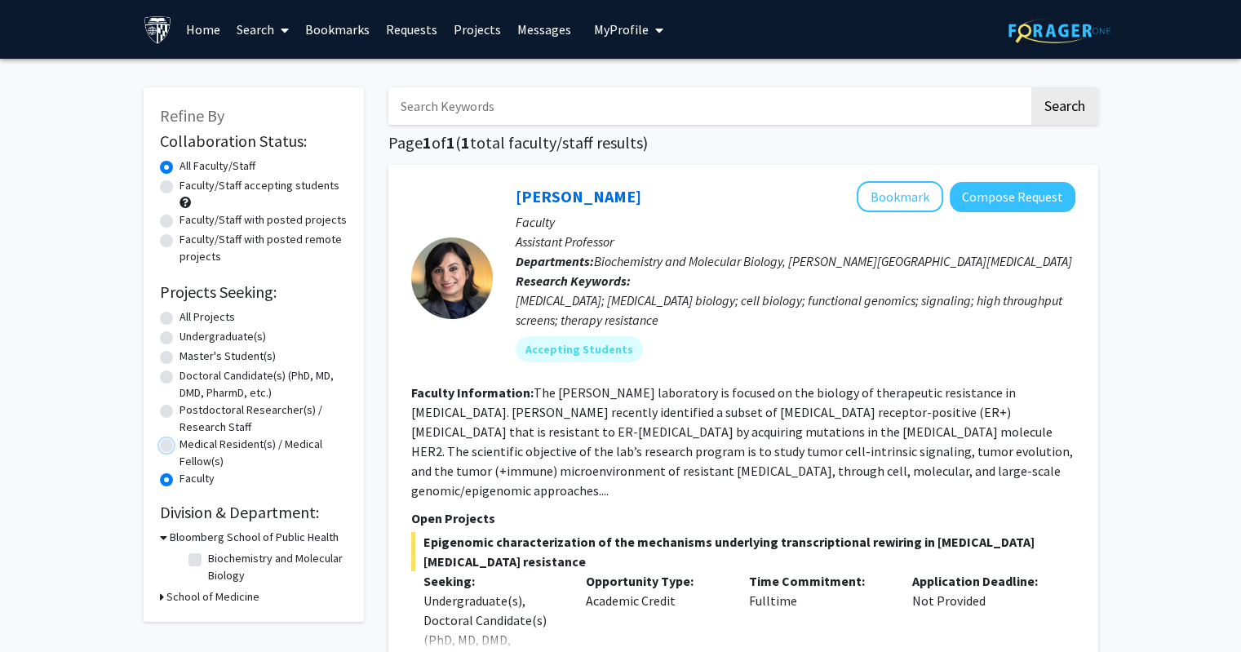
radio input "true"
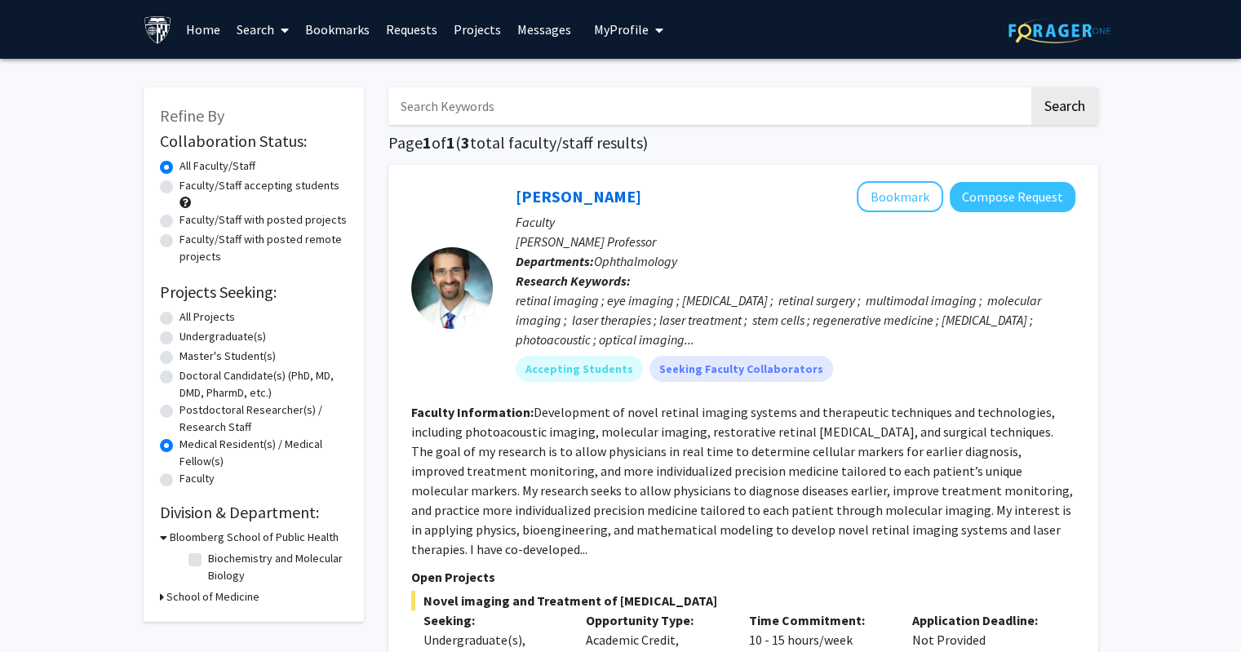
click at [179, 415] on label "Postdoctoral Researcher(s) / Research Staff" at bounding box center [263, 418] width 168 height 34
click at [179, 412] on input "Postdoctoral Researcher(s) / Research Staff" at bounding box center [184, 406] width 11 height 11
radio input "true"
click at [179, 375] on label "Doctoral Candidate(s) (PhD, MD, DMD, PharmD, etc.)" at bounding box center [263, 384] width 168 height 34
click at [179, 375] on input "Doctoral Candidate(s) (PhD, MD, DMD, PharmD, etc.)" at bounding box center [184, 372] width 11 height 11
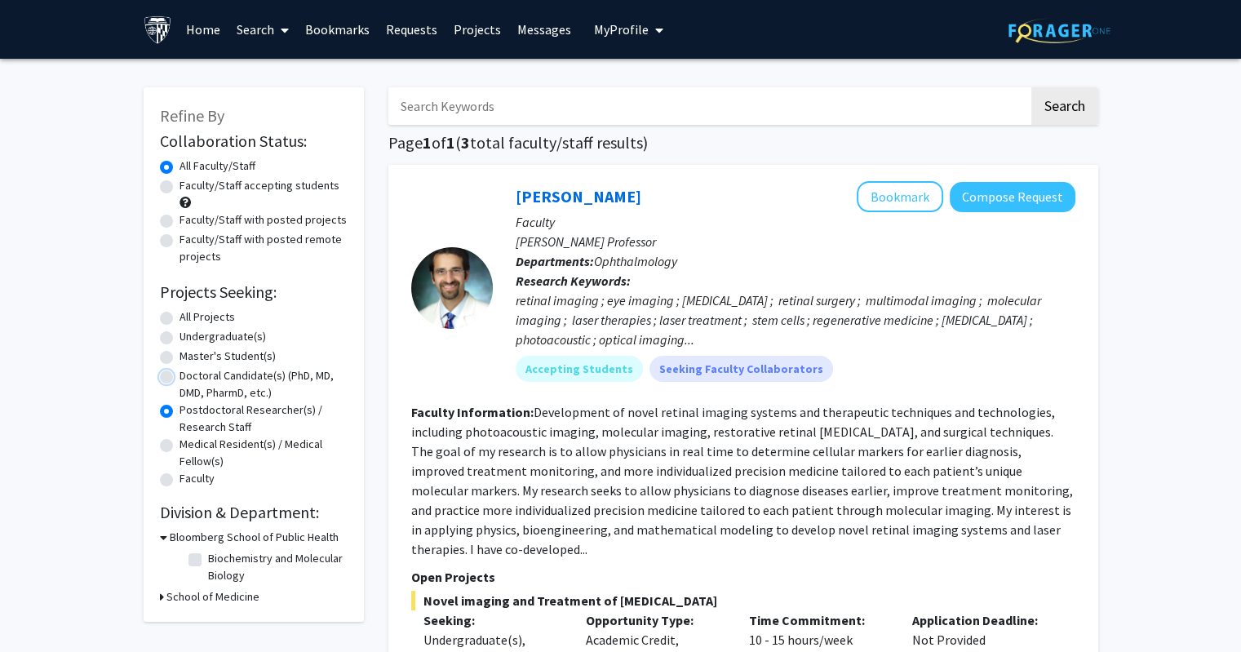
radio input "true"
click at [179, 354] on label "Master's Student(s)" at bounding box center [227, 355] width 96 height 17
click at [179, 354] on input "Master's Student(s)" at bounding box center [184, 352] width 11 height 11
radio input "true"
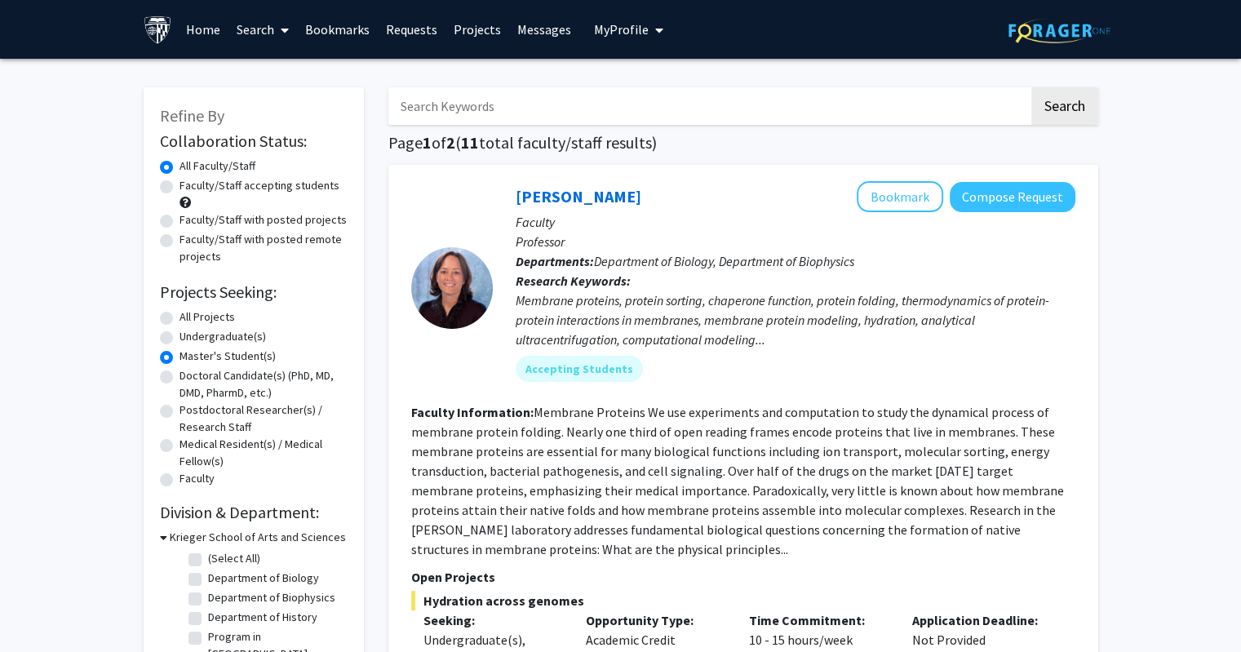
click at [179, 341] on label "Undergraduate(s)" at bounding box center [222, 336] width 86 height 17
click at [179, 339] on input "Undergraduate(s)" at bounding box center [184, 333] width 11 height 11
radio input "true"
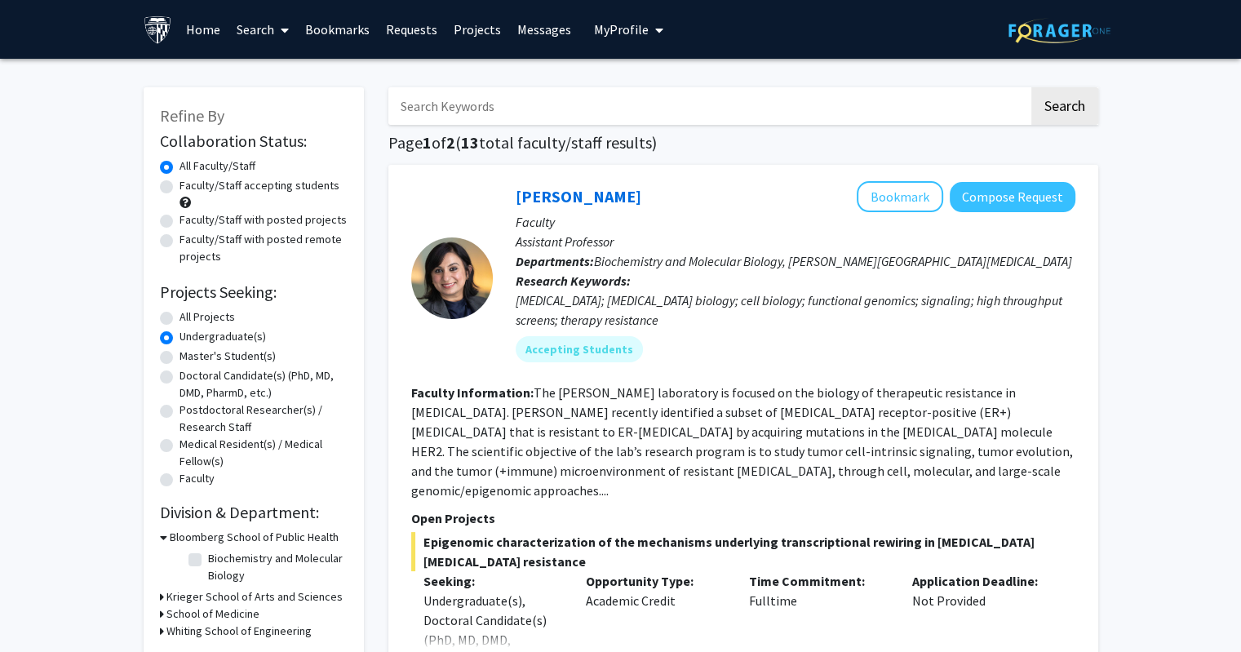
click at [179, 314] on label "All Projects" at bounding box center [206, 316] width 55 height 17
click at [179, 314] on input "All Projects" at bounding box center [184, 313] width 11 height 11
radio input "true"
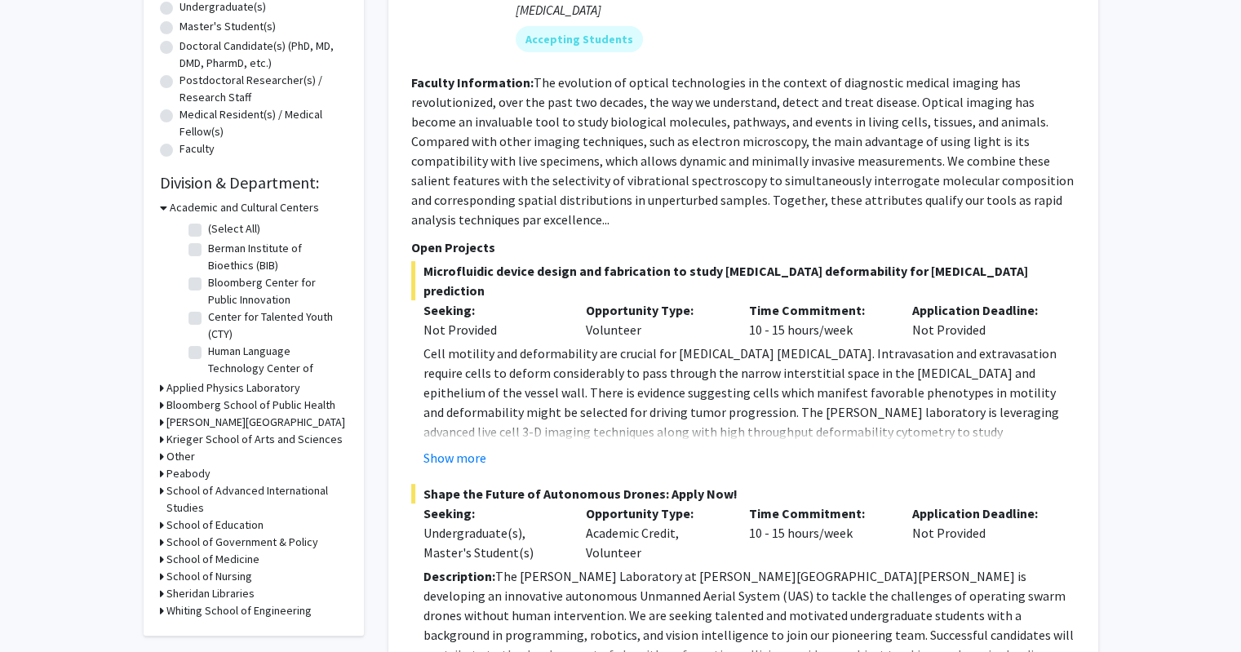
scroll to position [331, 0]
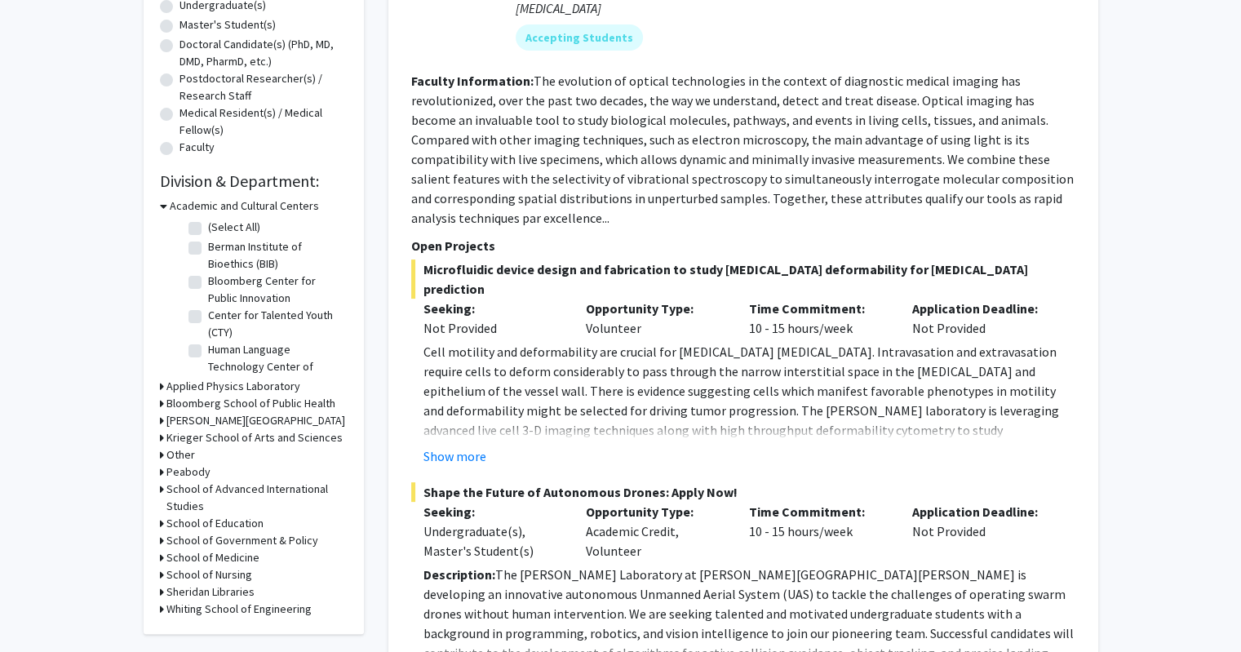
click at [160, 387] on icon at bounding box center [162, 386] width 4 height 17
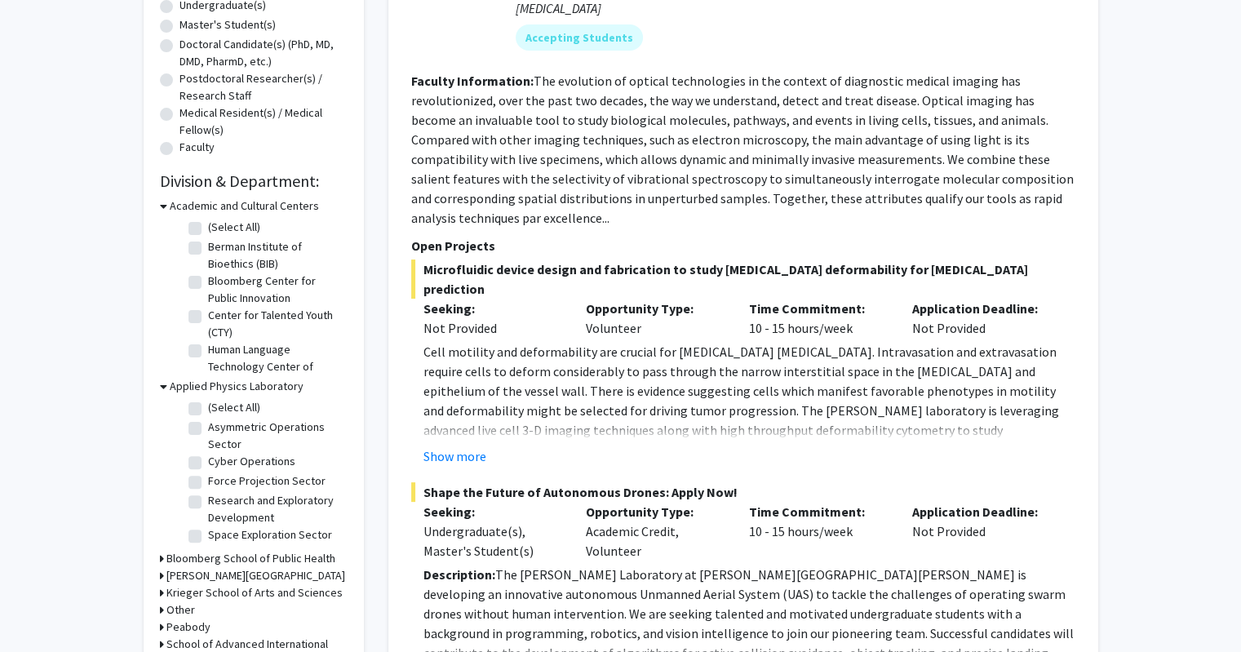
click at [160, 387] on icon at bounding box center [163, 386] width 7 height 17
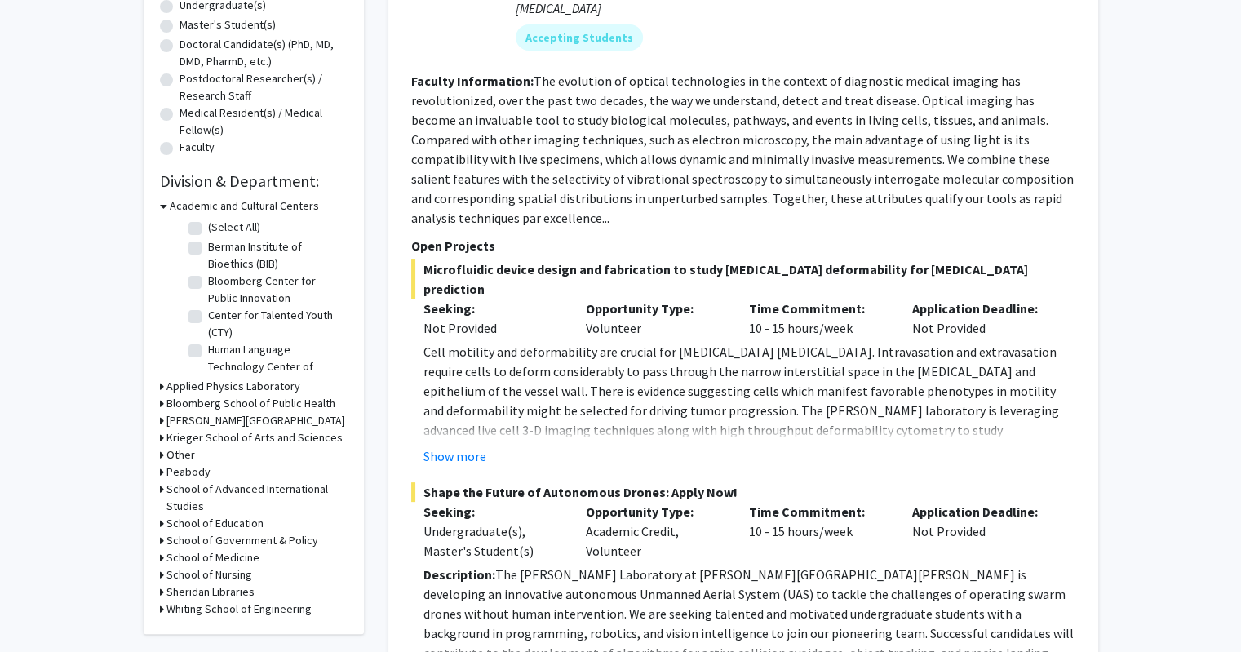
click at [160, 387] on icon at bounding box center [162, 386] width 4 height 17
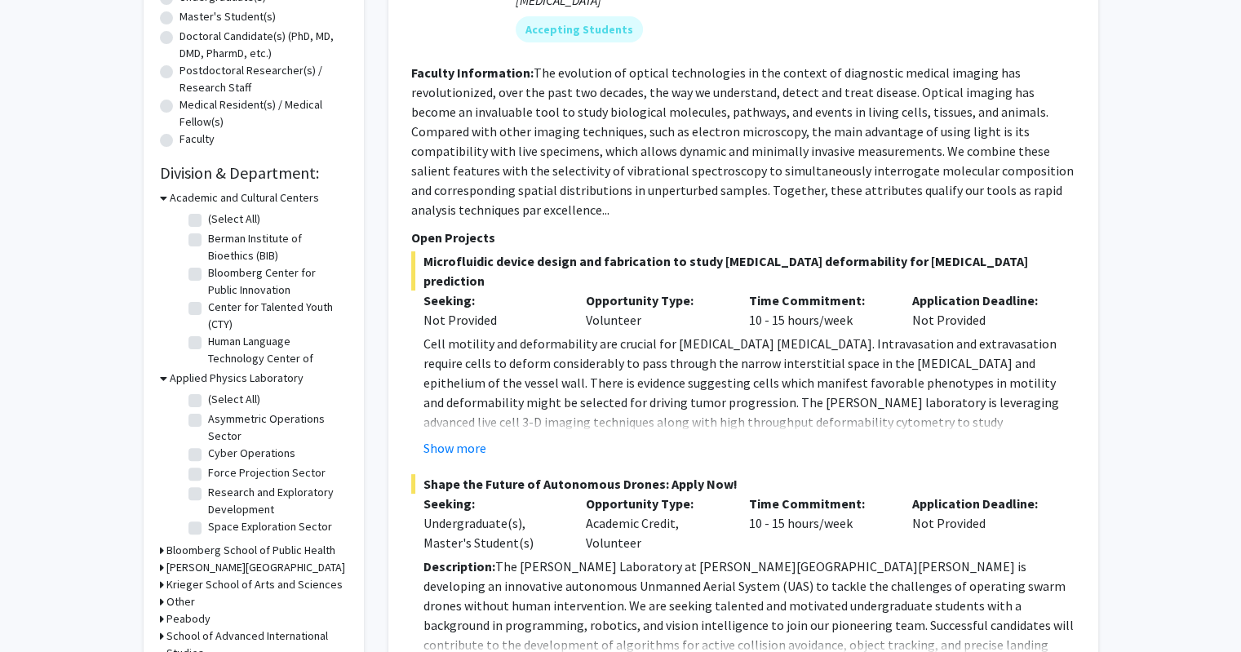
scroll to position [337, 0]
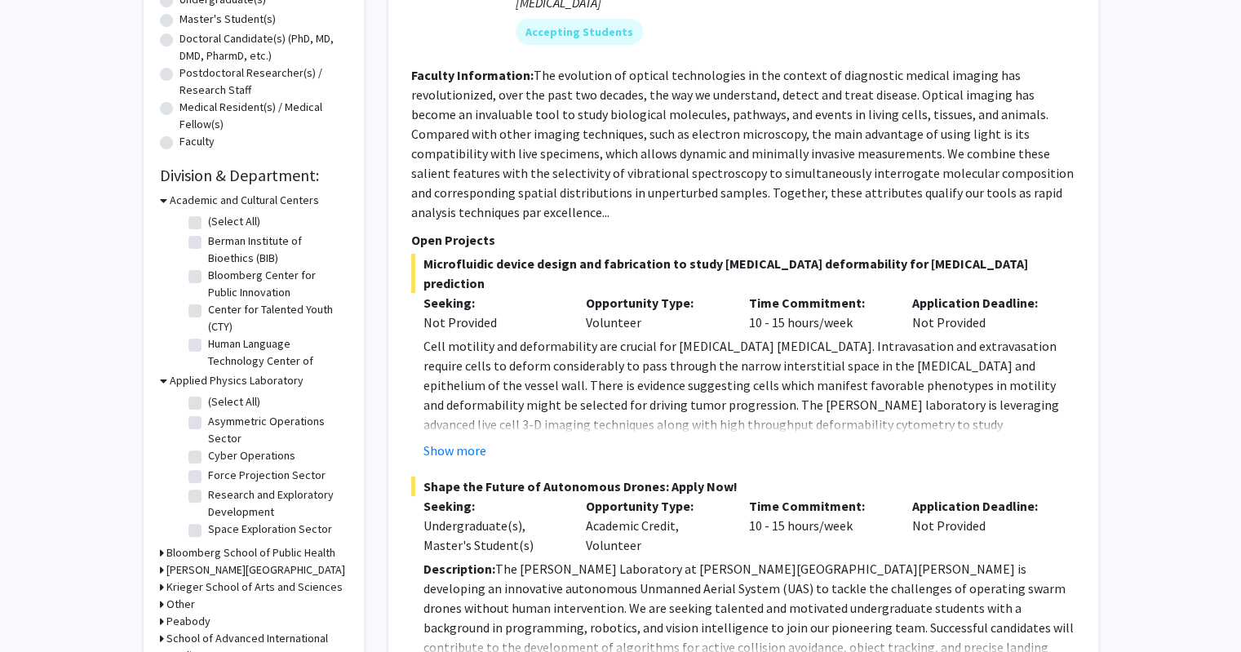
click at [193, 486] on fg-checkbox "Research and Exploratory Development Research and Exploratory Development" at bounding box center [265, 503] width 155 height 34
click at [208, 495] on label "Research and Exploratory Development" at bounding box center [275, 503] width 135 height 34
click at [208, 495] on input "Research and Exploratory Development" at bounding box center [213, 491] width 11 height 11
checkbox input "true"
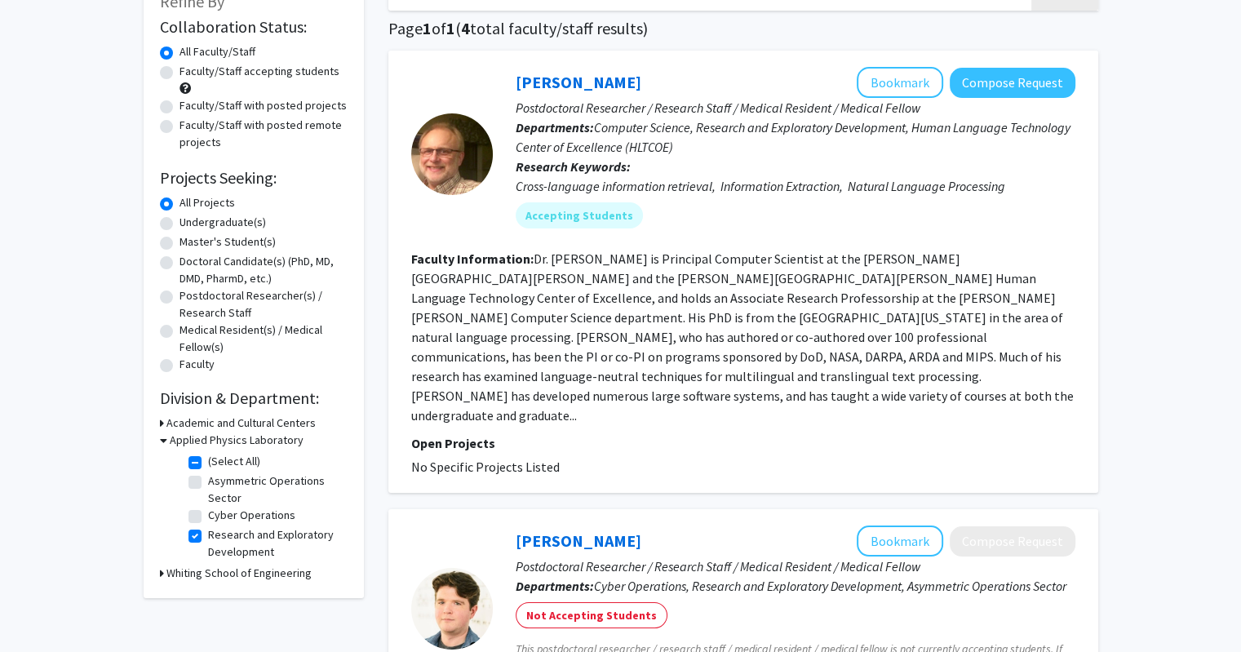
scroll to position [121, 0]
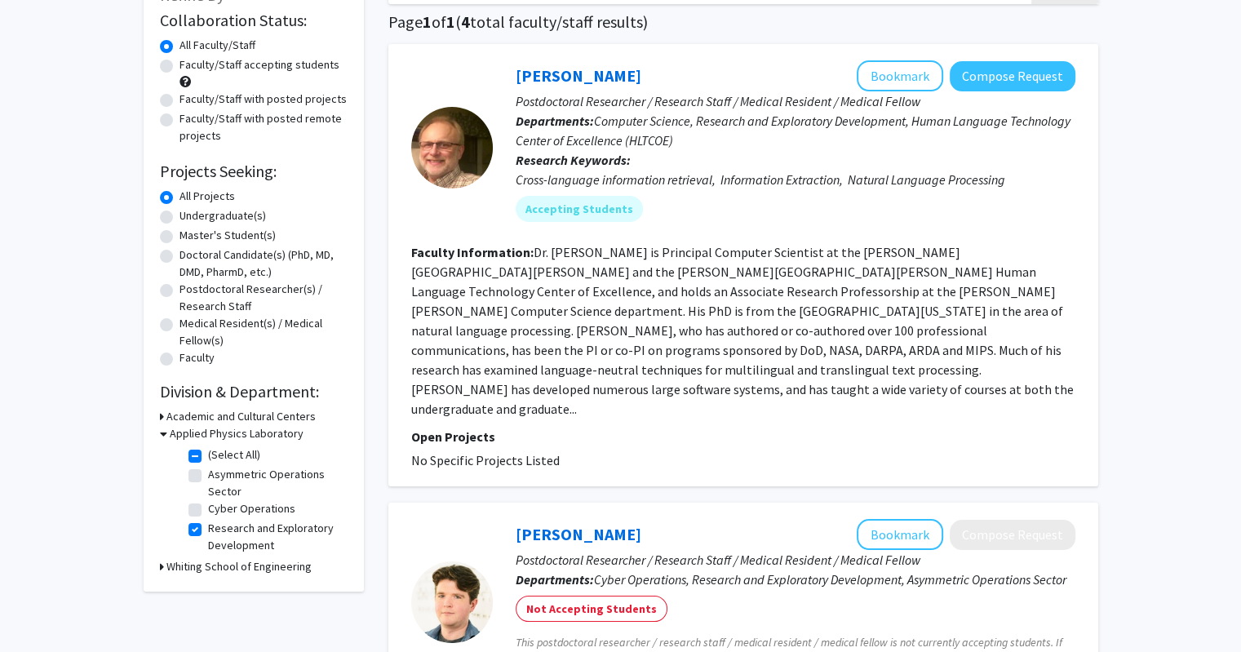
click at [208, 530] on label "Research and Exploratory Development" at bounding box center [275, 537] width 135 height 34
click at [208, 530] on input "Research and Exploratory Development" at bounding box center [213, 525] width 11 height 11
checkbox input "false"
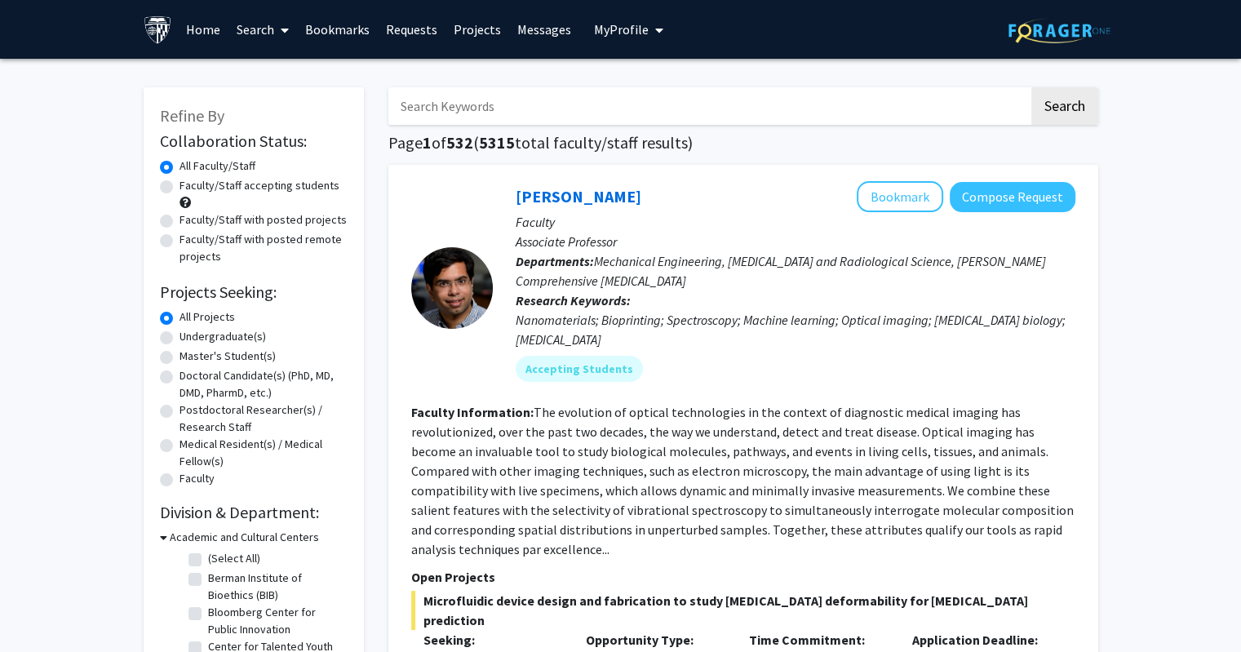
click at [201, 18] on link "Home" at bounding box center [203, 29] width 51 height 57
